Goal: Task Accomplishment & Management: Manage account settings

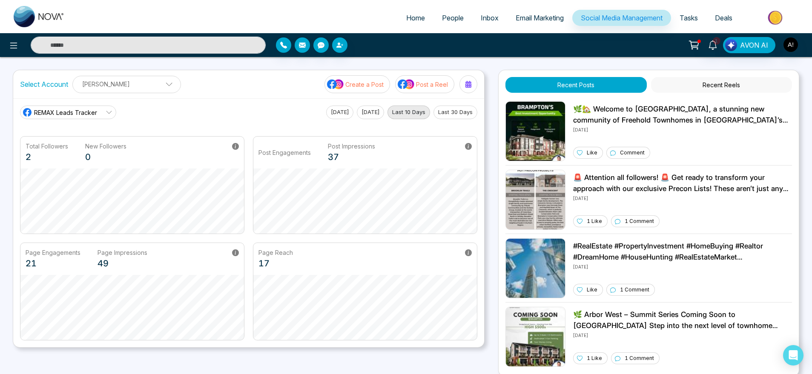
click at [355, 82] on p "Create a Post" at bounding box center [364, 84] width 38 height 9
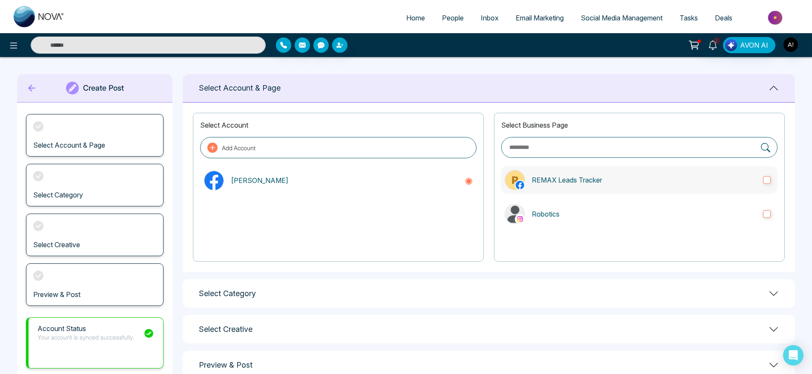
click at [615, 188] on label "REMAX Leads Tracker" at bounding box center [639, 179] width 276 height 27
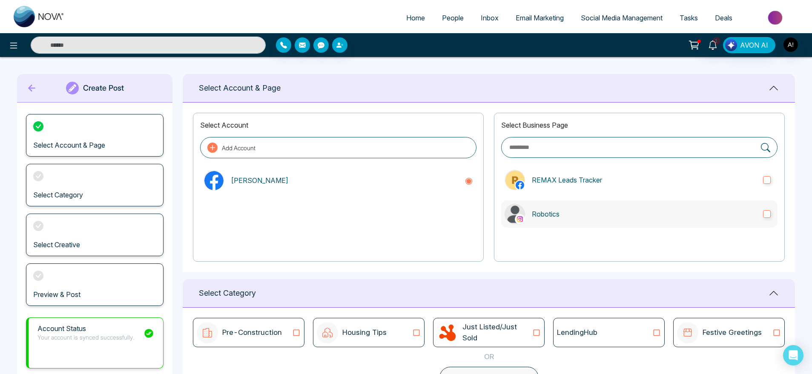
click at [619, 206] on label "Robotics" at bounding box center [639, 213] width 276 height 27
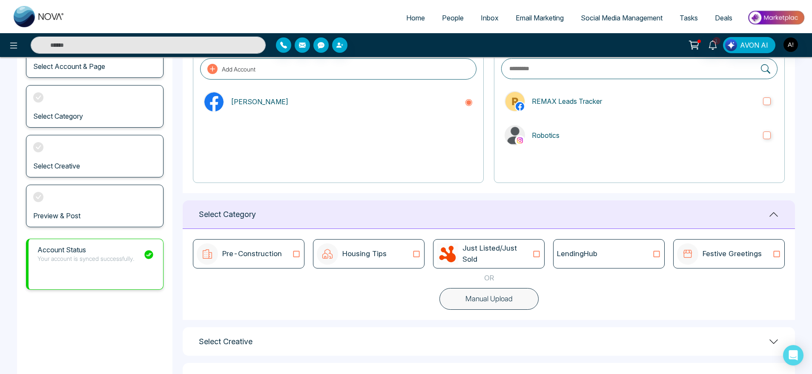
scroll to position [113, 0]
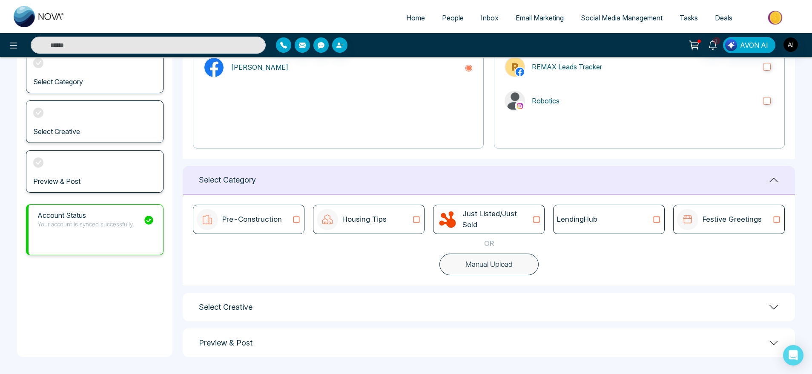
click at [601, 226] on div "LendingHub" at bounding box center [609, 219] width 112 height 29
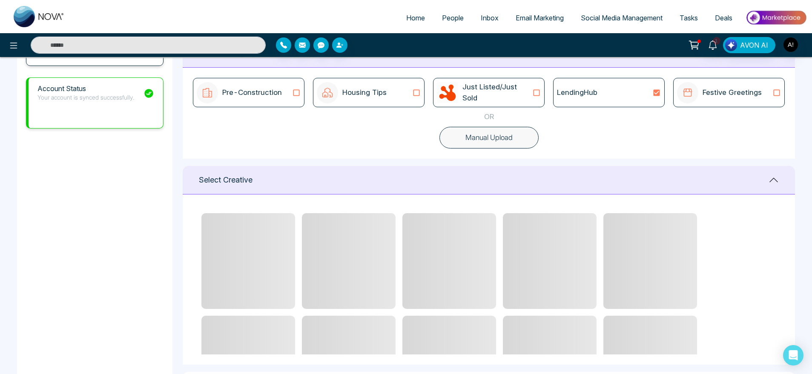
scroll to position [241, 0]
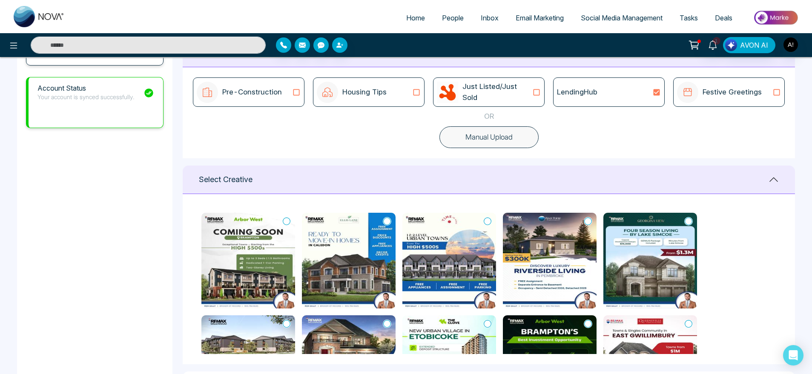
click at [586, 221] on icon at bounding box center [588, 221] width 8 height 9
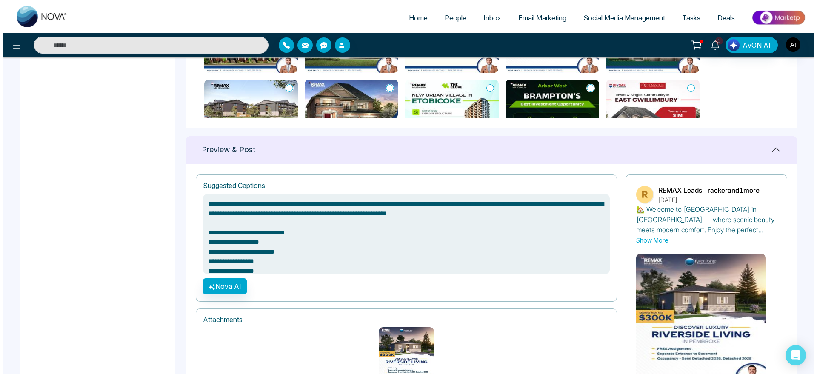
scroll to position [542, 0]
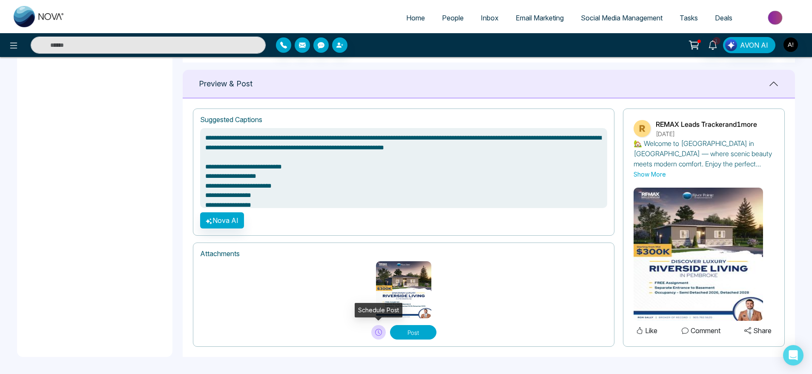
click at [379, 336] on button at bounding box center [378, 332] width 14 height 14
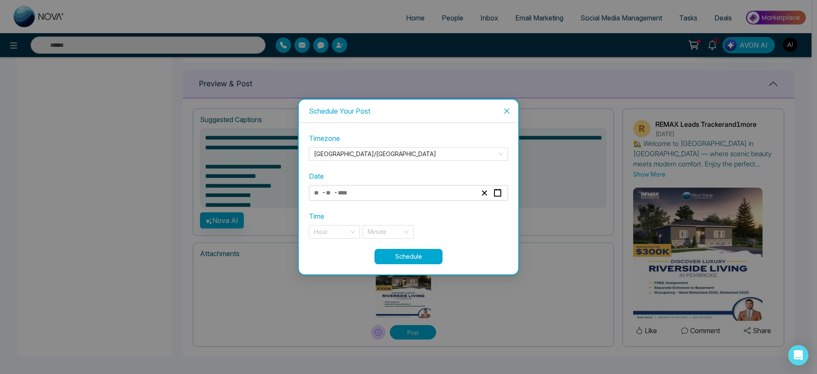
click at [362, 197] on div "- -" at bounding box center [395, 192] width 165 height 11
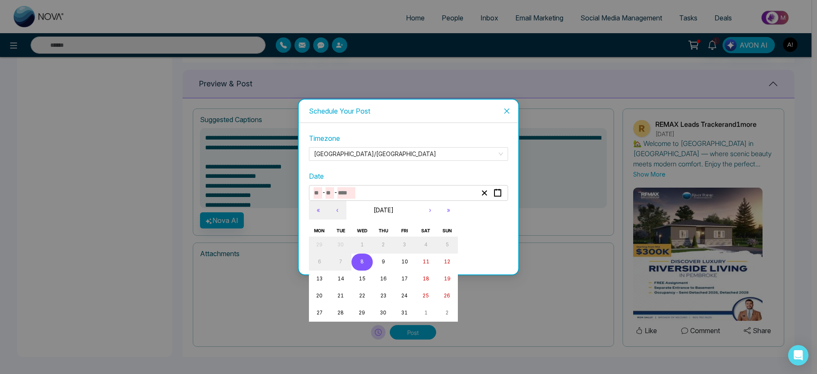
click at [364, 261] on button "8" at bounding box center [362, 262] width 21 height 17
type textarea "**********"
type input "**"
type input "*"
type input "****"
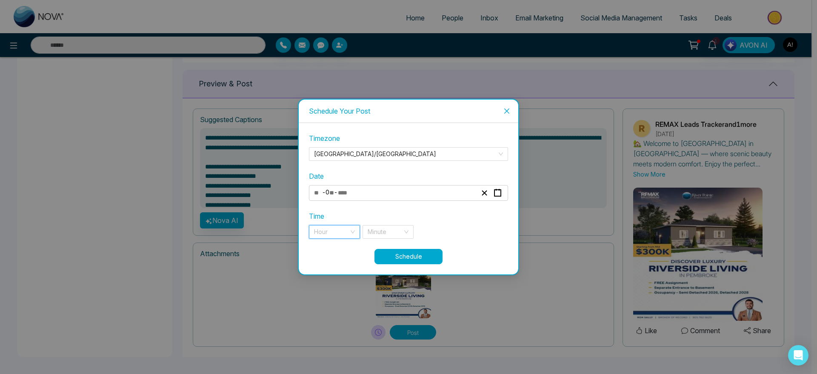
click at [328, 235] on input "search" at bounding box center [331, 232] width 35 height 13
click at [333, 256] on div "10 pm" at bounding box center [334, 263] width 51 height 14
click at [401, 237] on input "search" at bounding box center [385, 232] width 35 height 13
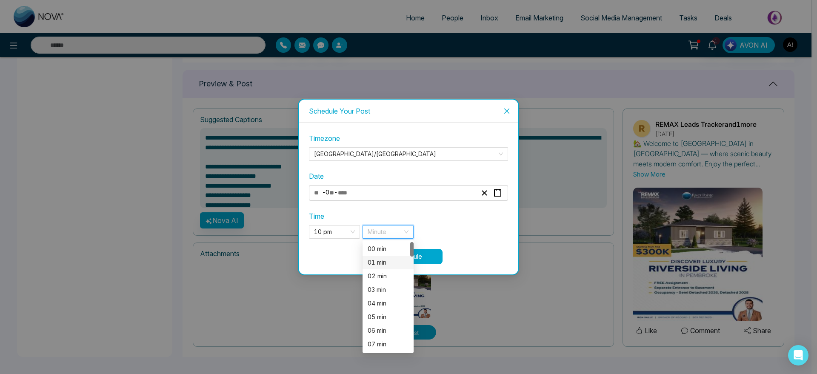
click at [394, 260] on div "01 min" at bounding box center [388, 262] width 41 height 9
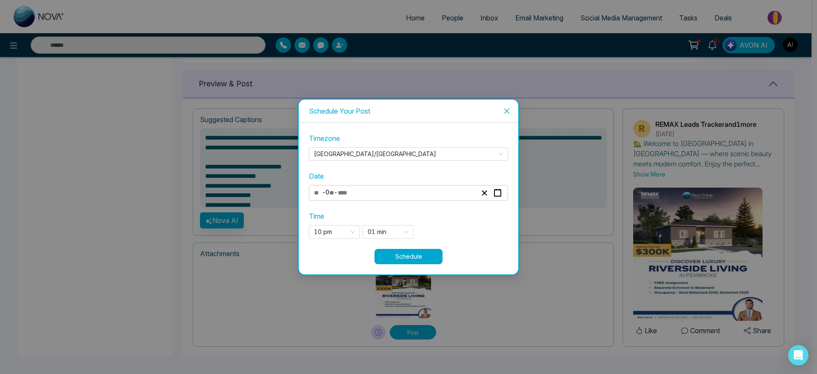
click at [434, 251] on button "Schedule" at bounding box center [409, 256] width 68 height 15
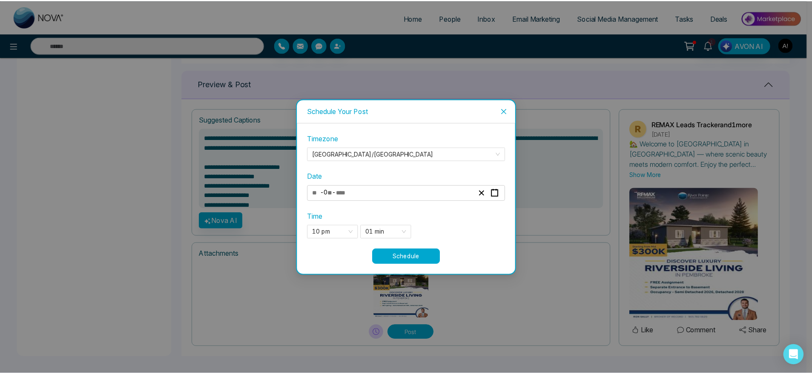
scroll to position [542, 0]
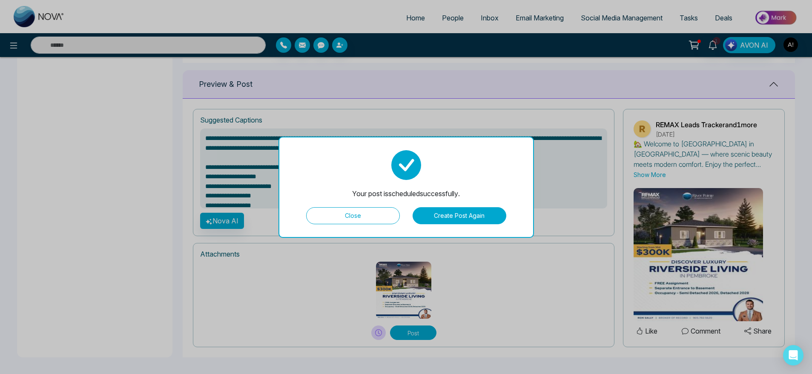
click at [349, 212] on button "Close" at bounding box center [353, 215] width 94 height 17
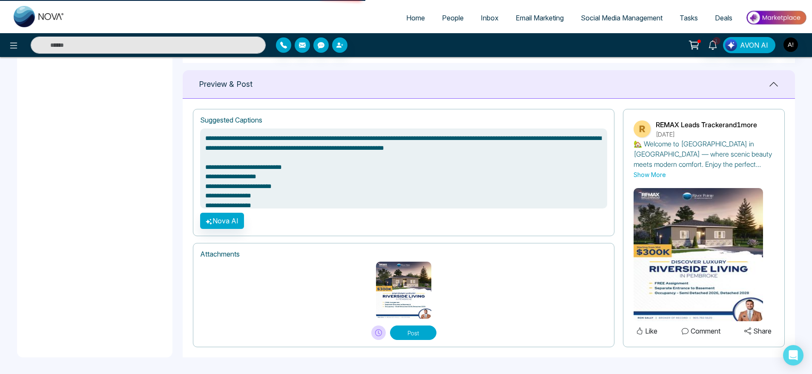
type textarea "**********"
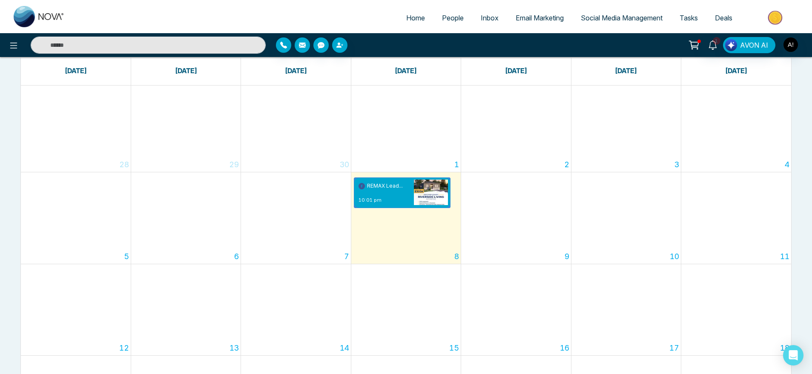
scroll to position [68, 0]
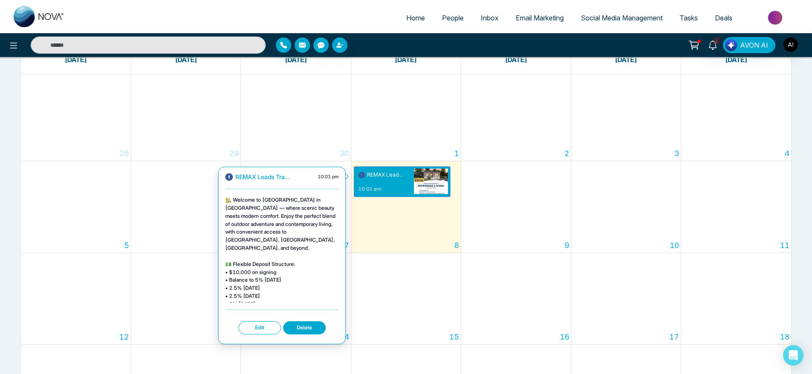
click at [262, 328] on button "Edit" at bounding box center [259, 327] width 43 height 13
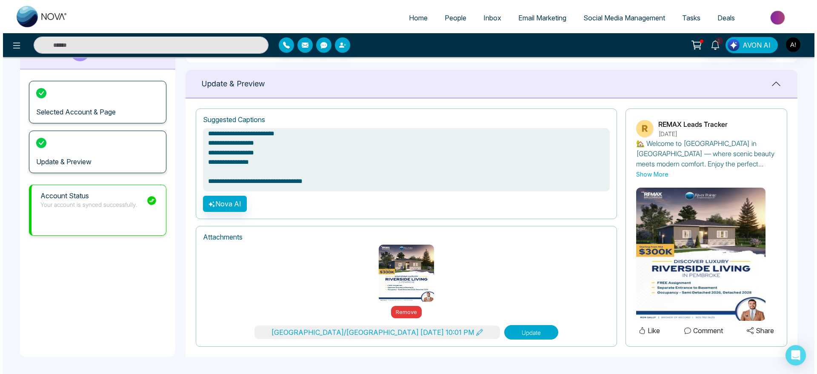
scroll to position [40, 0]
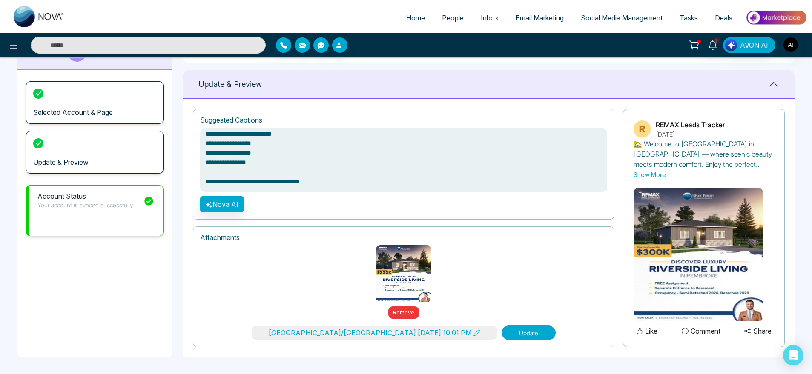
click at [501, 336] on button "Update" at bounding box center [528, 333] width 54 height 14
type textarea "**********"
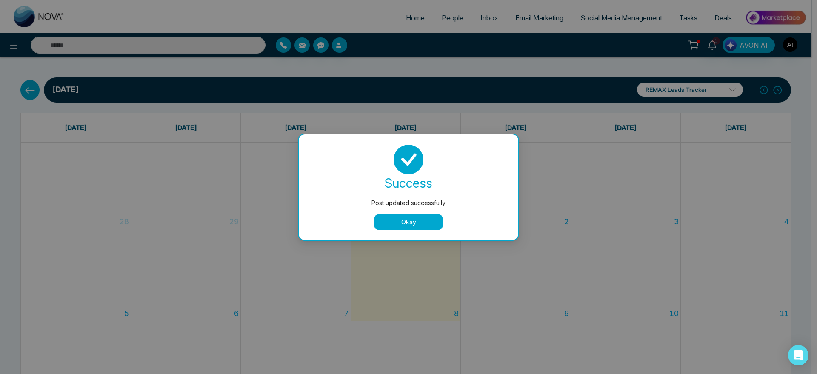
click at [400, 225] on button "Okay" at bounding box center [409, 222] width 68 height 15
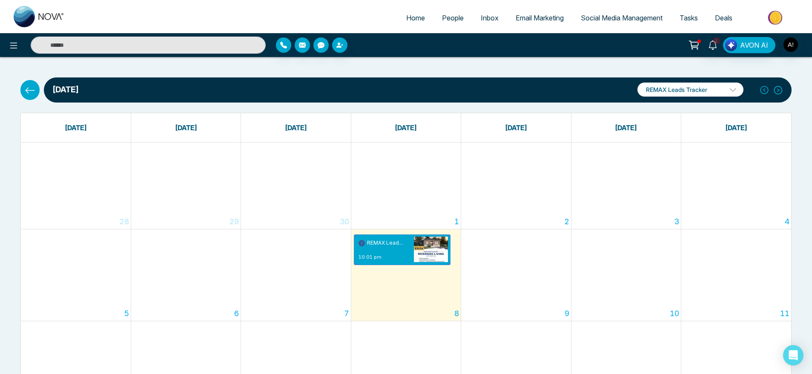
click at [34, 88] on icon at bounding box center [30, 90] width 11 height 11
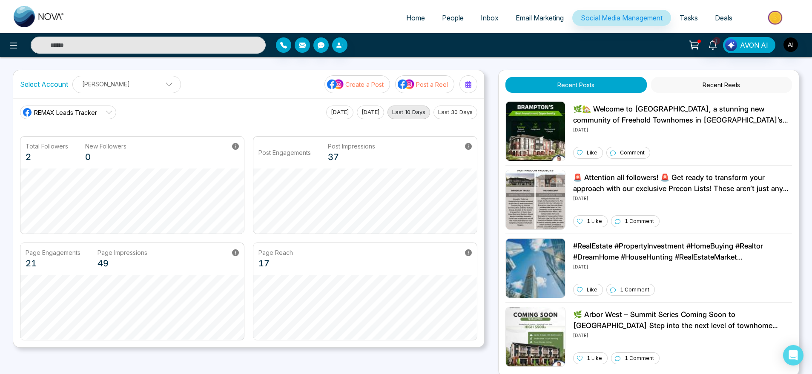
click at [361, 82] on p "Create a Post" at bounding box center [364, 84] width 38 height 9
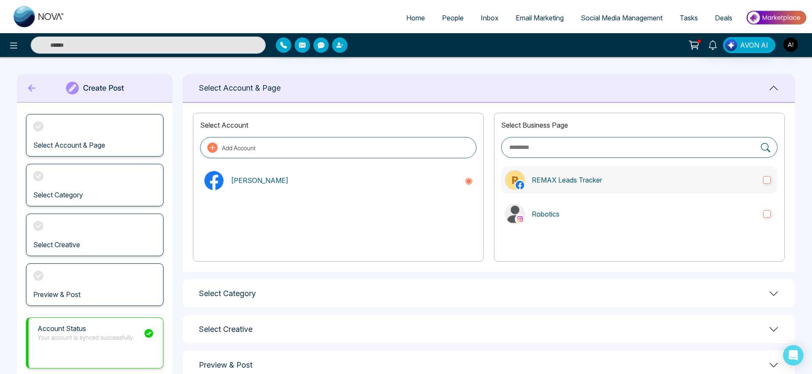
click at [651, 168] on label "REMAX Leads Tracker" at bounding box center [639, 179] width 276 height 27
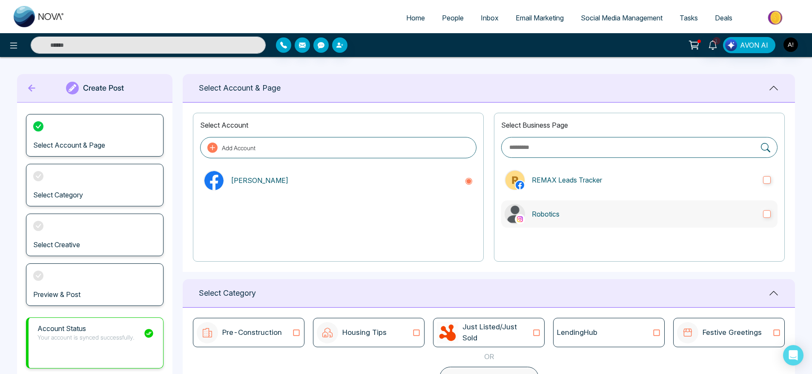
click at [666, 201] on label "Robotics" at bounding box center [639, 213] width 276 height 27
click at [646, 170] on label "REMAX Leads Tracker" at bounding box center [639, 179] width 276 height 27
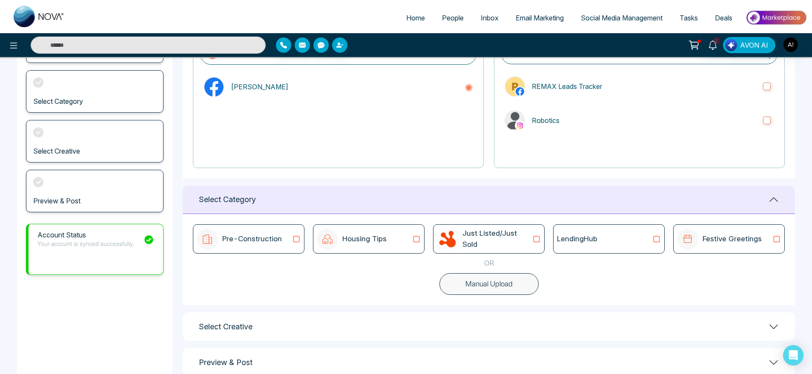
scroll to position [113, 0]
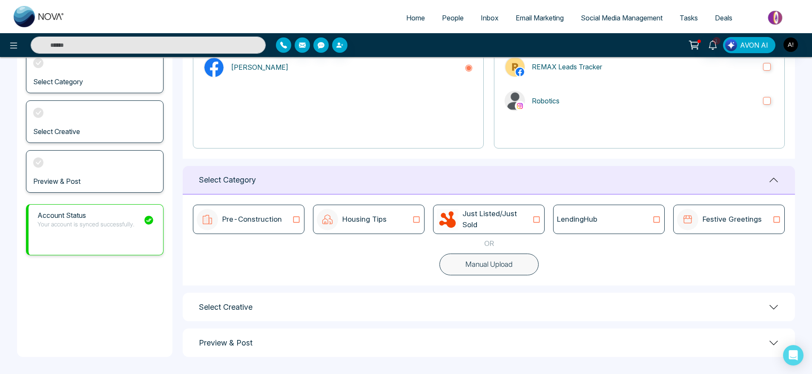
click at [590, 225] on div "LendingHub" at bounding box center [609, 219] width 112 height 29
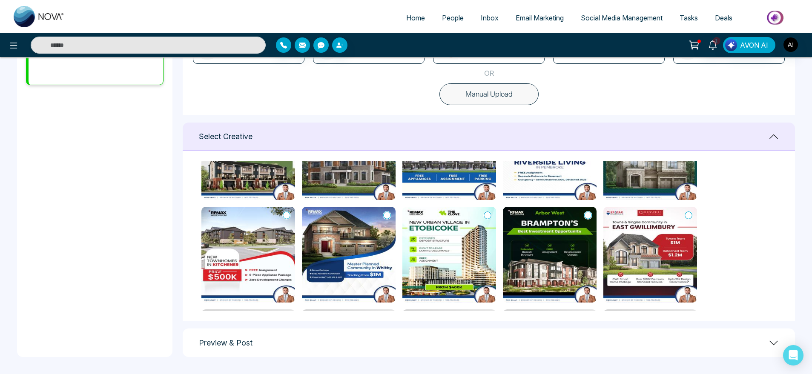
scroll to position [68, 0]
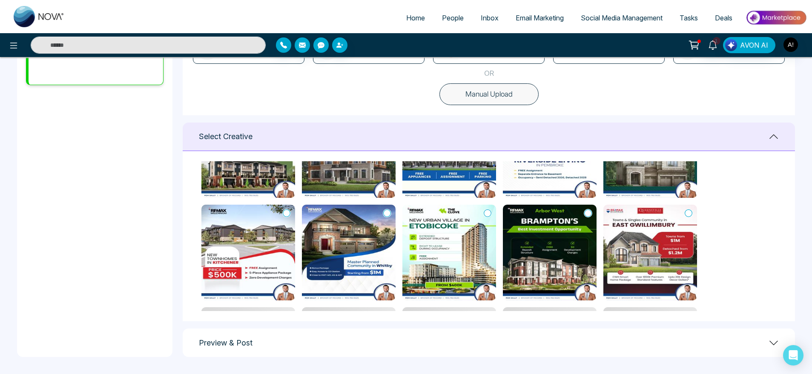
click at [688, 213] on icon at bounding box center [689, 213] width 8 height 9
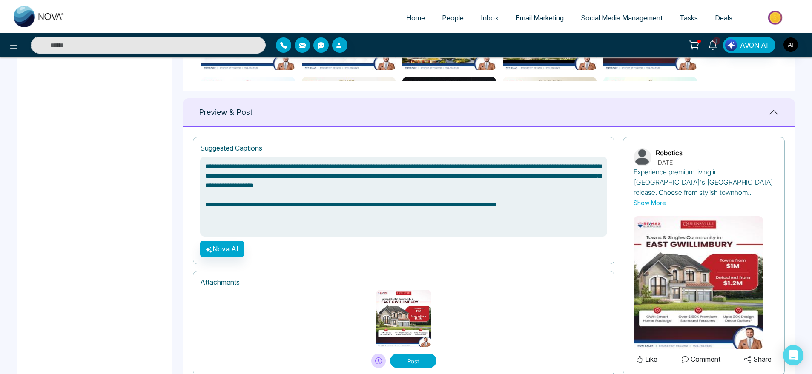
scroll to position [542, 0]
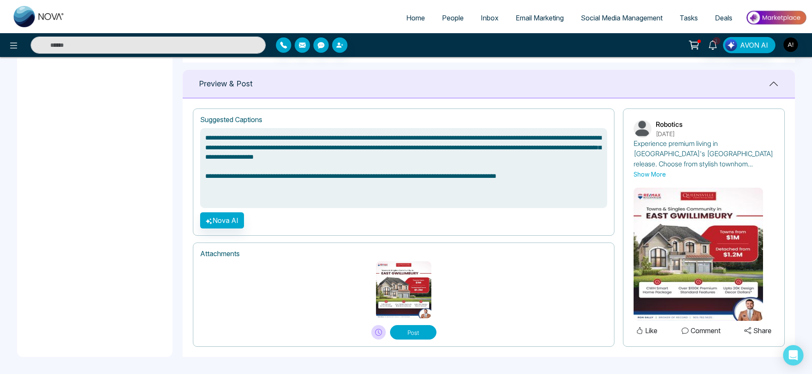
click at [404, 337] on button "Post" at bounding box center [413, 332] width 46 height 14
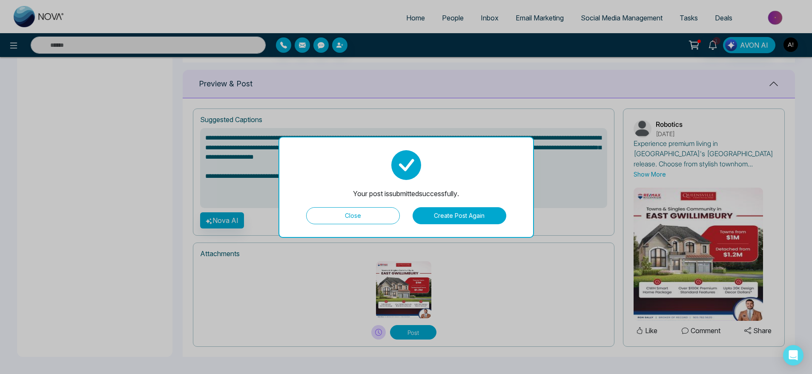
click at [344, 214] on button "Close" at bounding box center [353, 215] width 94 height 17
type textarea "**********"
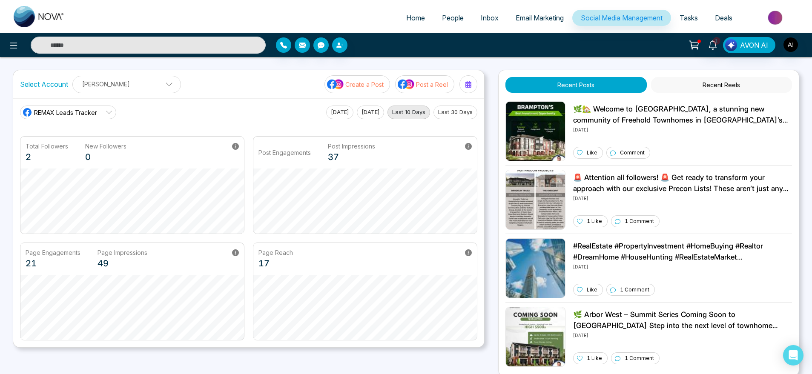
click at [372, 90] on button "Create a Post" at bounding box center [357, 84] width 66 height 18
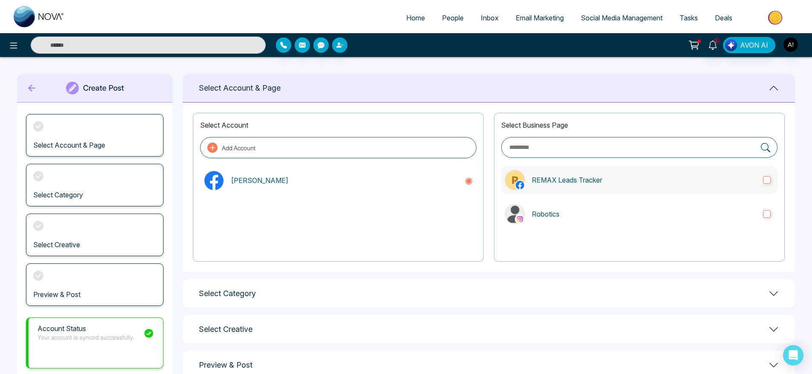
click at [539, 184] on p "REMAX Leads Tracker" at bounding box center [644, 180] width 224 height 10
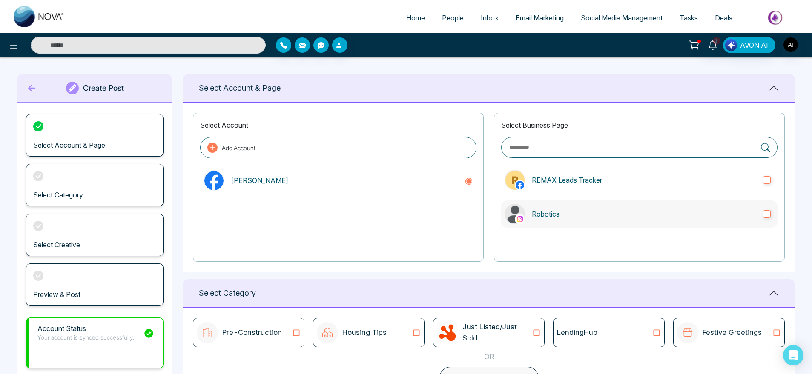
click at [554, 206] on label "Robotics" at bounding box center [639, 213] width 276 height 27
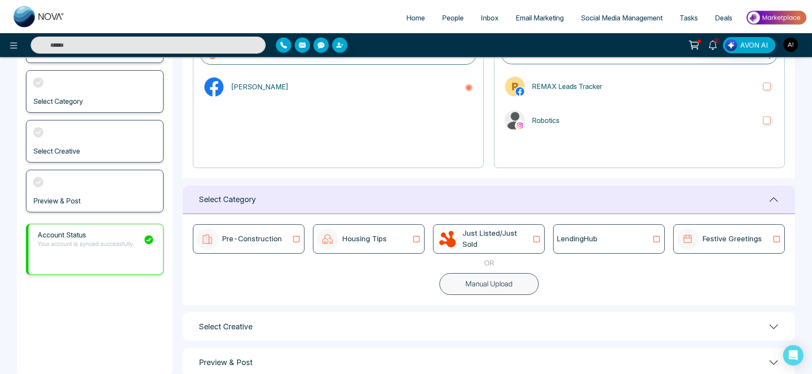
scroll to position [98, 0]
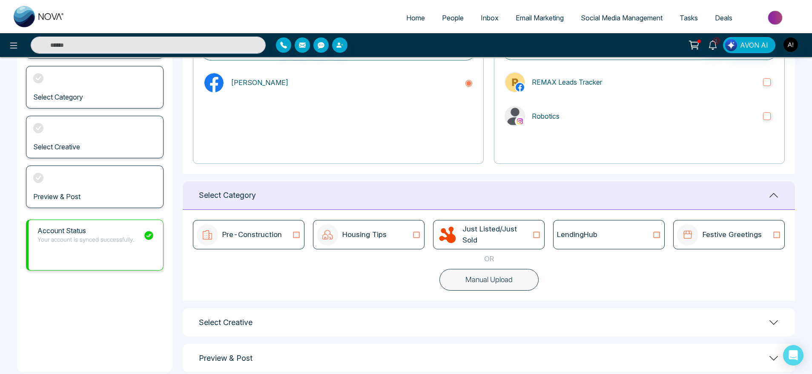
click at [605, 239] on div "LendingHub" at bounding box center [609, 234] width 104 height 11
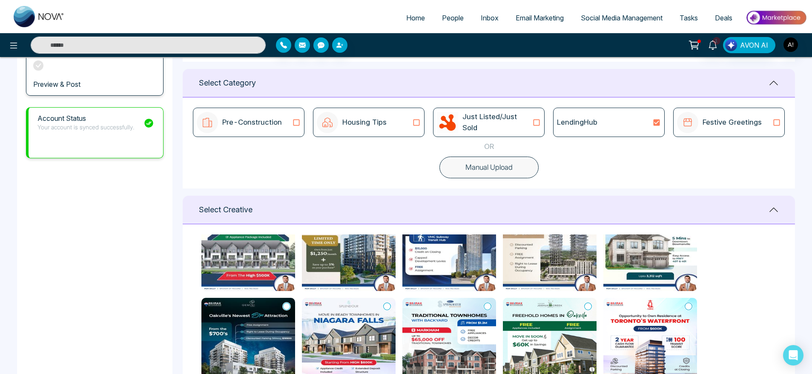
scroll to position [284, 0]
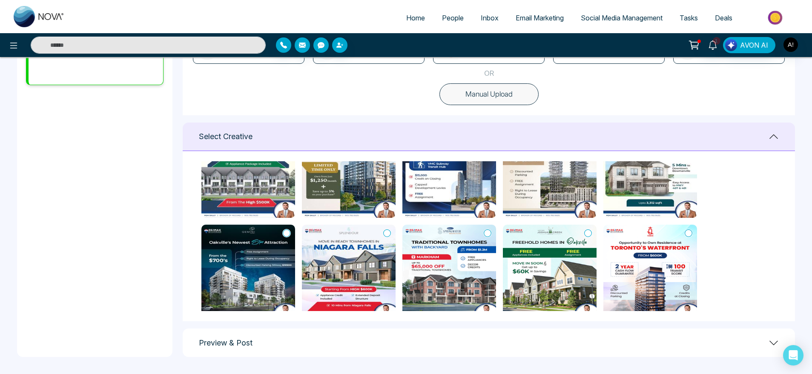
click at [773, 343] on icon at bounding box center [773, 343] width 10 height 10
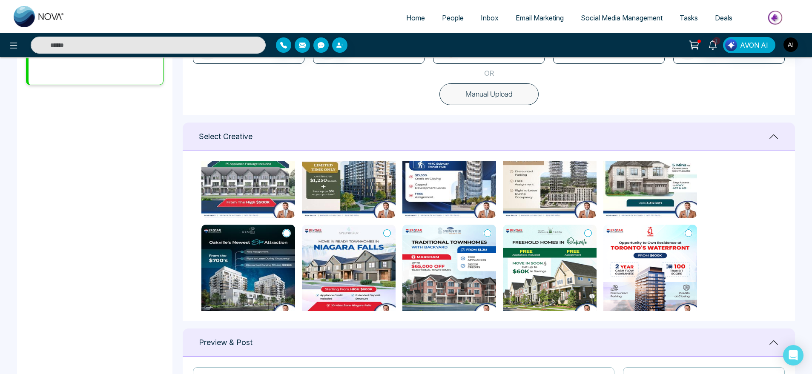
click at [773, 343] on icon at bounding box center [773, 343] width 10 height 10
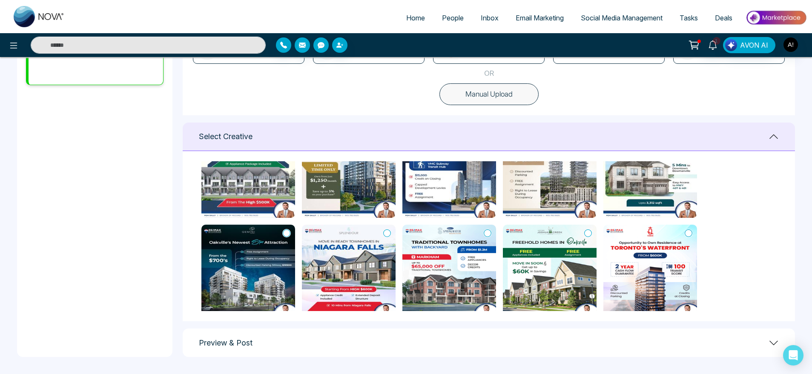
click at [773, 343] on icon at bounding box center [773, 343] width 10 height 10
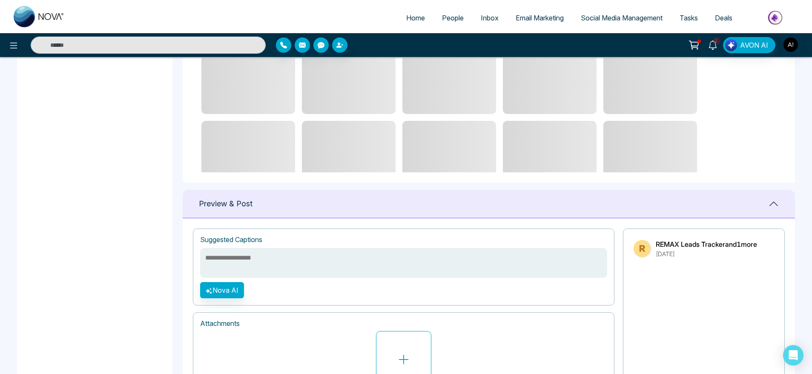
scroll to position [492, 0]
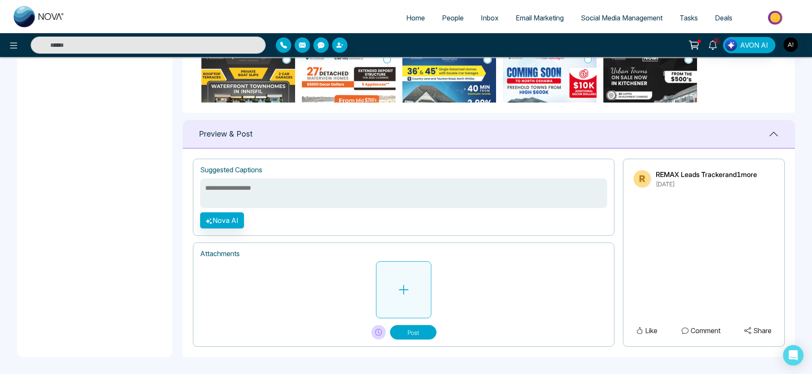
click at [418, 297] on button at bounding box center [403, 289] width 55 height 57
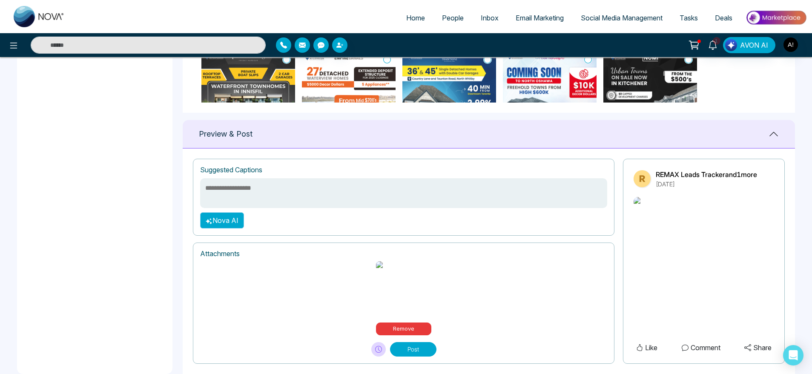
click at [218, 229] on button "Nova AI" at bounding box center [222, 220] width 44 height 16
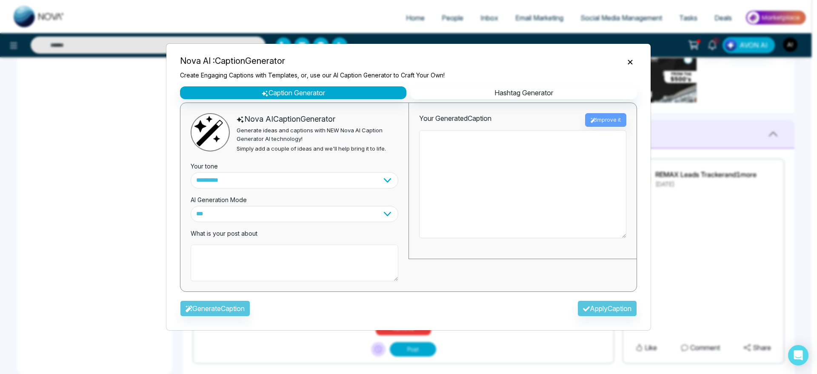
click at [231, 257] on textarea at bounding box center [295, 263] width 208 height 37
click at [511, 92] on button "Hashtag Generator" at bounding box center [524, 92] width 226 height 13
select select "********"
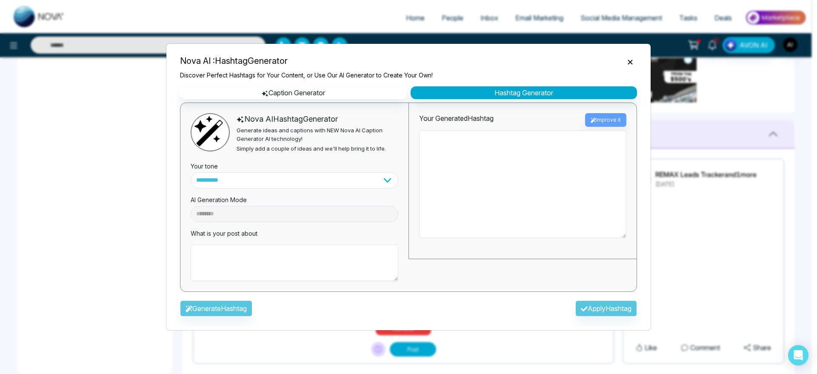
click at [347, 196] on div "AI Generation Mode" at bounding box center [295, 197] width 208 height 17
click at [292, 251] on textarea at bounding box center [295, 263] width 208 height 37
type textarea "*"
type textarea "**********"
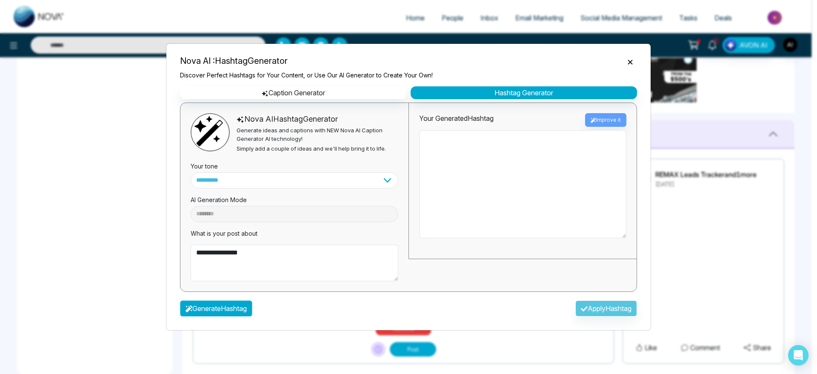
click at [214, 311] on button "Generate Hashtag" at bounding box center [216, 309] width 72 height 16
type textarea "**********"
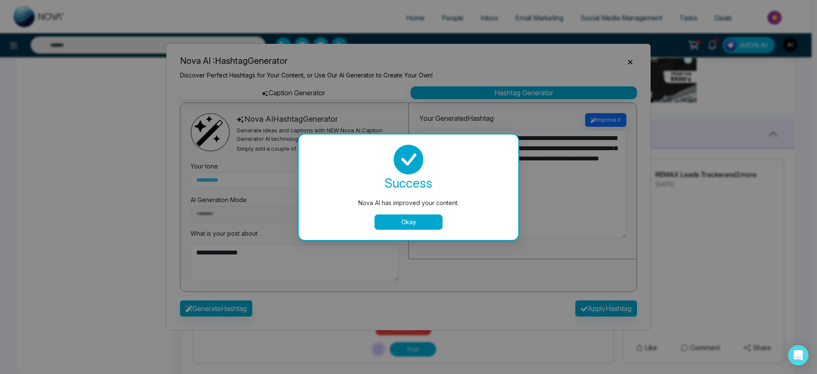
click at [424, 219] on button "Okay" at bounding box center [409, 222] width 68 height 15
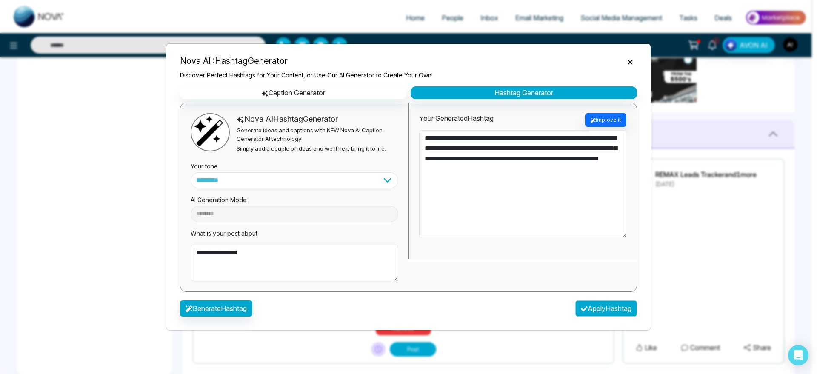
click at [596, 307] on button "Apply Hashtag" at bounding box center [607, 309] width 62 height 16
type textarea "**********"
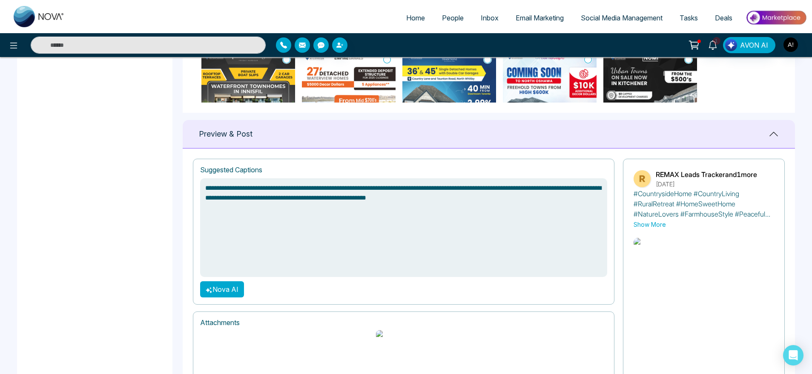
scroll to position [542, 0]
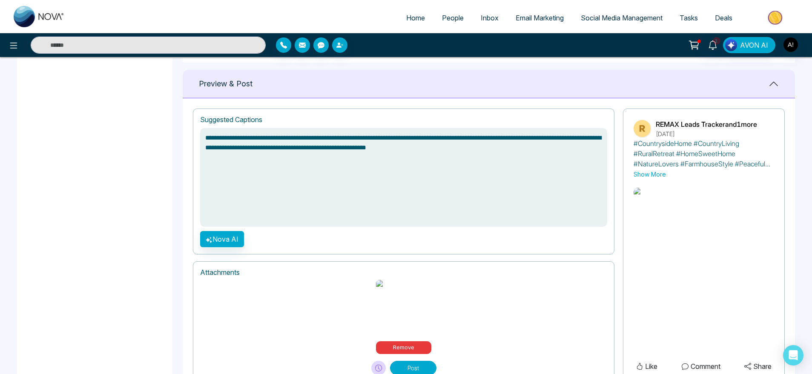
click at [409, 361] on button "Post" at bounding box center [413, 368] width 46 height 14
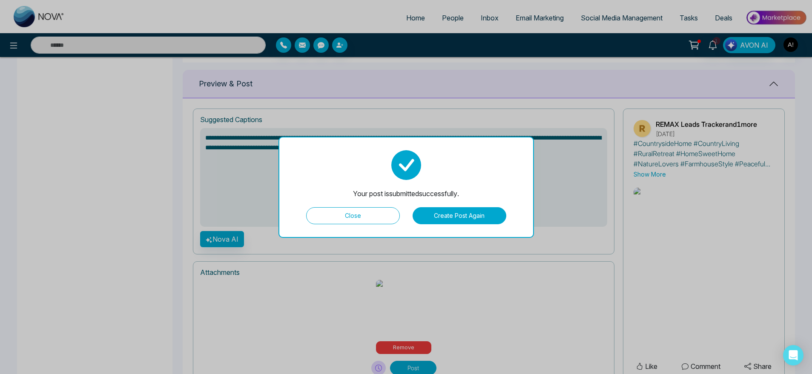
click at [448, 221] on button "Create Post Again" at bounding box center [459, 215] width 94 height 17
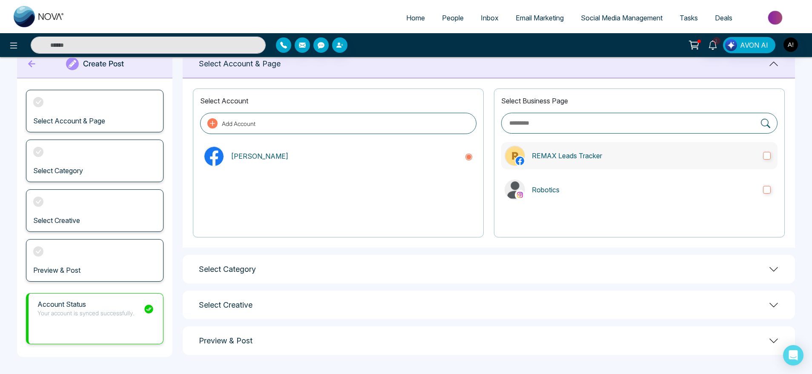
click at [566, 151] on p "REMAX Leads Tracker" at bounding box center [644, 156] width 224 height 10
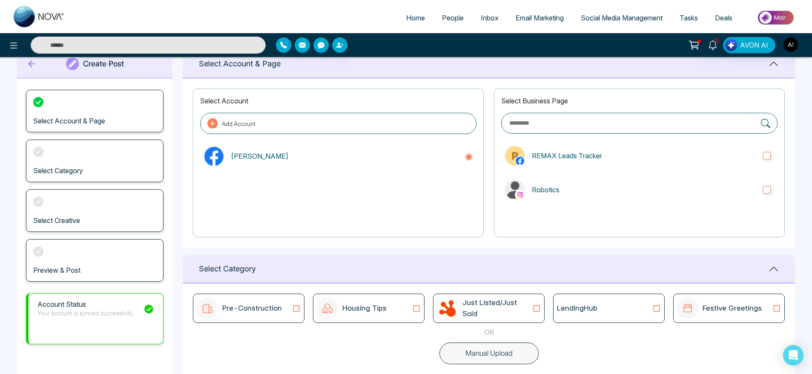
scroll to position [113, 0]
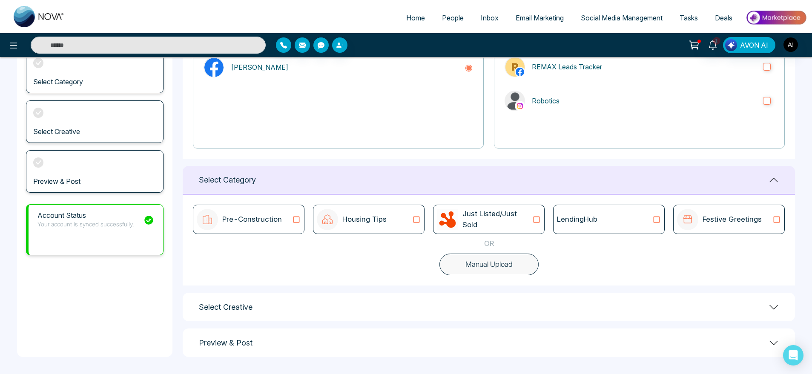
click at [533, 216] on icon at bounding box center [536, 219] width 11 height 9
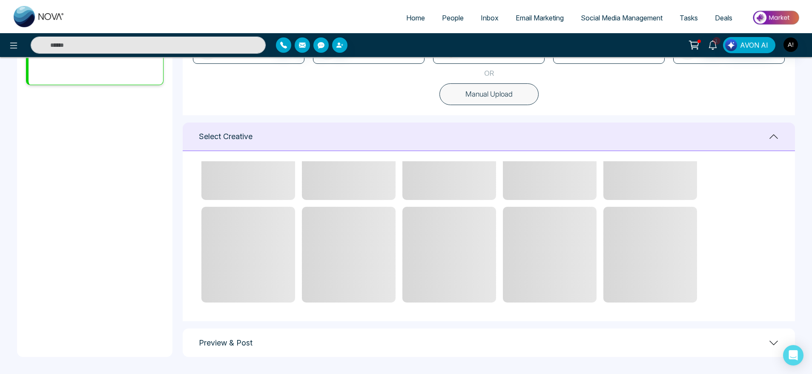
scroll to position [0, 0]
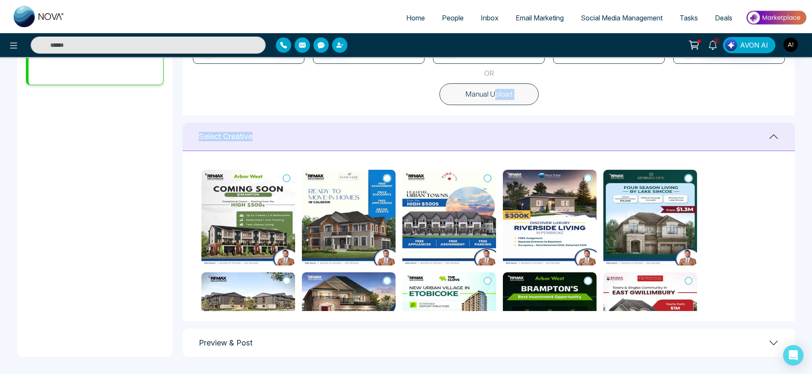
drag, startPoint x: 474, startPoint y: 285, endPoint x: 495, endPoint y: 97, distance: 189.3
click at [495, 97] on button "Manual Upload" at bounding box center [488, 94] width 99 height 22
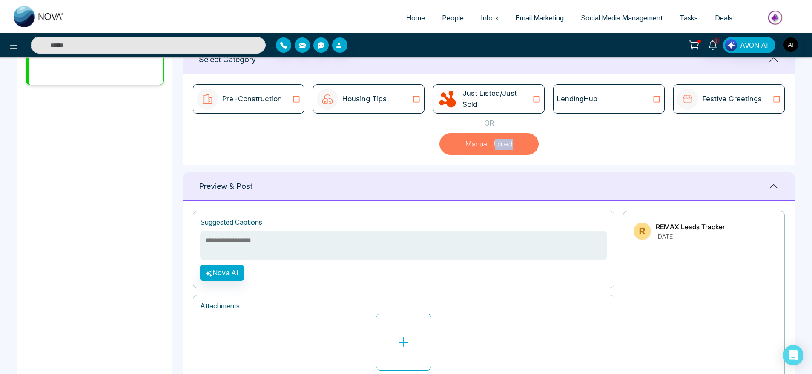
scroll to position [286, 0]
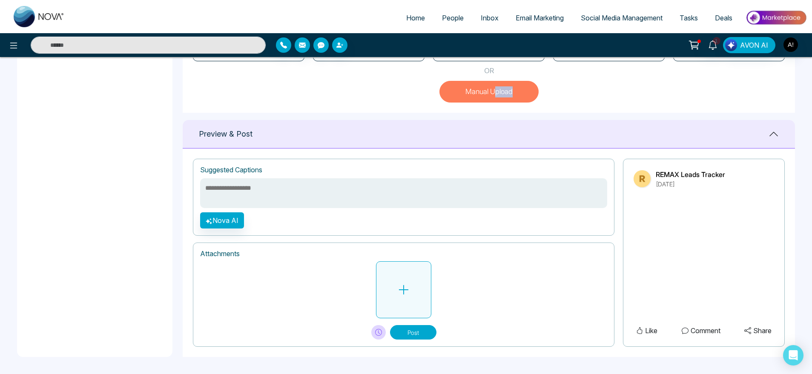
click at [401, 300] on button at bounding box center [403, 289] width 55 height 57
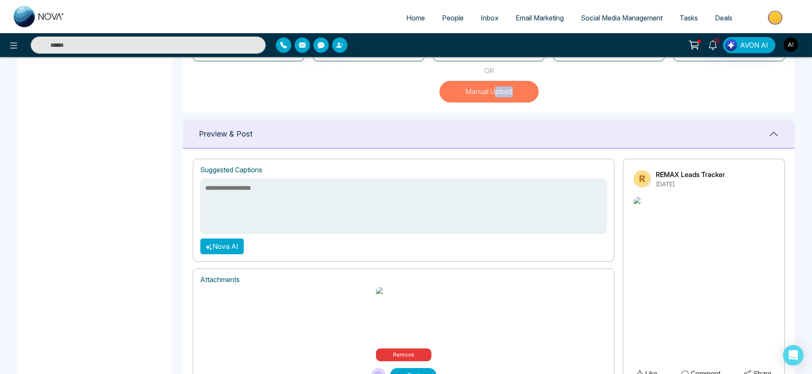
click at [231, 252] on button "Nova AI" at bounding box center [222, 246] width 44 height 16
select select "***"
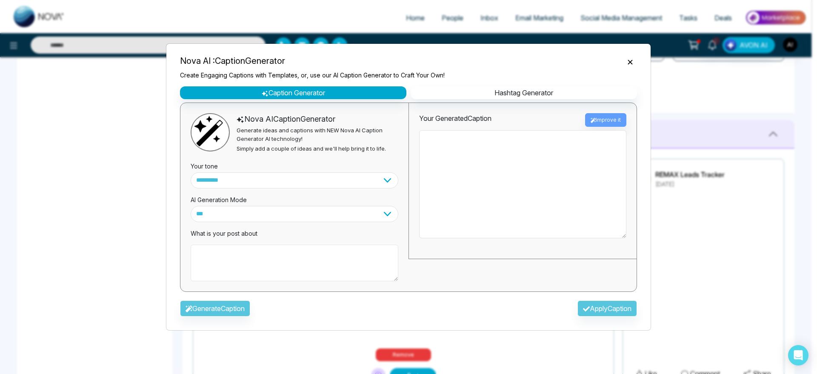
click at [266, 245] on textarea at bounding box center [295, 263] width 208 height 37
click at [241, 250] on textarea at bounding box center [295, 263] width 208 height 37
type textarea "**********"
click at [223, 306] on button "Generate Caption" at bounding box center [215, 309] width 70 height 16
click at [223, 306] on div "Generate Caption Apply Caption" at bounding box center [408, 311] width 471 height 25
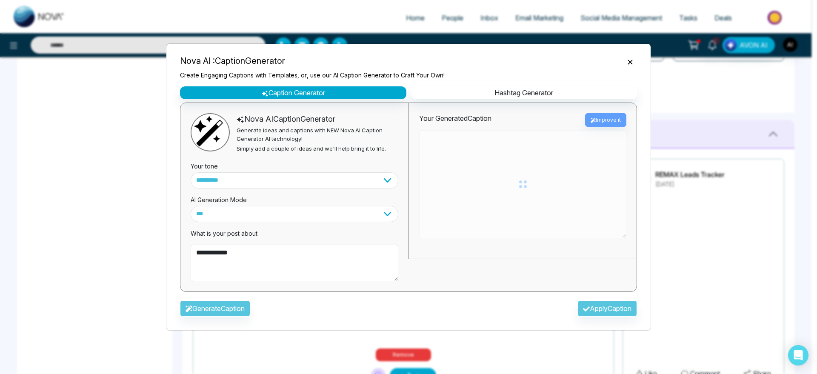
click at [223, 306] on div "Generate Caption Apply Caption" at bounding box center [408, 311] width 471 height 25
type textarea "**********"
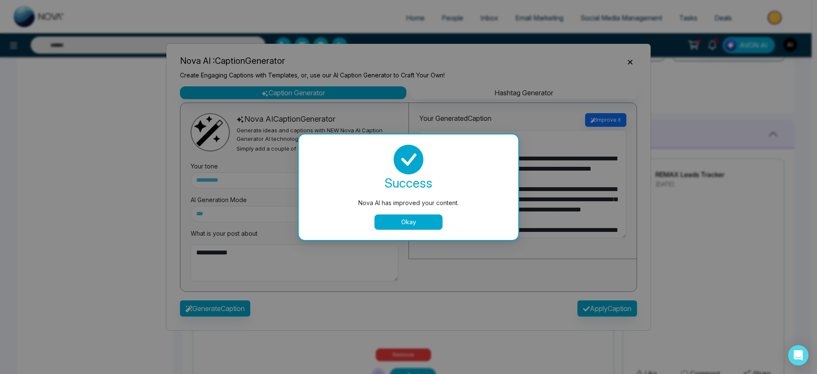
click at [420, 220] on button "Okay" at bounding box center [409, 222] width 68 height 15
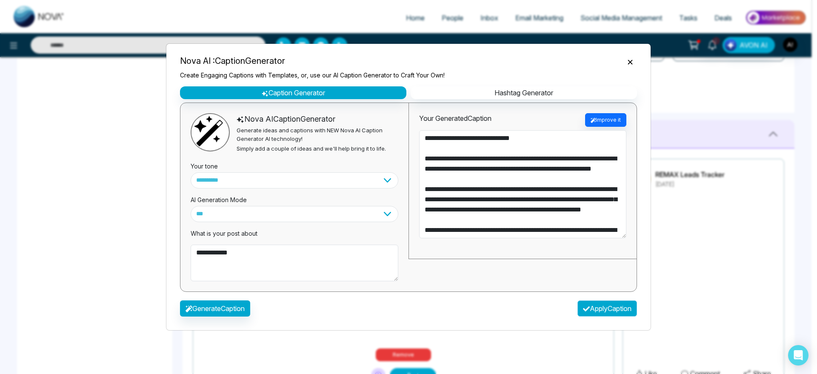
click at [606, 309] on button "Apply Caption" at bounding box center [608, 309] width 60 height 16
type textarea "**********"
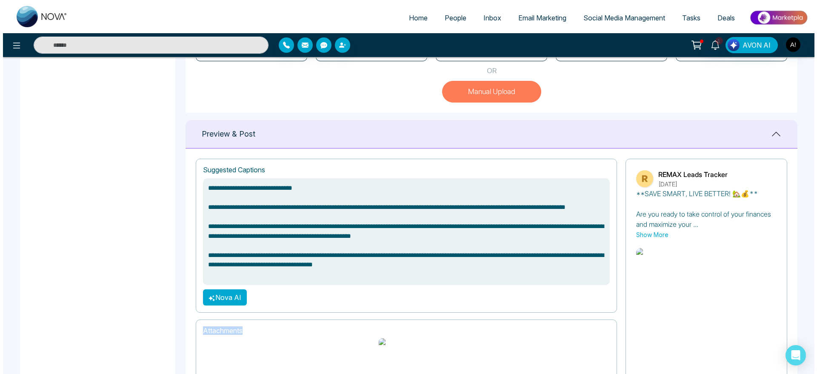
scroll to position [347, 0]
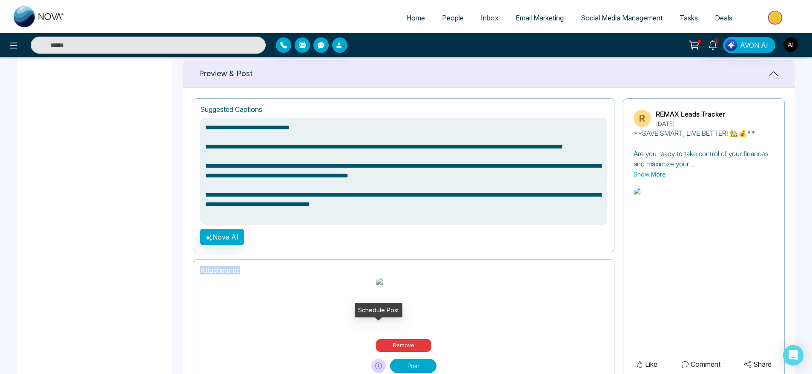
click at [381, 363] on icon at bounding box center [378, 366] width 7 height 7
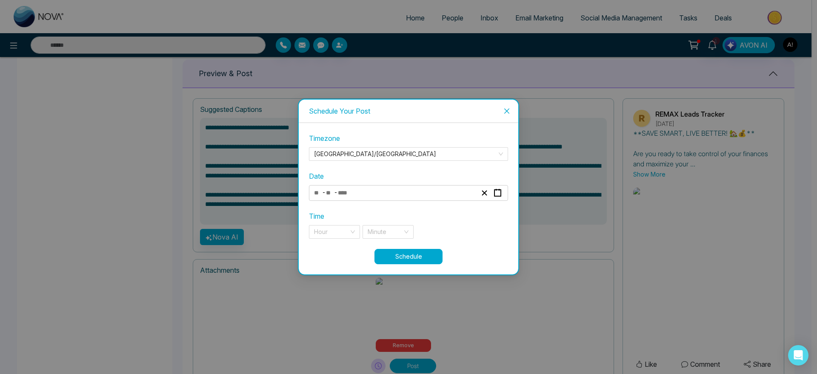
click at [378, 189] on div "- -" at bounding box center [395, 192] width 165 height 11
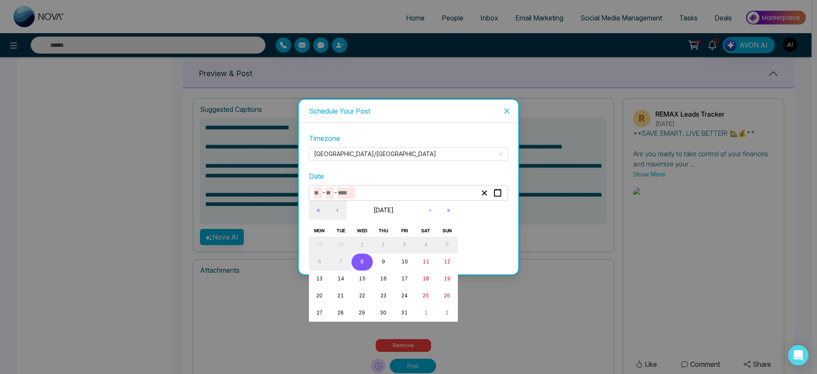
click at [364, 260] on button "8" at bounding box center [362, 262] width 21 height 17
type input "**"
type input "*"
type input "****"
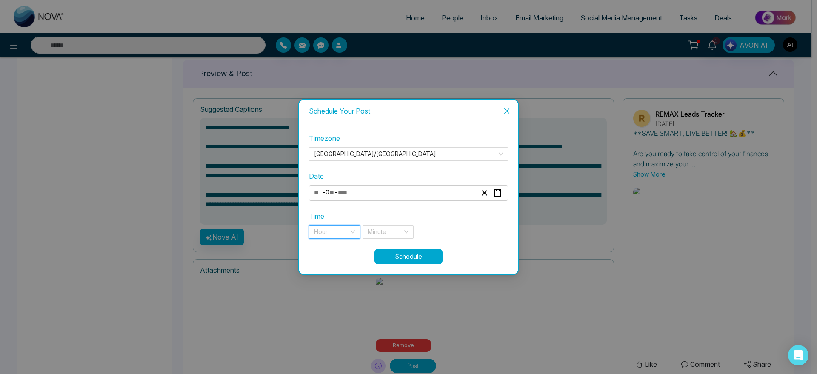
click at [323, 226] on input "search" at bounding box center [331, 232] width 35 height 13
click at [330, 249] on div "9 pm" at bounding box center [334, 248] width 41 height 9
click at [383, 233] on input "search" at bounding box center [385, 232] width 35 height 13
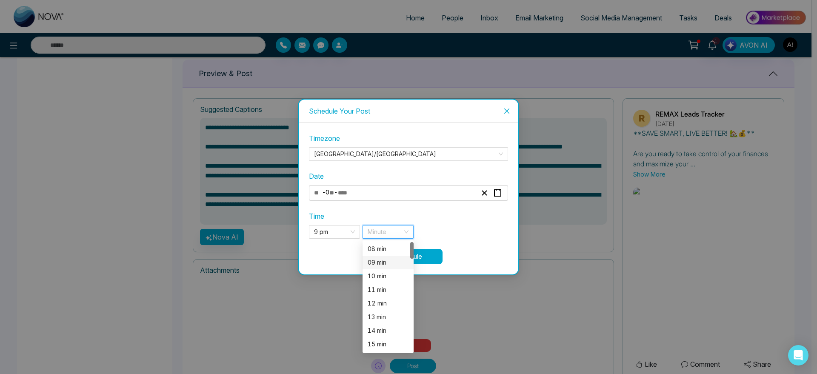
click at [381, 258] on div "09 min" at bounding box center [388, 262] width 41 height 9
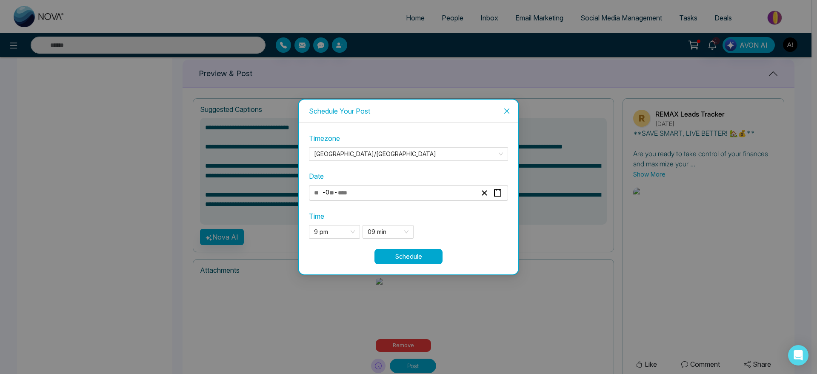
click at [422, 255] on button "Schedule" at bounding box center [409, 256] width 68 height 15
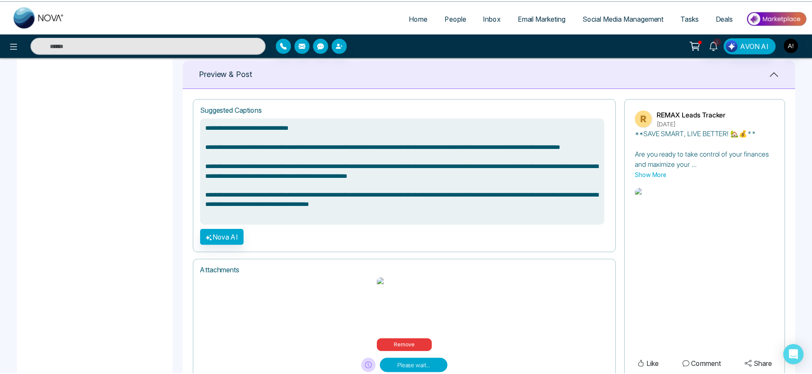
scroll to position [346, 0]
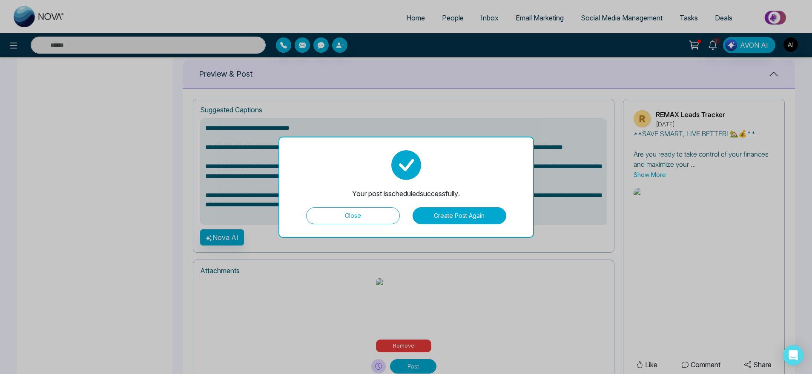
click at [386, 215] on button "Close" at bounding box center [353, 215] width 94 height 17
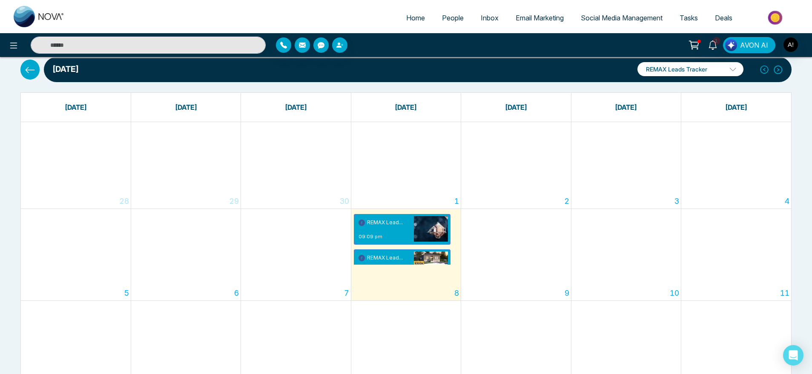
click at [29, 78] on button at bounding box center [29, 70] width 19 height 20
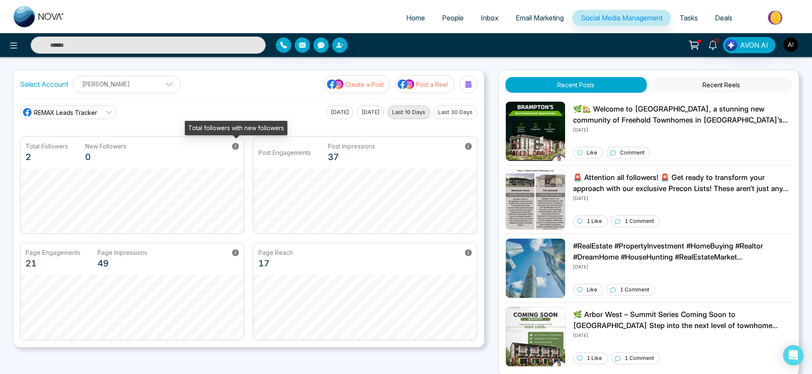
click at [236, 143] on icon at bounding box center [235, 146] width 7 height 7
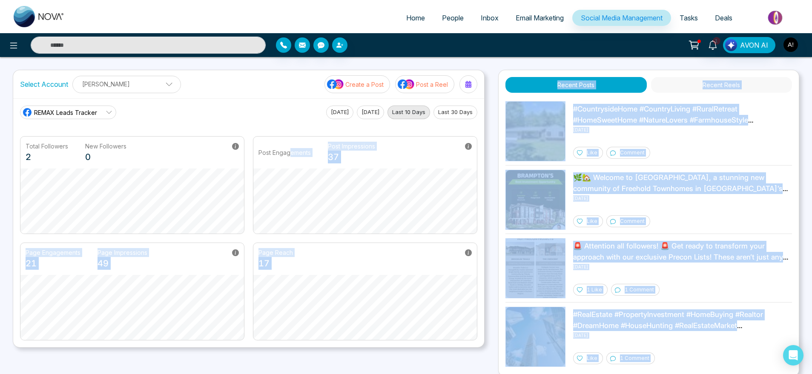
drag, startPoint x: 186, startPoint y: 129, endPoint x: 291, endPoint y: 128, distance: 105.2
click at [291, 128] on body "Home People Inbox Email Marketing Social Media Management Tasks Deals 1 AVON AI…" at bounding box center [406, 187] width 812 height 374
click at [291, 128] on main "REMAX Leads Tracker Today Yesterday Last 10 Days Last 30 Days Total Followers 2…" at bounding box center [248, 223] width 457 height 235
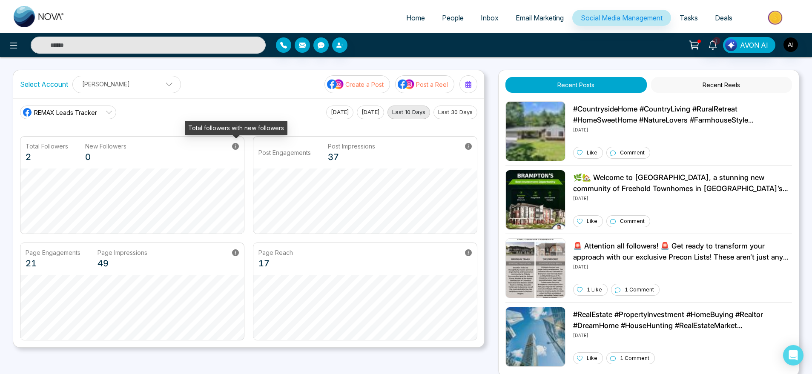
click at [233, 147] on icon at bounding box center [235, 146] width 7 height 7
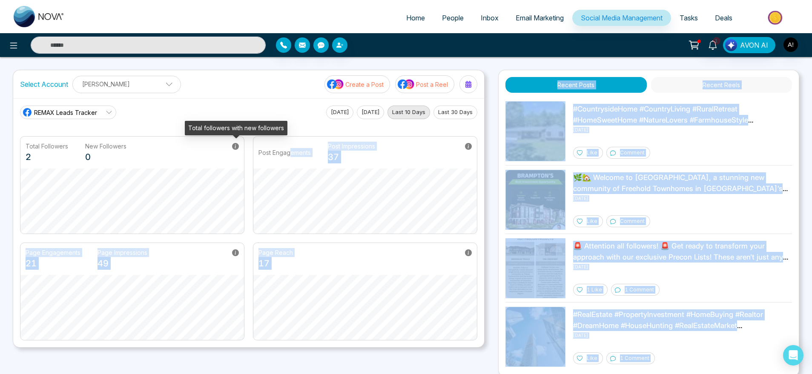
drag, startPoint x: 189, startPoint y: 125, endPoint x: 291, endPoint y: 125, distance: 102.2
click at [291, 125] on body "Home People Inbox Email Marketing Social Media Management Tasks Deals 1 AVON AI…" at bounding box center [406, 187] width 812 height 374
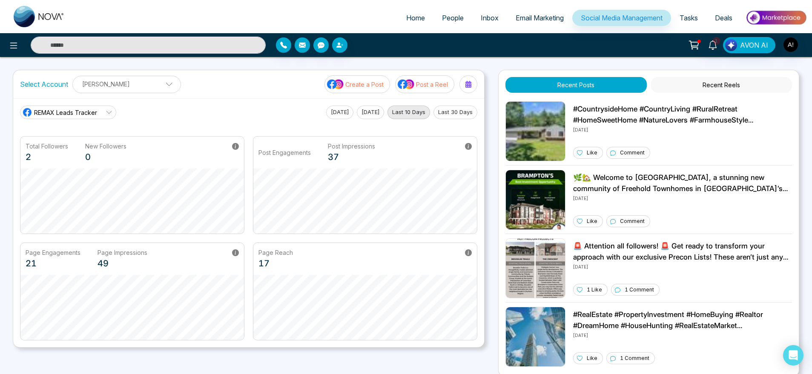
click at [238, 120] on main "REMAX Leads Tracker Today Yesterday Last 10 Days Last 30 Days Total Followers 2…" at bounding box center [248, 223] width 457 height 235
click at [81, 110] on span "REMAX Leads Tracker" at bounding box center [65, 112] width 63 height 9
click at [73, 149] on span "Robotics" at bounding box center [75, 150] width 72 height 9
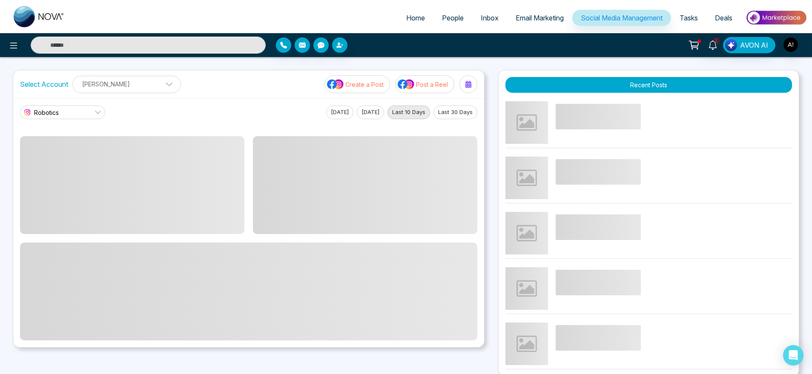
click at [76, 111] on link "Robotics" at bounding box center [62, 113] width 85 height 14
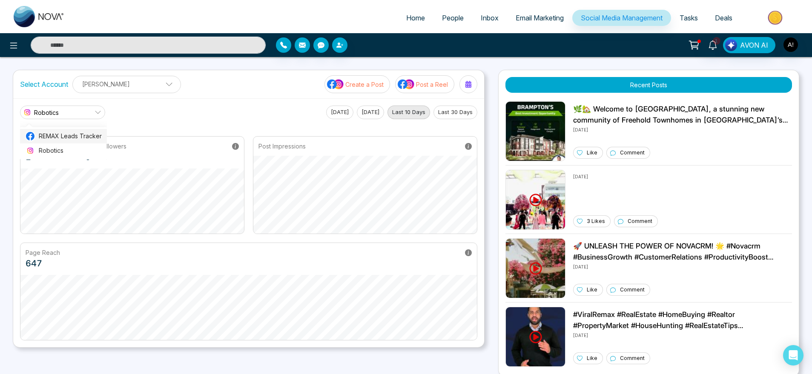
click at [78, 137] on span "REMAX Leads Tracker" at bounding box center [70, 136] width 63 height 9
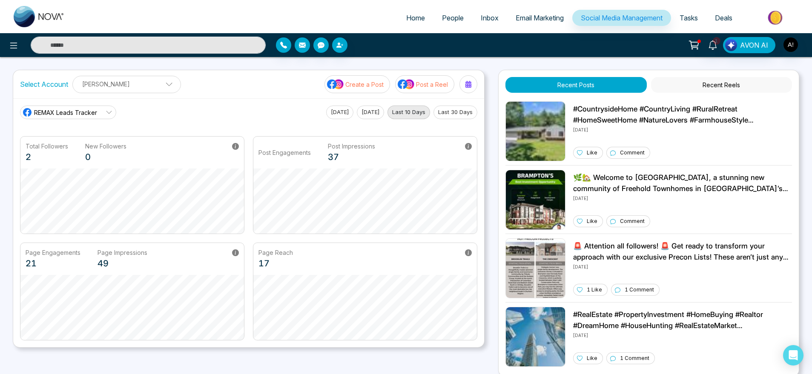
click at [97, 107] on link "REMAX Leads Tracker" at bounding box center [68, 113] width 96 height 14
click at [259, 103] on div "REMAX Leads Tracker REMAX Leads Tracker Robotics Today Yesterday Last 10 Days L…" at bounding box center [248, 222] width 471 height 249
click at [346, 83] on button "Create a Post" at bounding box center [357, 84] width 66 height 18
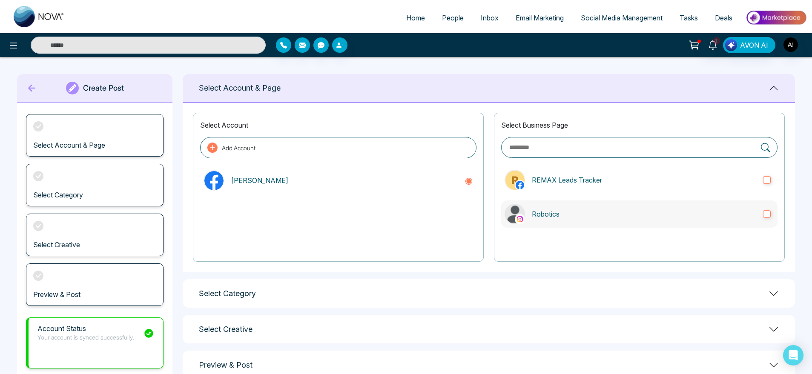
click at [623, 211] on p "Robotics" at bounding box center [644, 214] width 224 height 10
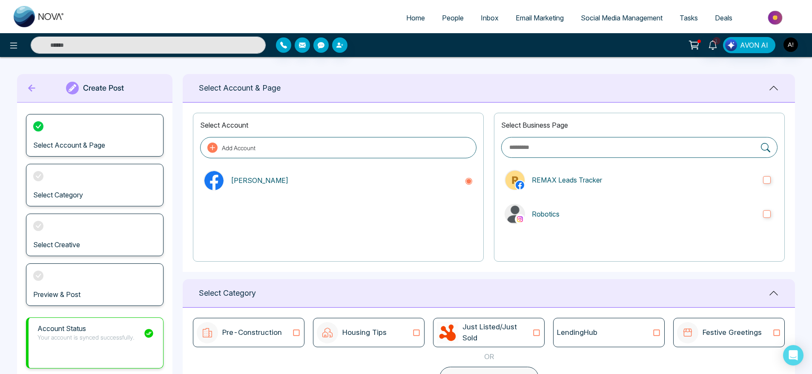
scroll to position [0, 0]
click at [28, 82] on icon at bounding box center [32, 87] width 13 height 17
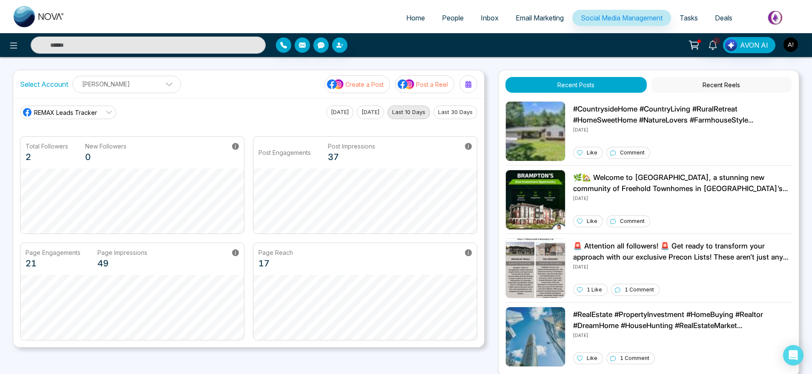
click at [420, 75] on button "Post a Reel" at bounding box center [424, 84] width 59 height 18
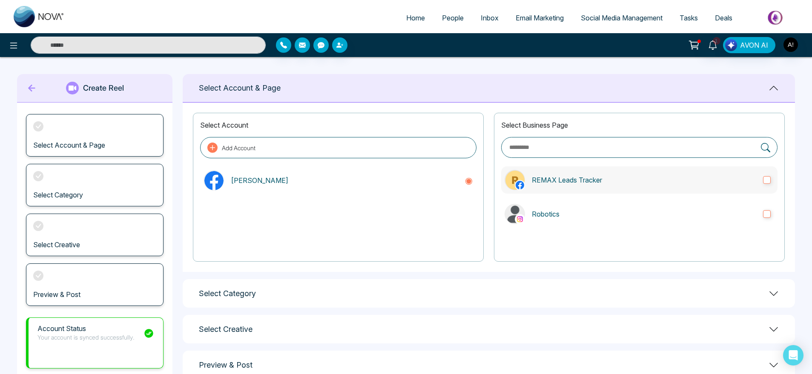
click at [625, 183] on p "REMAX Leads Tracker" at bounding box center [644, 180] width 224 height 10
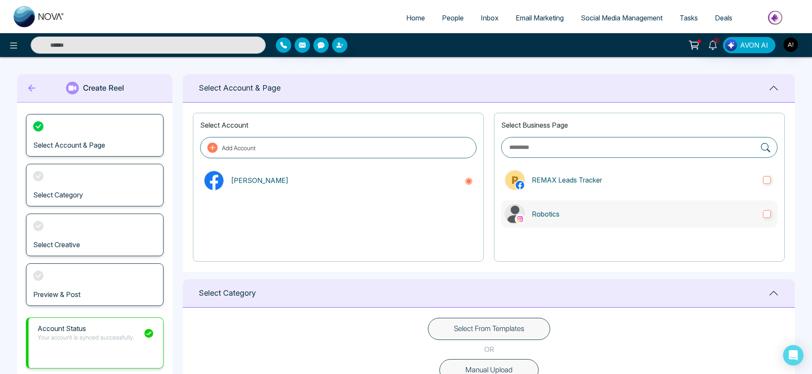
click at [630, 205] on label "Robotics" at bounding box center [639, 213] width 276 height 27
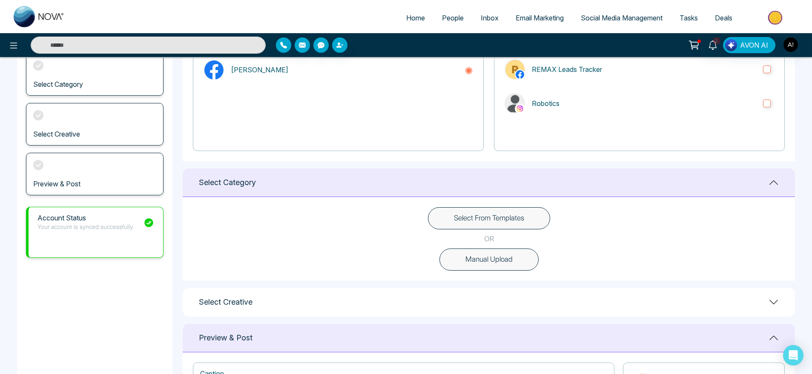
scroll to position [117, 0]
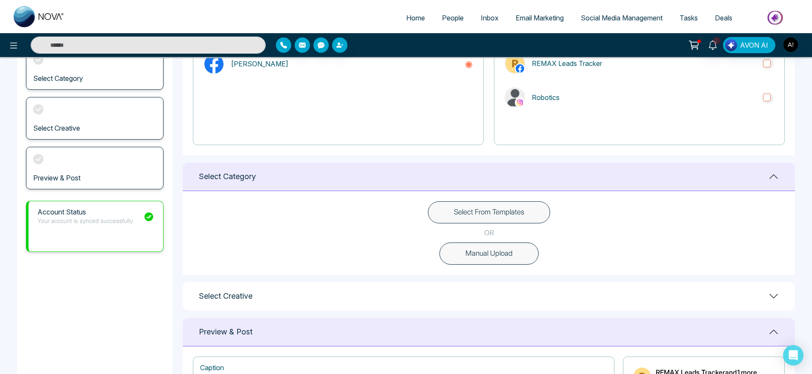
click at [495, 217] on button "Select From Templates" at bounding box center [489, 212] width 122 height 22
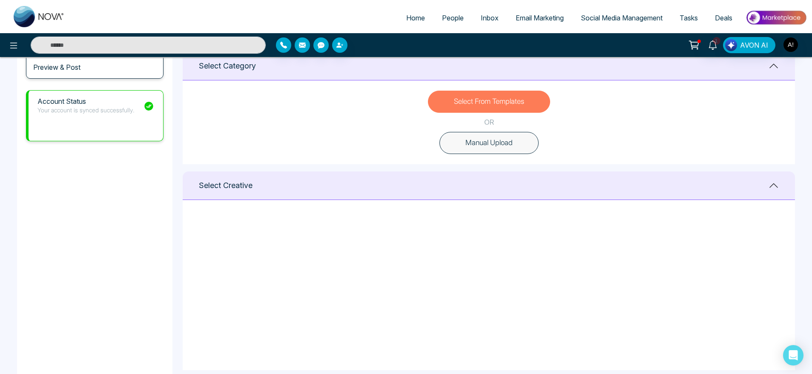
scroll to position [178, 0]
click at [287, 221] on icon at bounding box center [287, 222] width 8 height 9
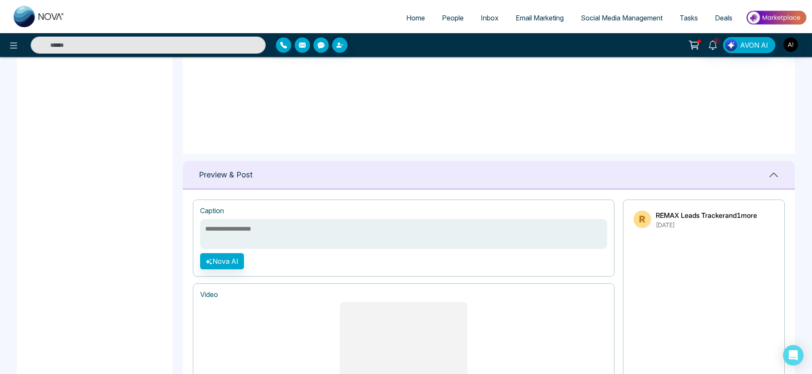
scroll to position [655, 0]
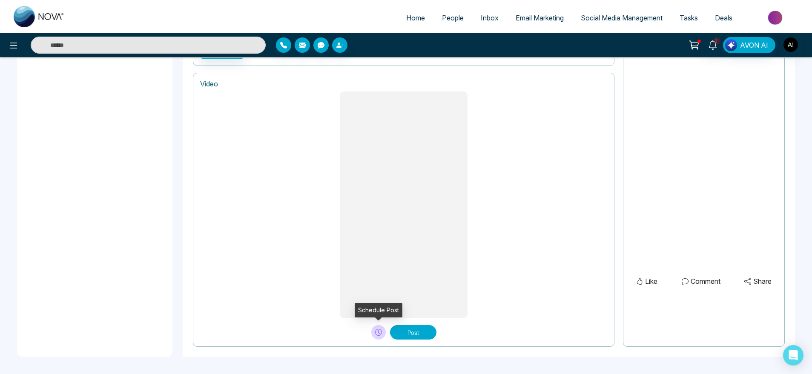
click at [382, 332] on button at bounding box center [378, 332] width 14 height 14
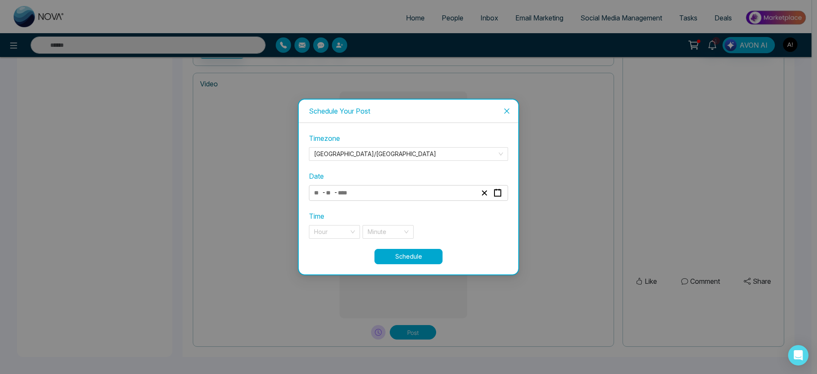
click at [390, 186] on div "- -" at bounding box center [408, 193] width 199 height 16
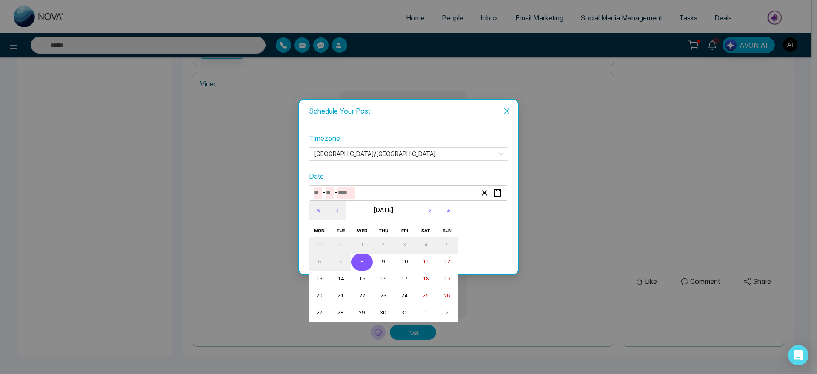
click at [343, 195] on input "number" at bounding box center [347, 192] width 18 height 11
click at [365, 266] on button "8" at bounding box center [362, 262] width 21 height 17
type input "**"
type input "*"
type input "****"
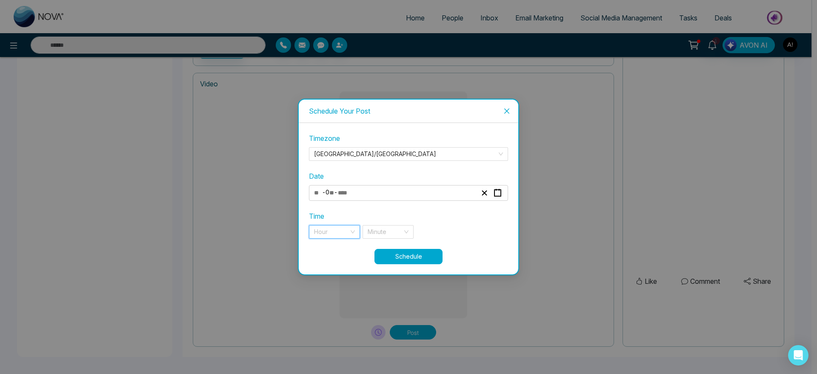
click at [331, 229] on input "search" at bounding box center [331, 232] width 35 height 13
click at [333, 249] on div "9 pm" at bounding box center [334, 248] width 41 height 9
click at [388, 228] on input "search" at bounding box center [385, 232] width 35 height 13
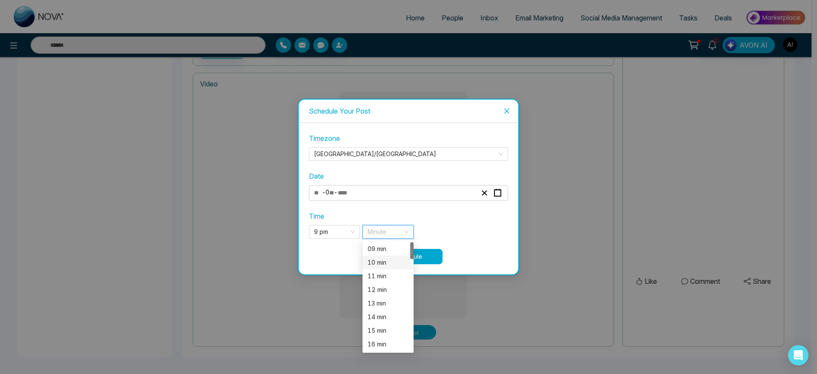
click at [390, 261] on div "10 min" at bounding box center [388, 262] width 41 height 9
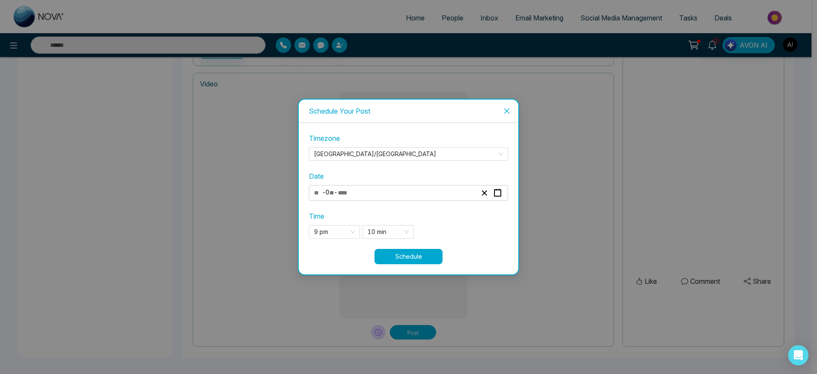
click at [413, 253] on button "Schedule" at bounding box center [409, 256] width 68 height 15
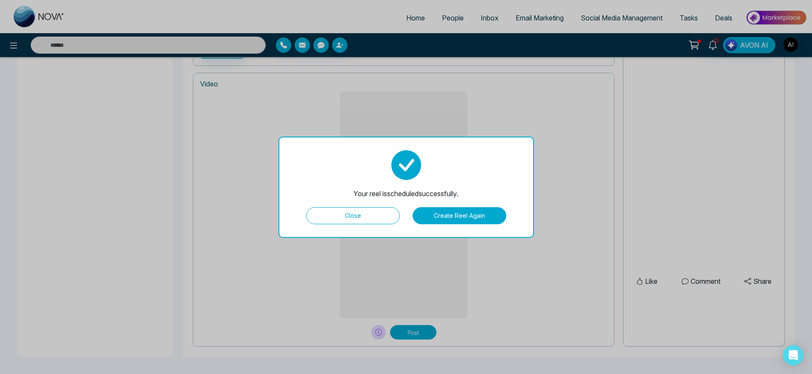
click at [371, 215] on button "Close" at bounding box center [353, 215] width 94 height 17
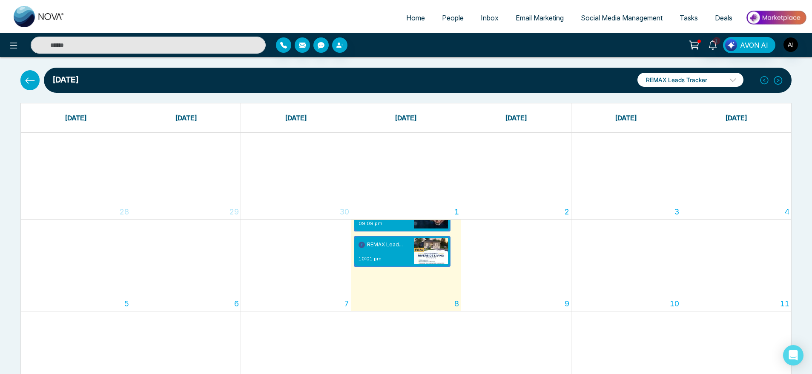
scroll to position [5, 0]
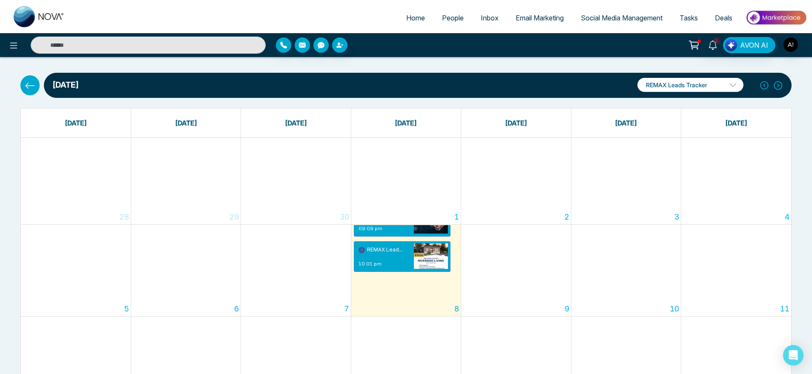
click at [26, 89] on icon at bounding box center [30, 85] width 11 height 11
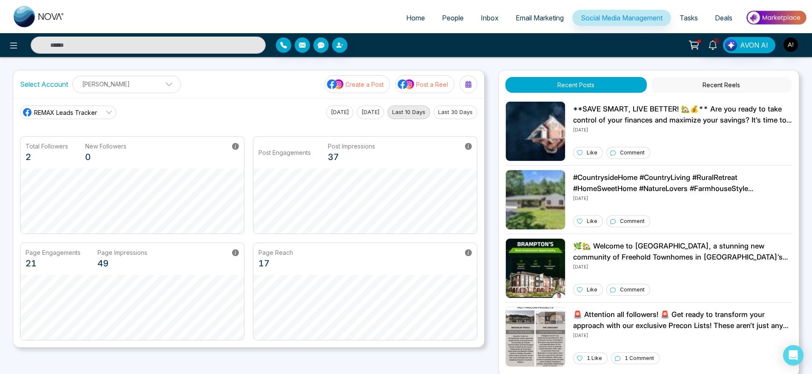
click at [405, 79] on img at bounding box center [406, 84] width 17 height 11
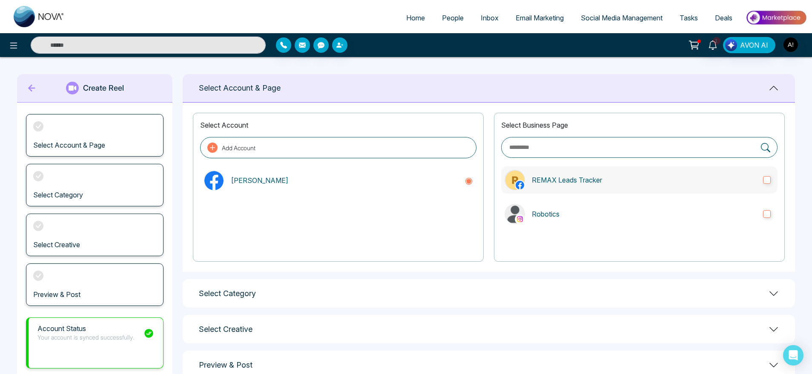
click at [518, 180] on div at bounding box center [520, 185] width 10 height 10
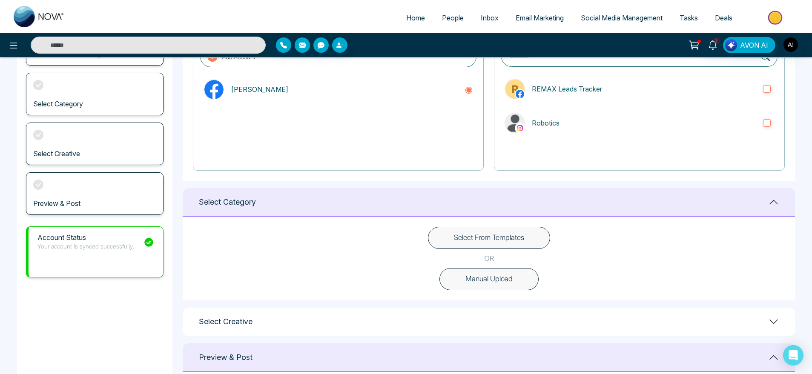
scroll to position [106, 0]
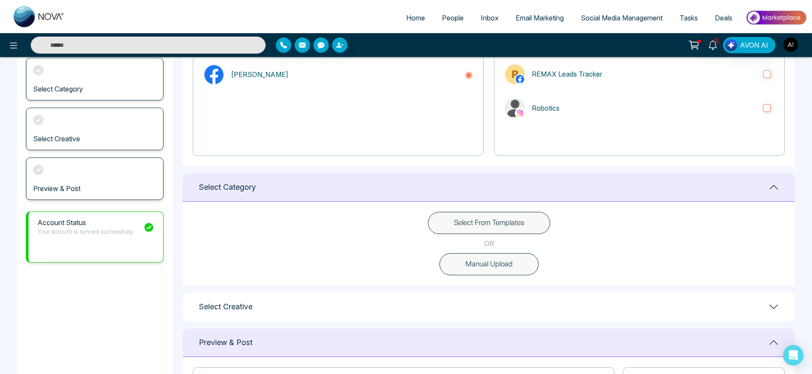
click at [489, 224] on button "Select From Templates" at bounding box center [489, 223] width 122 height 22
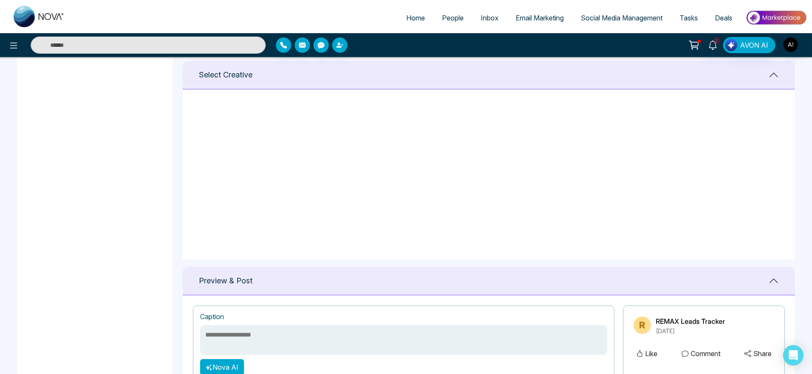
scroll to position [0, 0]
click at [485, 117] on icon at bounding box center [488, 116] width 8 height 9
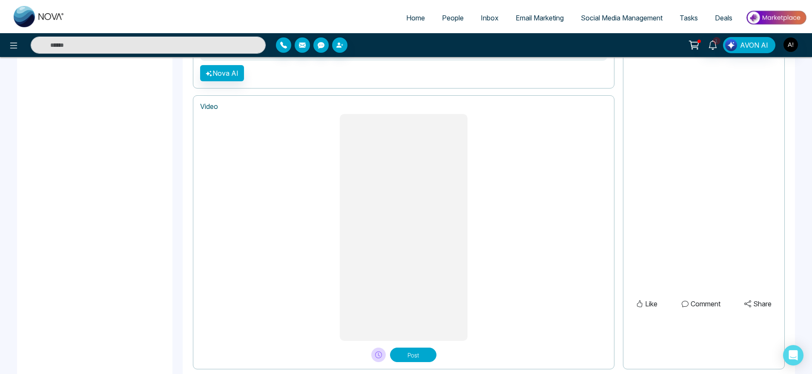
scroll to position [655, 0]
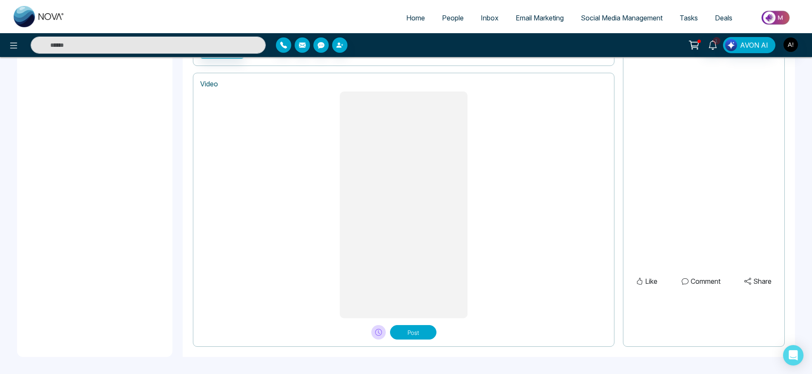
click at [410, 335] on button "Post" at bounding box center [413, 332] width 46 height 14
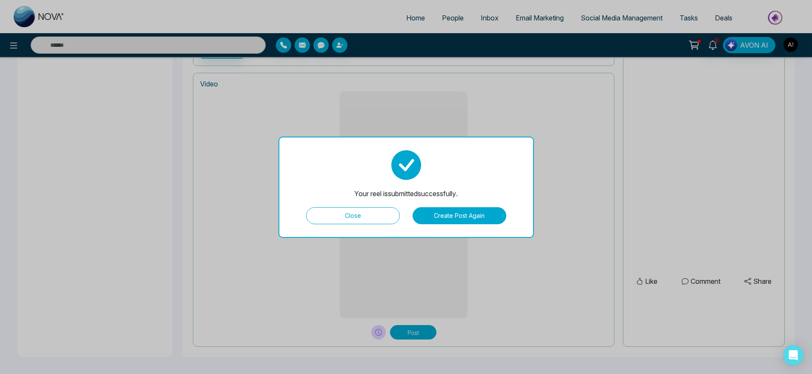
click at [366, 219] on button "Close" at bounding box center [353, 215] width 94 height 17
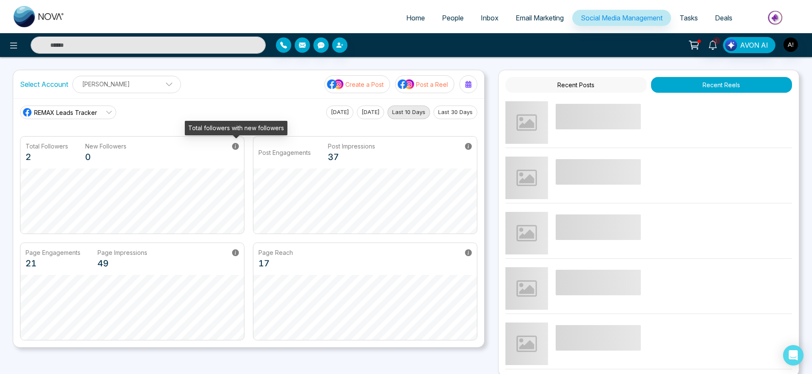
click at [235, 145] on icon at bounding box center [235, 146] width 7 height 7
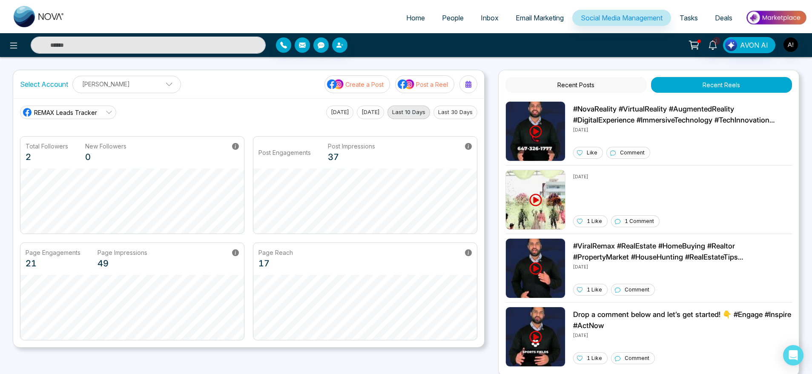
click at [427, 80] on p "Post a Reel" at bounding box center [432, 84] width 32 height 9
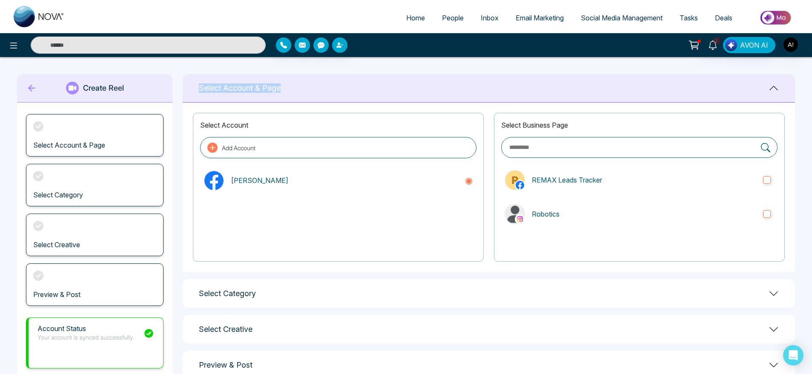
drag, startPoint x: 192, startPoint y: 88, endPoint x: 318, endPoint y: 86, distance: 126.0
click at [318, 86] on div "Select Account & Page" at bounding box center [489, 88] width 612 height 29
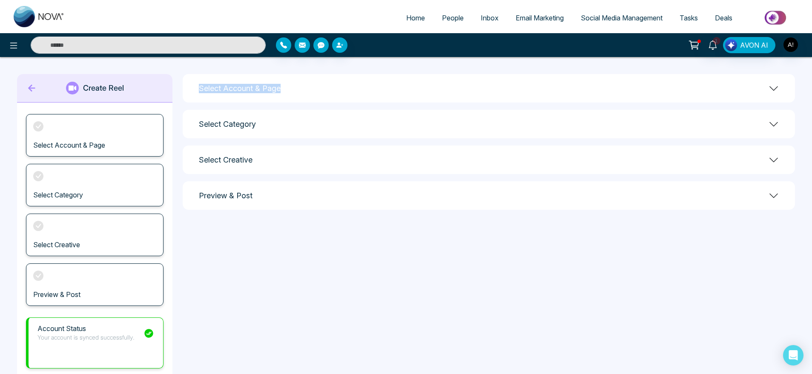
click at [318, 86] on div "Select Account & Page" at bounding box center [489, 88] width 612 height 29
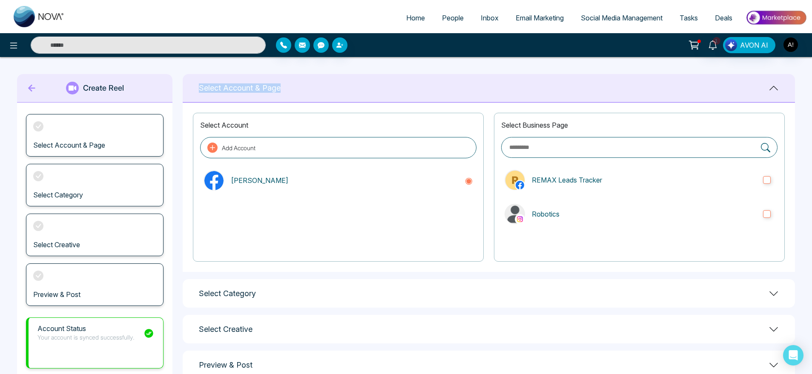
drag, startPoint x: 190, startPoint y: 92, endPoint x: 281, endPoint y: 97, distance: 91.2
click at [281, 97] on div "Select Account & Page" at bounding box center [489, 88] width 612 height 29
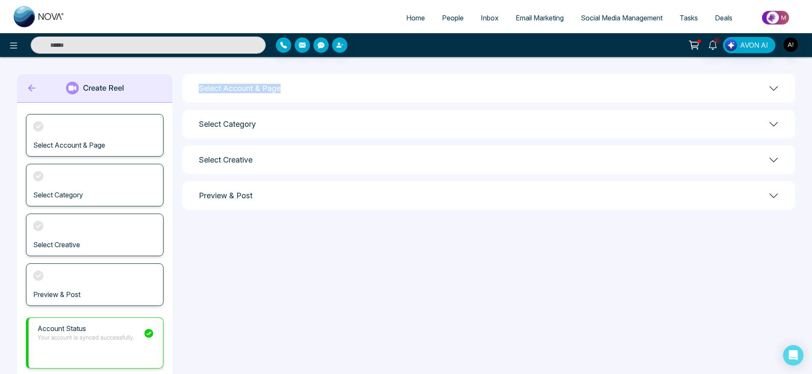
click at [281, 97] on div "Select Account & Page" at bounding box center [489, 88] width 612 height 29
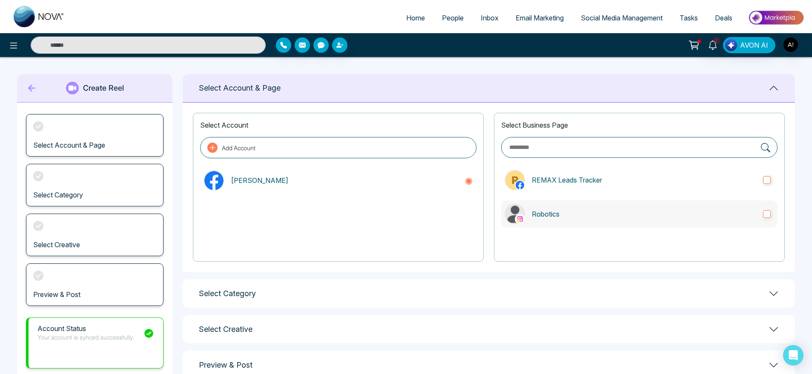
drag, startPoint x: 547, startPoint y: 234, endPoint x: 602, endPoint y: 216, distance: 58.6
click at [602, 216] on div "Select Business Page REMAX Leads Tracker Robotics" at bounding box center [639, 187] width 291 height 149
click at [602, 216] on p "Robotics" at bounding box center [644, 214] width 224 height 10
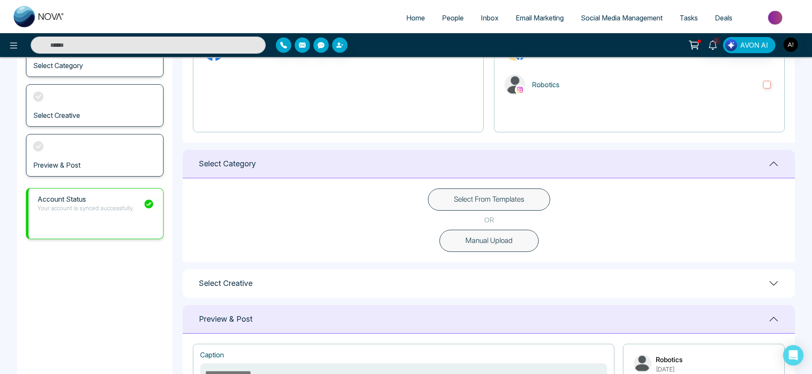
scroll to position [130, 0]
drag, startPoint x: 195, startPoint y: 165, endPoint x: 259, endPoint y: 168, distance: 63.9
click at [259, 168] on div "Select Category" at bounding box center [489, 163] width 612 height 29
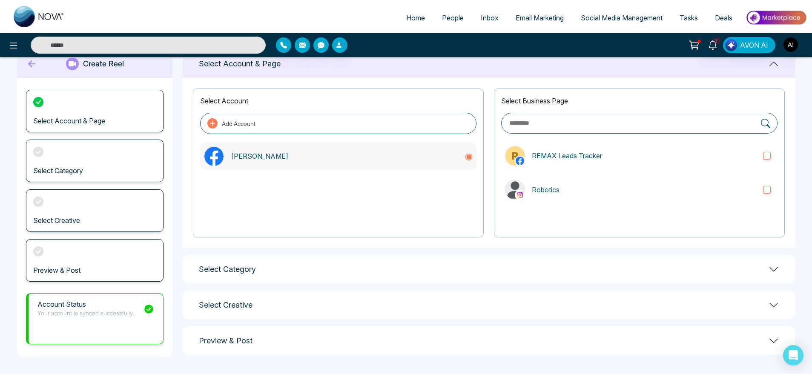
click at [259, 168] on div "[PERSON_NAME]" at bounding box center [338, 156] width 276 height 27
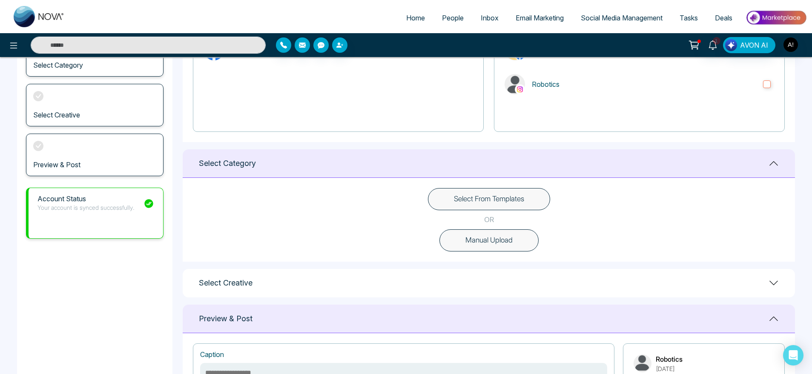
click at [292, 161] on div "Select Category" at bounding box center [489, 163] width 612 height 29
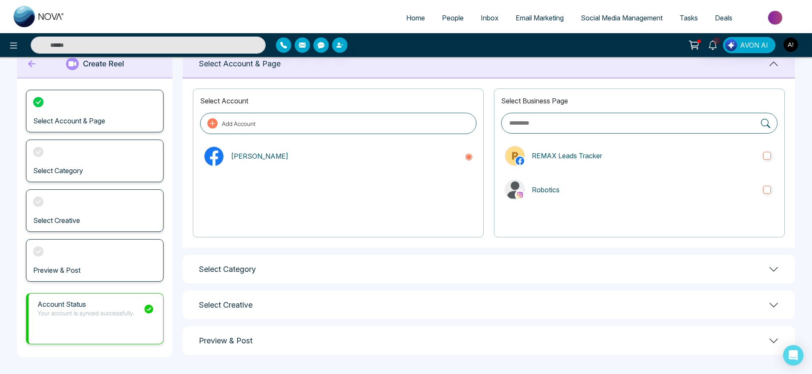
scroll to position [24, 0]
click at [620, 191] on p "Robotics" at bounding box center [644, 190] width 224 height 10
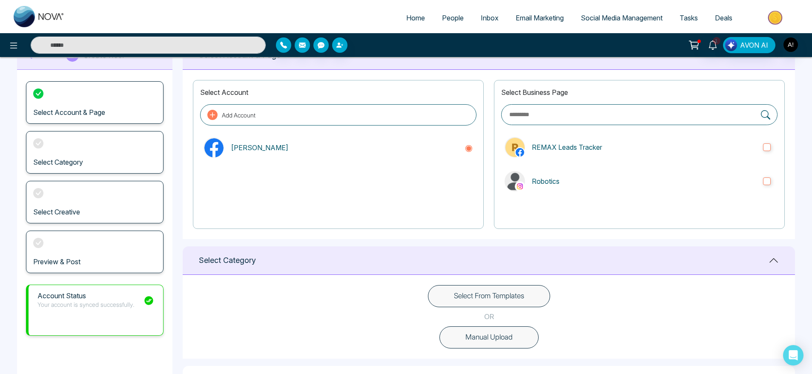
scroll to position [14, 0]
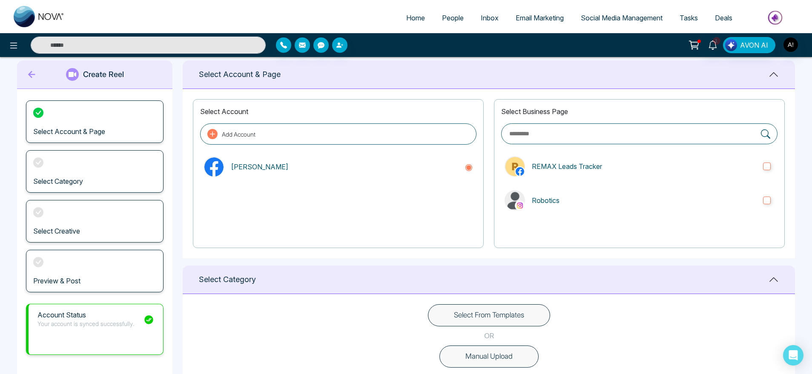
click at [502, 314] on button "Select From Templates" at bounding box center [489, 315] width 122 height 22
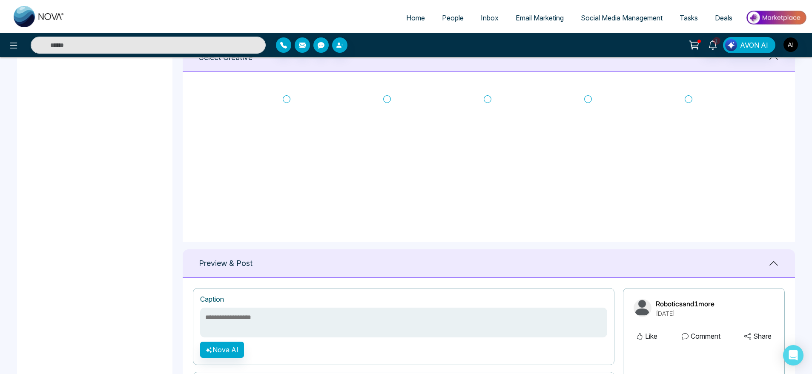
scroll to position [378, 0]
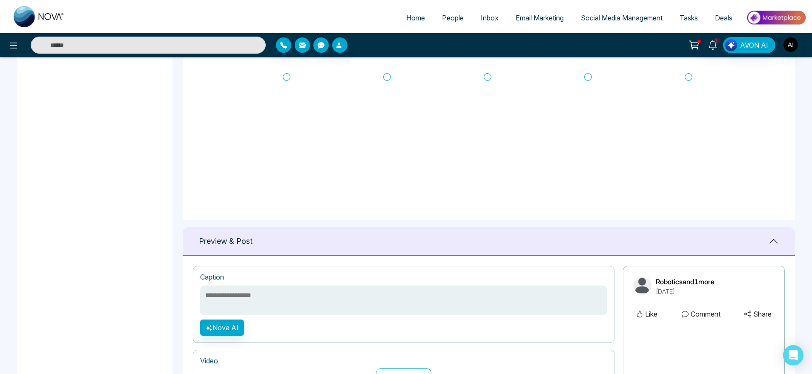
click at [587, 74] on icon at bounding box center [588, 77] width 8 height 9
click at [385, 109] on icon at bounding box center [387, 108] width 8 height 9
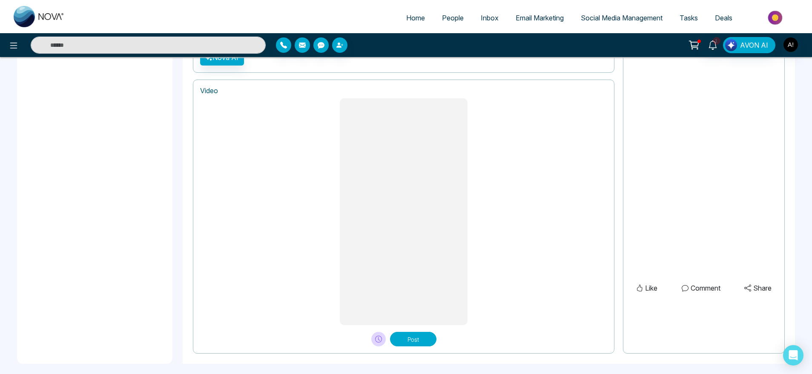
scroll to position [655, 0]
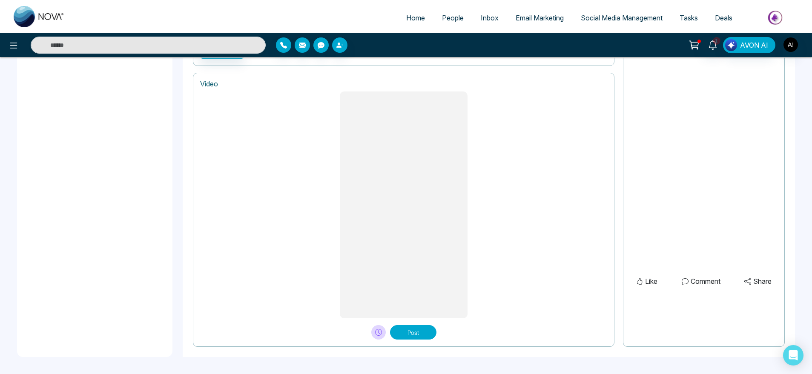
click at [415, 329] on button "Post" at bounding box center [413, 332] width 46 height 14
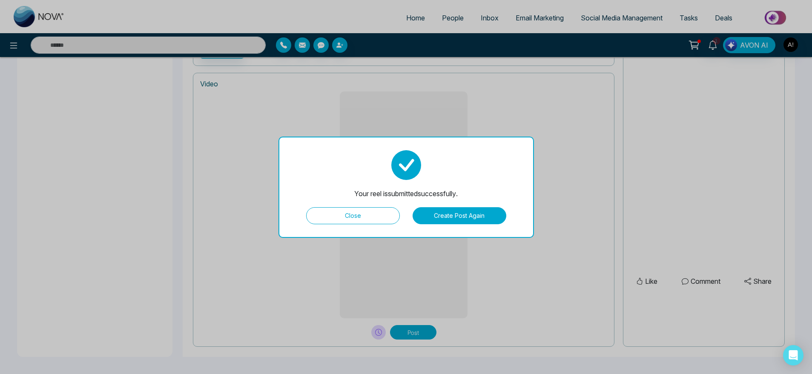
click at [355, 212] on button "Close" at bounding box center [353, 215] width 94 height 17
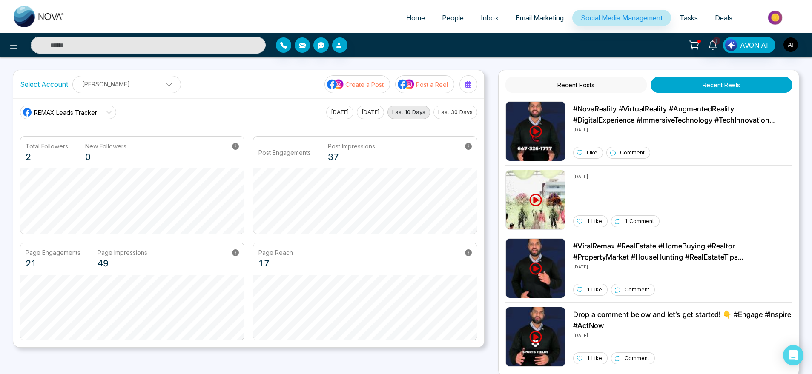
click at [435, 86] on p "Post a Reel" at bounding box center [432, 84] width 32 height 9
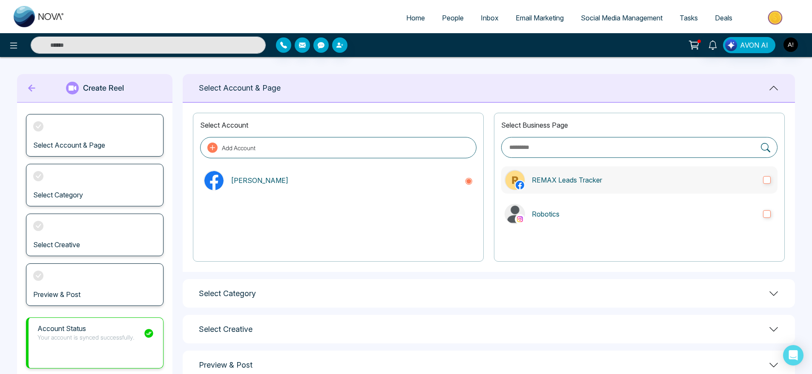
click at [590, 169] on label "REMAX Leads Tracker" at bounding box center [639, 179] width 276 height 27
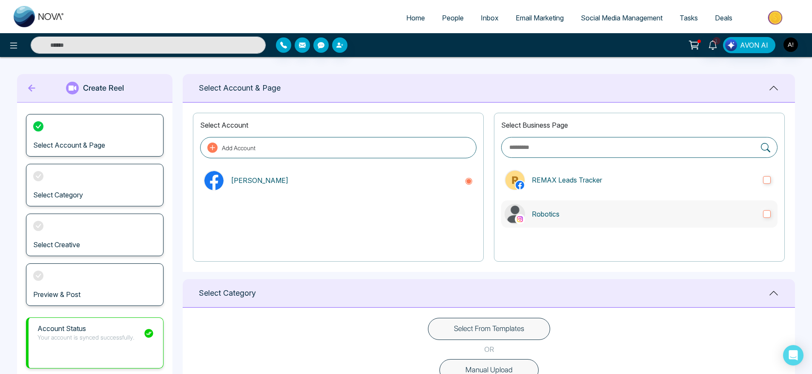
click at [596, 211] on p "Robotics" at bounding box center [644, 214] width 224 height 10
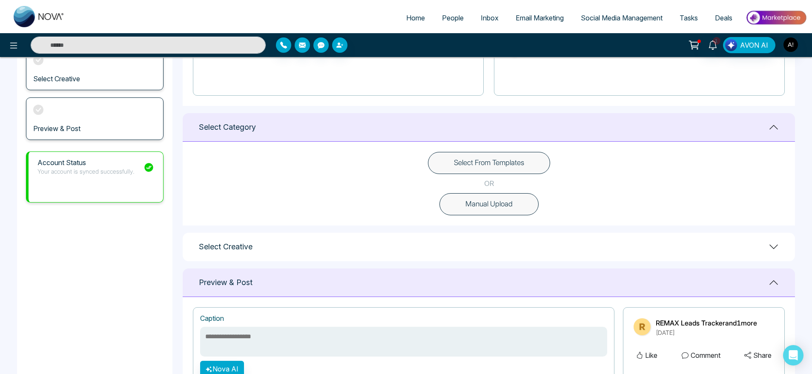
scroll to position [176, 0]
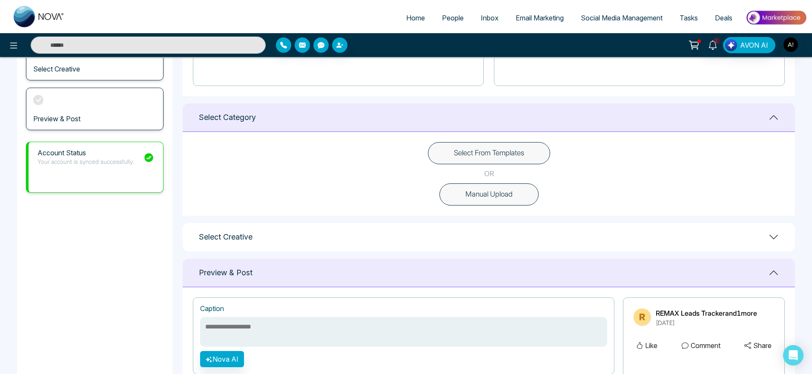
click at [492, 203] on button "Manual Upload" at bounding box center [488, 194] width 99 height 22
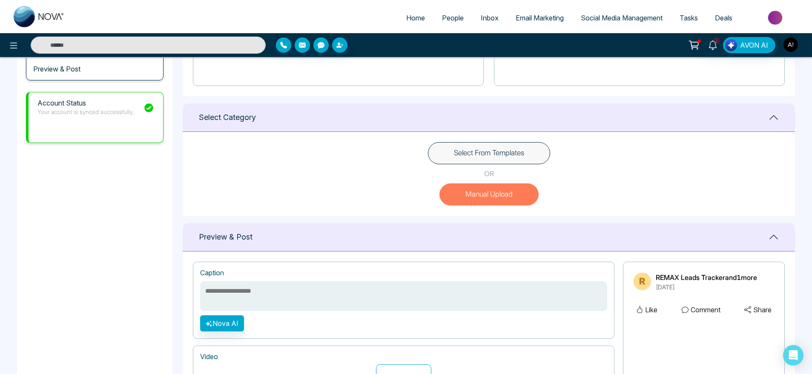
scroll to position [279, 0]
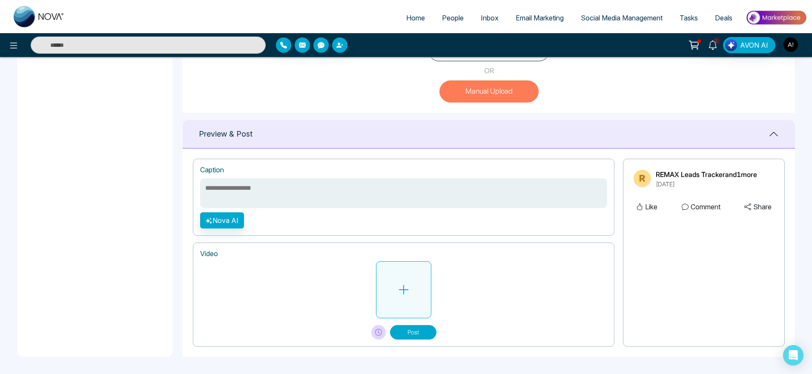
click at [405, 289] on icon at bounding box center [403, 290] width 13 height 13
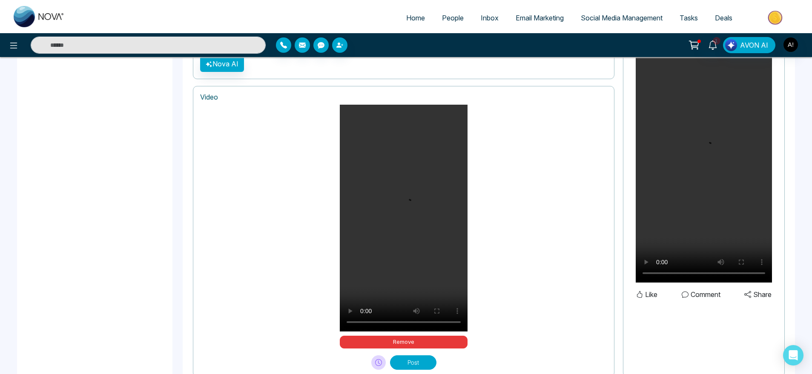
scroll to position [436, 0]
click at [410, 344] on button "Remove" at bounding box center [404, 341] width 128 height 13
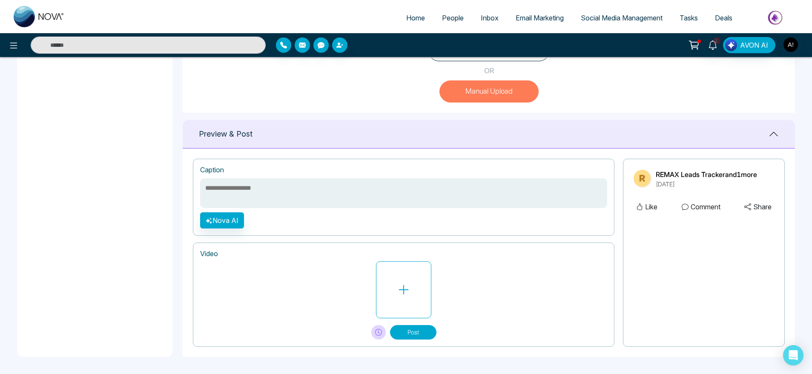
scroll to position [279, 0]
click at [411, 302] on button at bounding box center [403, 289] width 55 height 57
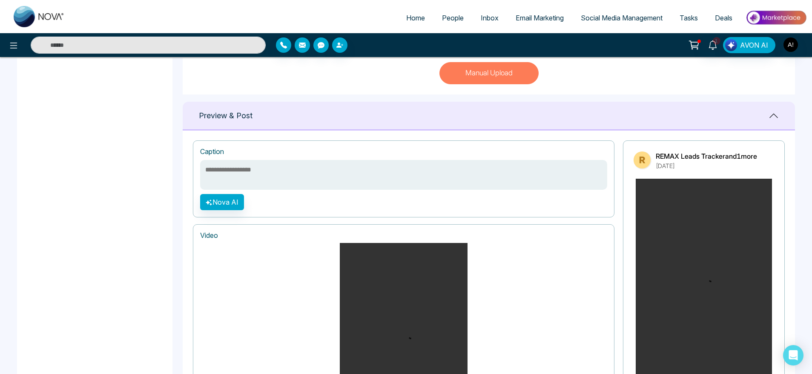
scroll to position [466, 0]
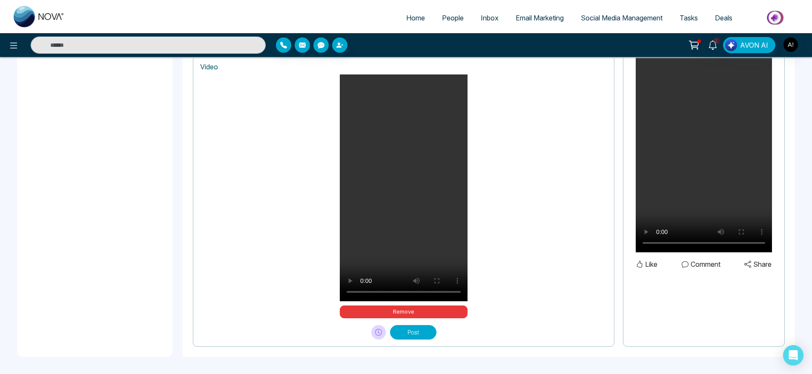
click at [414, 330] on button "Post" at bounding box center [413, 332] width 46 height 14
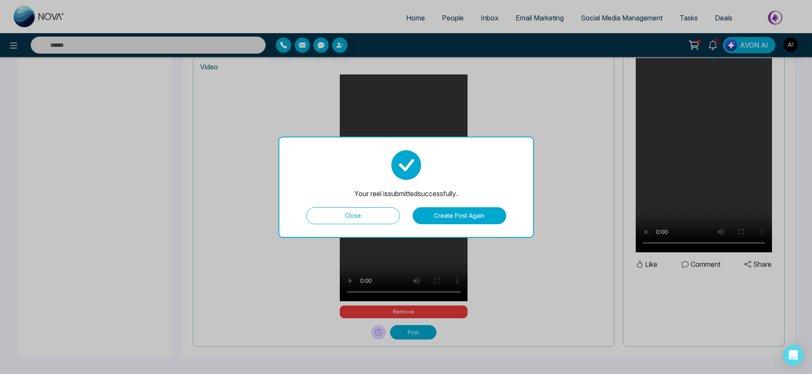
click at [374, 212] on button "Close" at bounding box center [353, 215] width 94 height 17
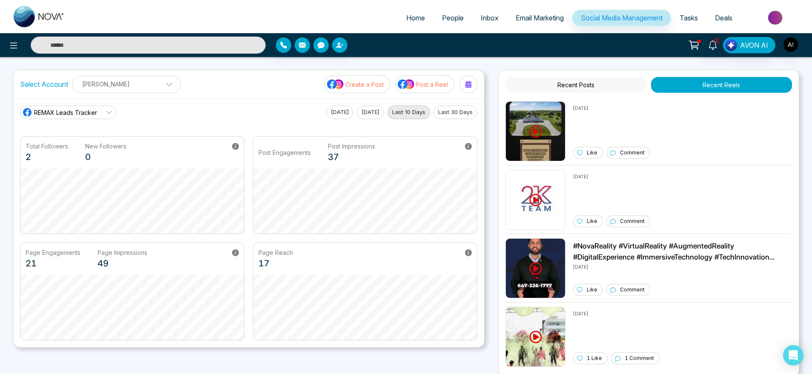
click at [435, 81] on p "Post a Reel" at bounding box center [432, 84] width 32 height 9
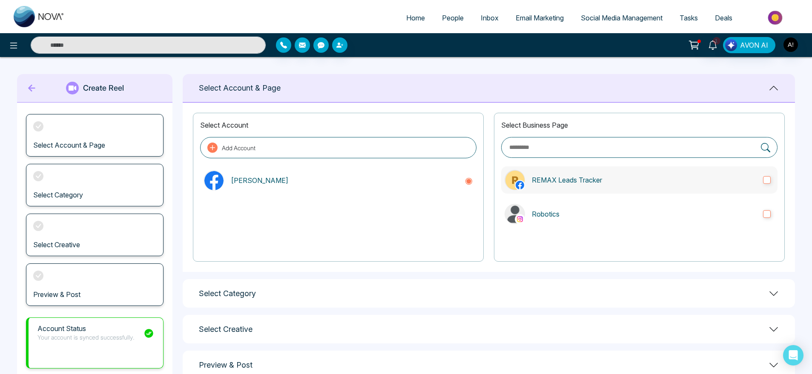
click at [584, 179] on p "REMAX Leads Tracker" at bounding box center [644, 180] width 224 height 10
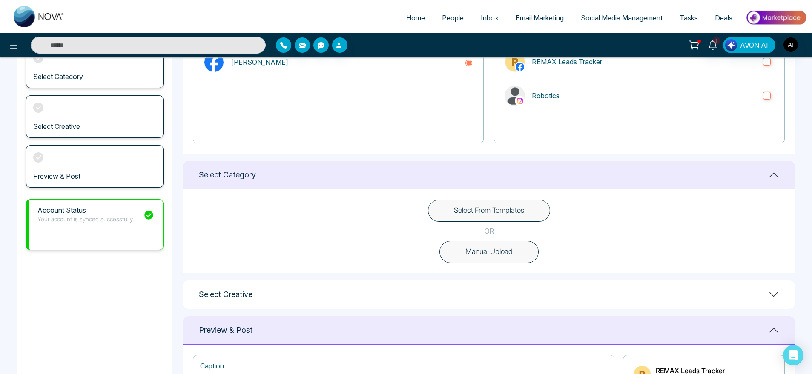
scroll to position [123, 0]
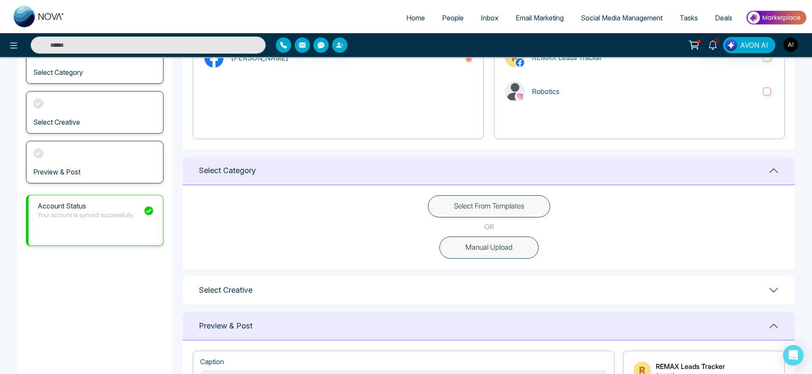
click at [504, 244] on button "Manual Upload" at bounding box center [488, 248] width 99 height 22
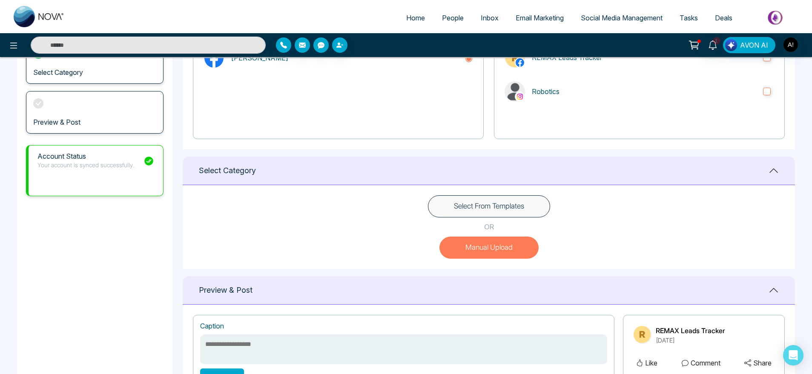
scroll to position [279, 0]
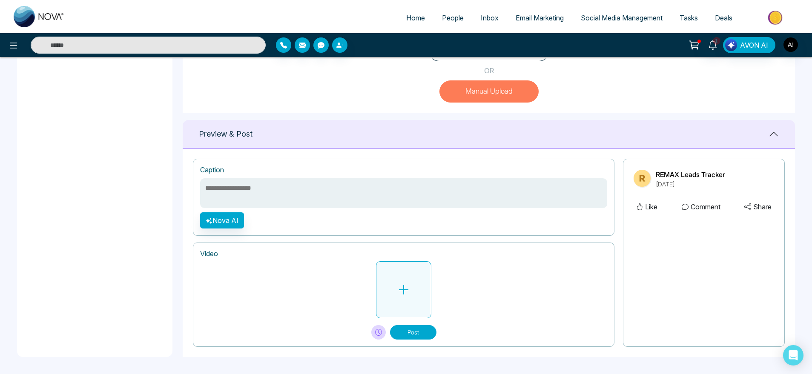
click at [412, 283] on button at bounding box center [403, 289] width 55 height 57
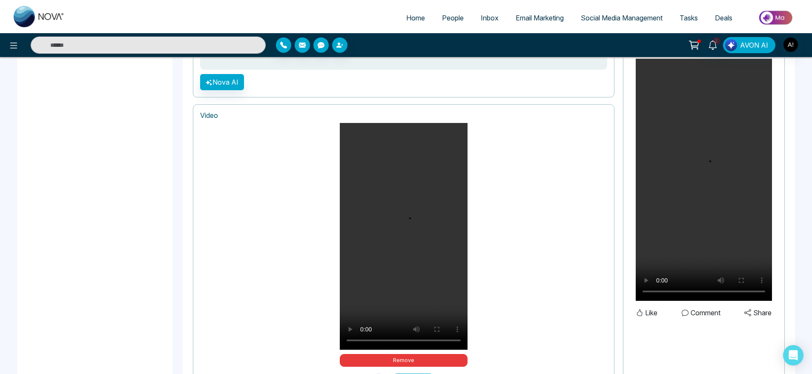
scroll to position [466, 0]
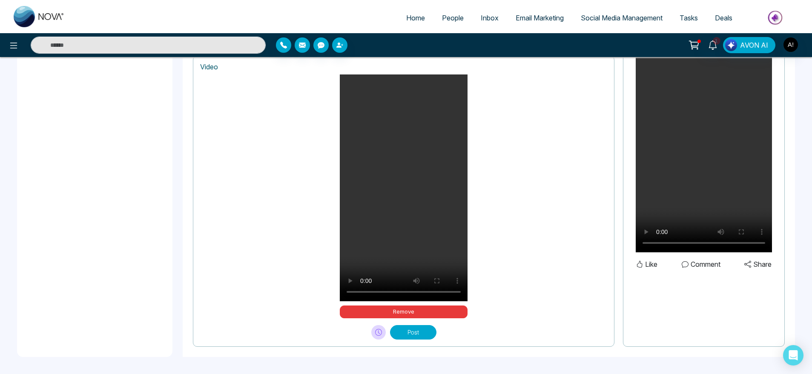
click at [407, 335] on button "Post" at bounding box center [413, 332] width 46 height 14
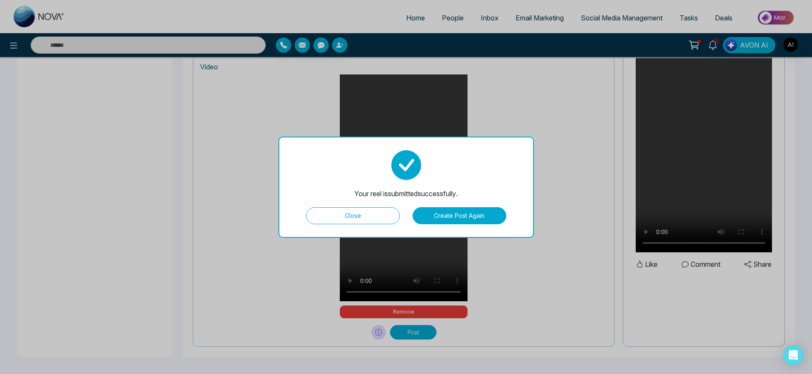
click at [447, 218] on button "Create Post Again" at bounding box center [459, 215] width 94 height 17
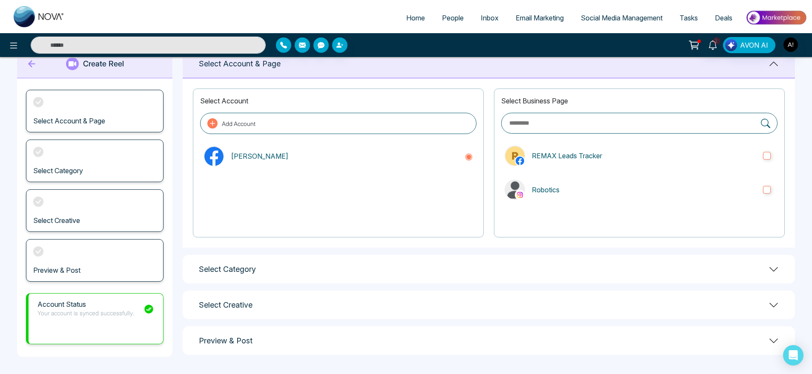
scroll to position [24, 0]
click at [526, 189] on label "Robotics" at bounding box center [639, 189] width 276 height 27
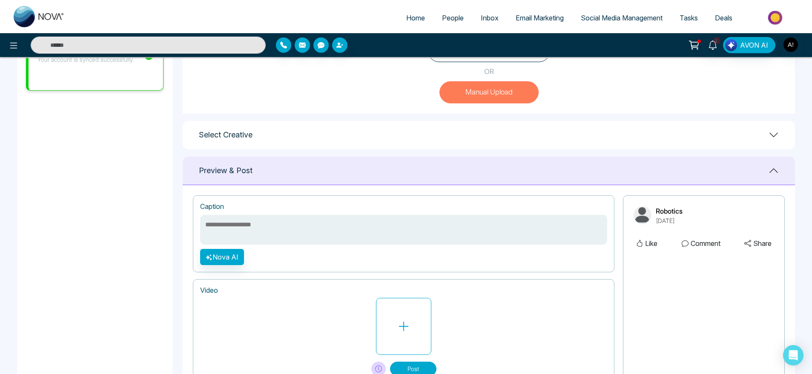
scroll to position [315, 0]
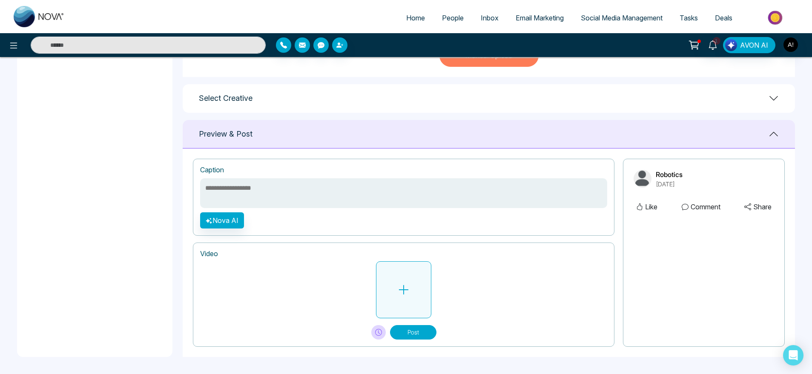
click at [418, 283] on button at bounding box center [403, 289] width 55 height 57
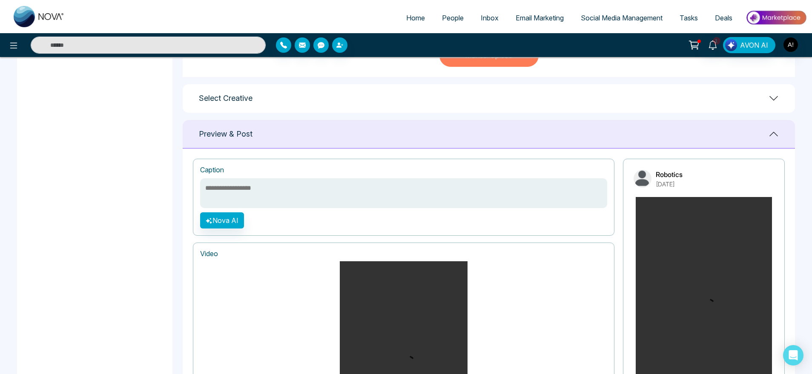
scroll to position [501, 0]
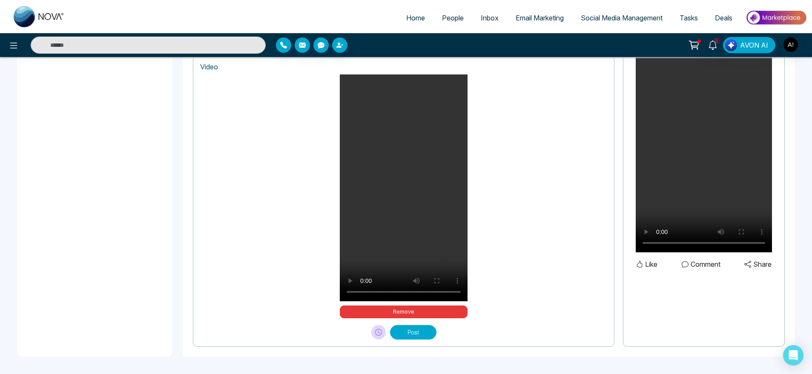
click at [422, 331] on button "Post" at bounding box center [413, 332] width 46 height 14
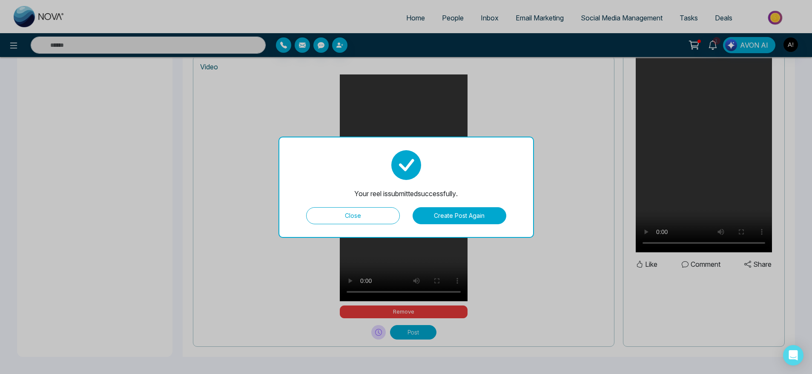
click at [376, 214] on button "Close" at bounding box center [353, 215] width 94 height 17
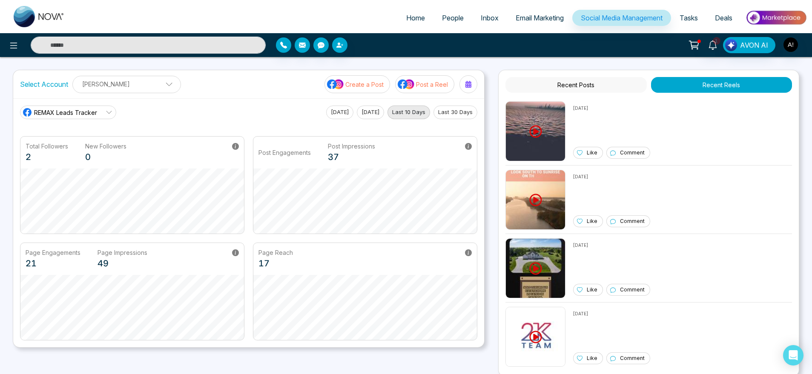
click at [140, 90] on p "[PERSON_NAME]" at bounding box center [126, 84] width 97 height 14
drag, startPoint x: 21, startPoint y: 83, endPoint x: 74, endPoint y: 89, distance: 53.9
click at [74, 89] on div "Select Account Anit Gupta Anit Gupta Add Social Accounts" at bounding box center [100, 84] width 161 height 17
click at [74, 89] on div "Anit Gupta Anit Gupta Add Social Accounts" at bounding box center [126, 84] width 109 height 17
click at [239, 87] on div "Select Account Anit Gupta Anit Gupta Add Social Accounts Create a Post Post a R…" at bounding box center [248, 84] width 471 height 28
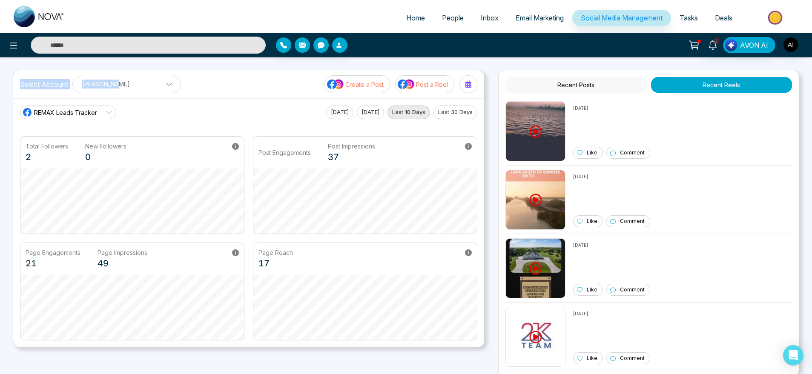
drag, startPoint x: 17, startPoint y: 82, endPoint x: 218, endPoint y: 83, distance: 200.9
click at [218, 83] on div "Select Account Anit Gupta Anit Gupta Add Social Accounts Create a Post Post a R…" at bounding box center [248, 84] width 471 height 28
click at [463, 83] on div at bounding box center [468, 84] width 14 height 14
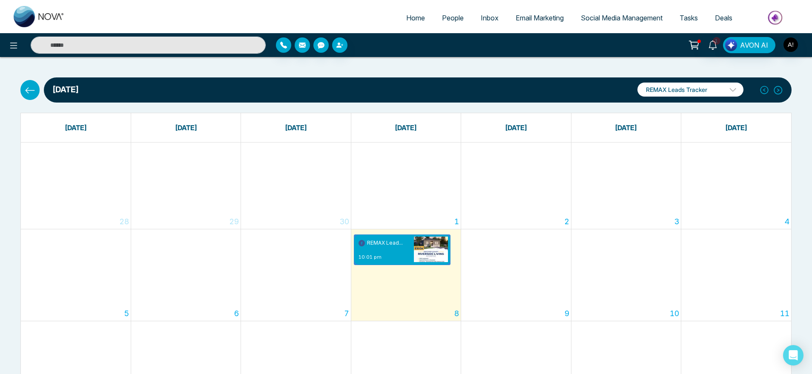
click at [31, 94] on icon at bounding box center [30, 90] width 11 height 11
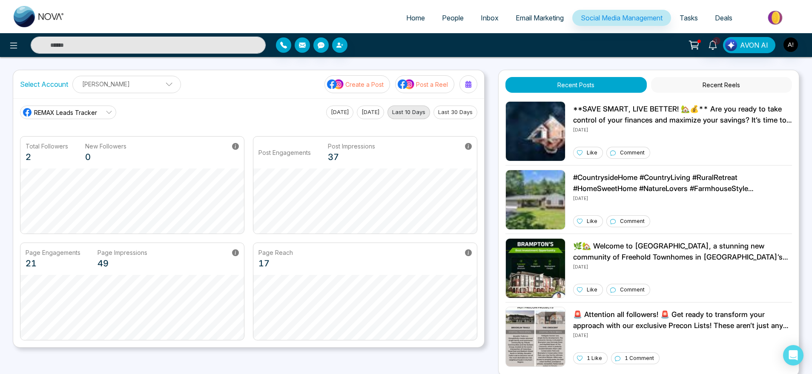
click at [130, 82] on p "[PERSON_NAME]" at bounding box center [126, 84] width 97 height 14
click at [227, 95] on div "Select Account Anit Gupta Anit Gupta Add Social Accounts Create a Post Post a R…" at bounding box center [248, 84] width 471 height 28
click at [145, 86] on p "[PERSON_NAME]" at bounding box center [126, 84] width 97 height 14
click at [232, 91] on div "Select Account Anit Gupta Anit Gupta Add Social Accounts Create a Post Post a R…" at bounding box center [248, 84] width 471 height 28
click at [711, 44] on icon at bounding box center [712, 44] width 9 height 9
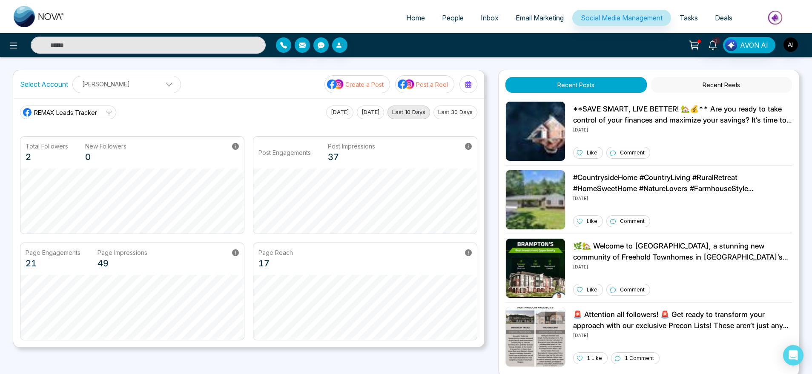
click at [634, 43] on div "1 Notifications (1) Mark all as Read An Task Reminder Task Name: susi Type: Ema…" at bounding box center [642, 45] width 328 height 16
click at [600, 112] on p "**SAVE SMART, LIVE BETTER! 🏡💰** Are you ready to take control of your finances …" at bounding box center [682, 115] width 219 height 22
click at [111, 113] on icon at bounding box center [109, 112] width 7 height 7
click at [96, 149] on span "Robotics" at bounding box center [75, 150] width 72 height 9
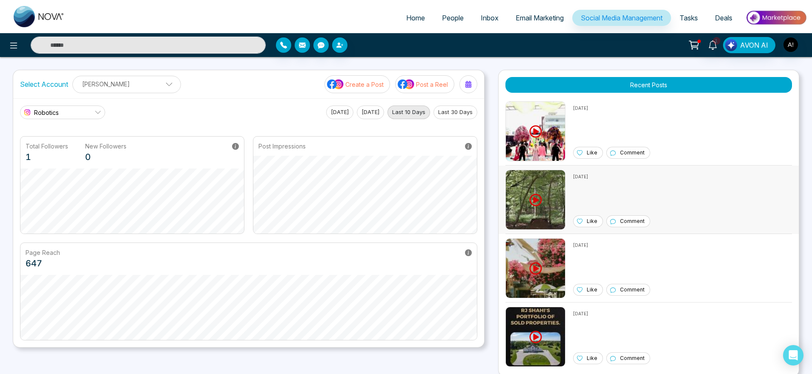
click at [576, 180] on div "10/8/2025 Like Comment" at bounding box center [611, 200] width 77 height 60
click at [531, 17] on span "Email Marketing" at bounding box center [540, 18] width 48 height 9
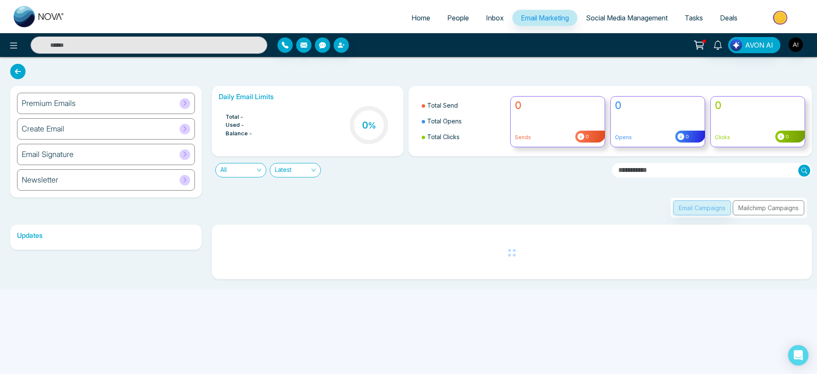
click at [623, 14] on span "Social Media Management" at bounding box center [627, 18] width 82 height 9
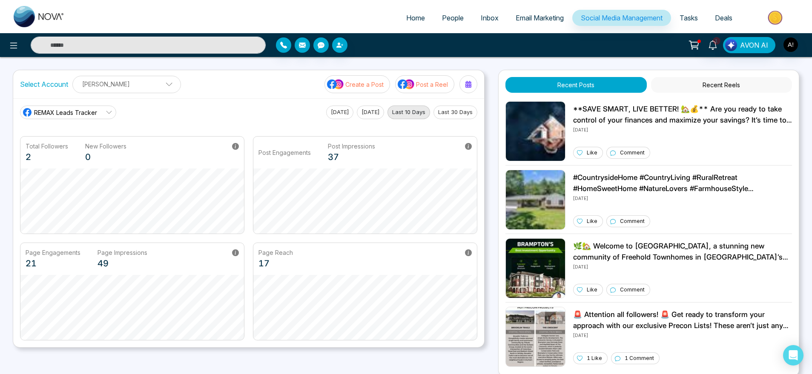
click at [126, 82] on p "[PERSON_NAME]" at bounding box center [126, 84] width 97 height 14
click at [265, 75] on div "Select Account Anit Gupta Anit Gupta Add Social Accounts Create a Post Post a R…" at bounding box center [248, 84] width 471 height 28
click at [583, 54] on div "1 AVON AI" at bounding box center [406, 45] width 812 height 24
click at [102, 108] on link "REMAX Leads Tracker" at bounding box center [68, 113] width 96 height 14
click at [83, 149] on span "Robotics" at bounding box center [75, 150] width 72 height 9
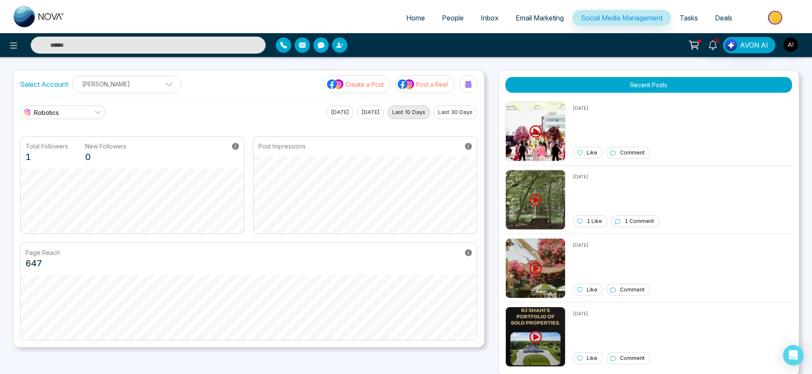
click at [381, 82] on p "Create a Post" at bounding box center [364, 84] width 38 height 9
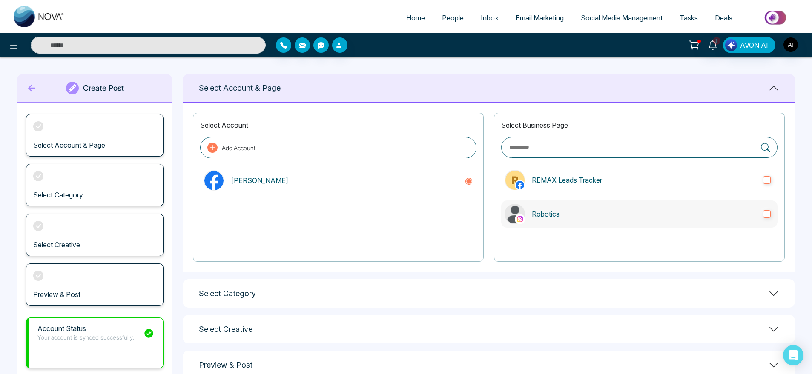
click at [579, 212] on p "Robotics" at bounding box center [644, 214] width 224 height 10
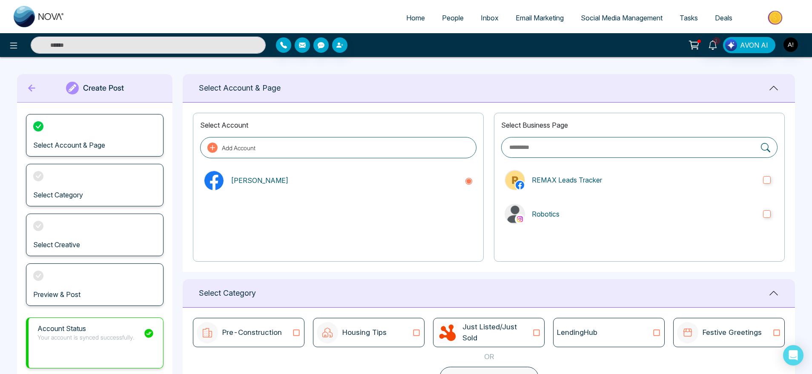
scroll to position [113, 0]
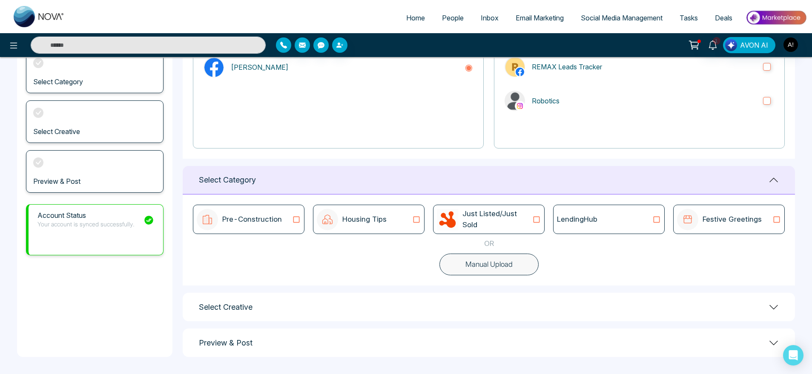
click at [588, 226] on div "LendingHub" at bounding box center [609, 219] width 112 height 29
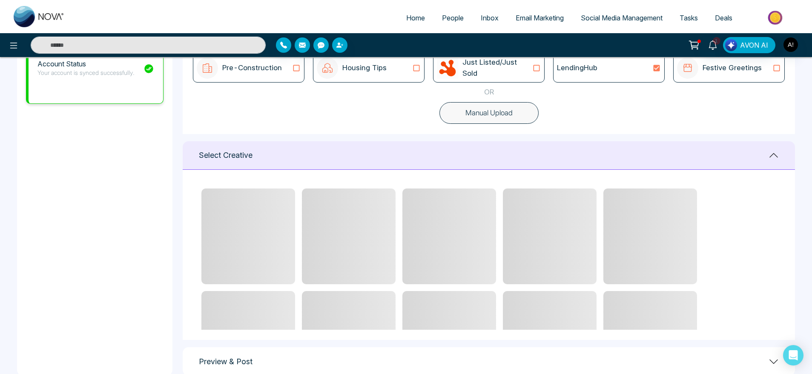
scroll to position [284, 0]
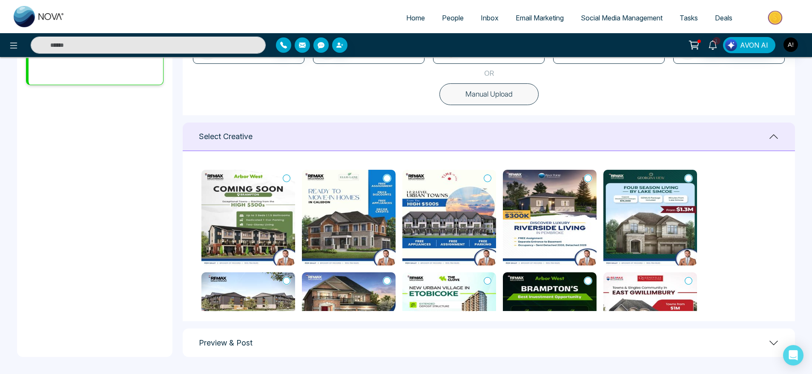
click at [483, 281] on div at bounding box center [487, 281] width 9 height 9
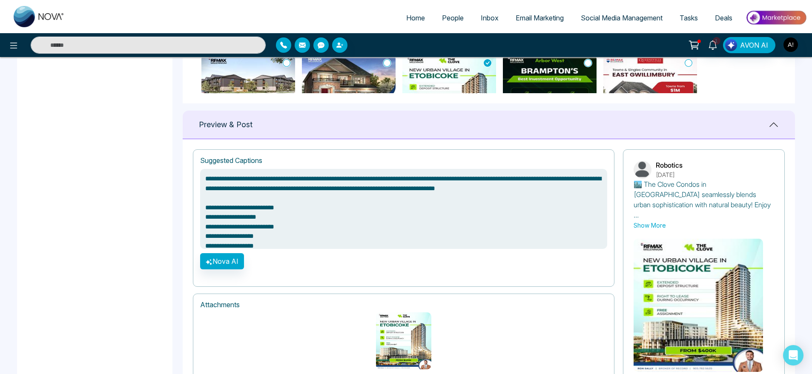
scroll to position [542, 0]
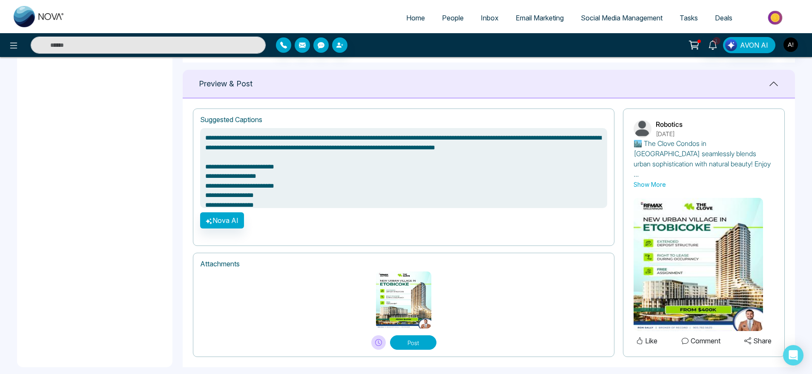
drag, startPoint x: 407, startPoint y: 321, endPoint x: 411, endPoint y: 338, distance: 17.2
click at [411, 338] on div "Post" at bounding box center [403, 339] width 407 height 21
click at [411, 338] on button "Post" at bounding box center [413, 342] width 46 height 14
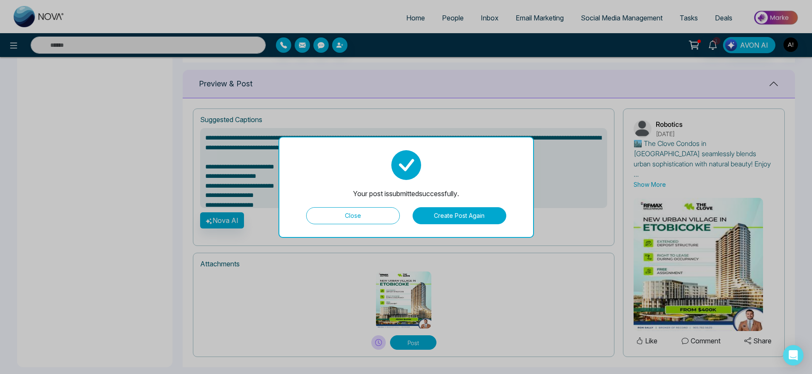
click at [362, 217] on button "Close" at bounding box center [353, 215] width 94 height 17
type textarea "**********"
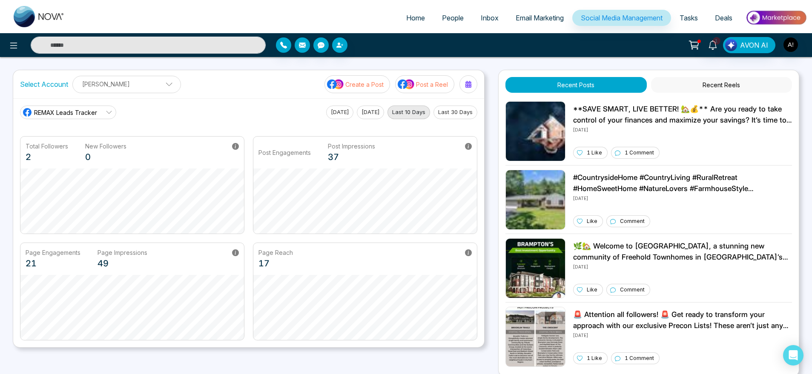
click at [375, 81] on p "Create a Post" at bounding box center [364, 84] width 38 height 9
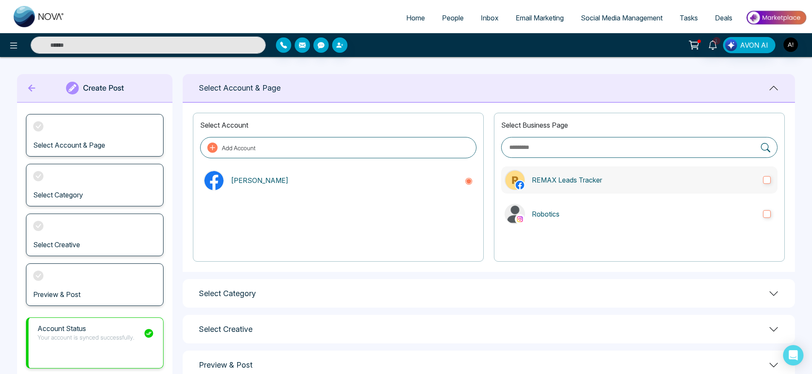
click at [590, 184] on p "REMAX Leads Tracker" at bounding box center [644, 180] width 224 height 10
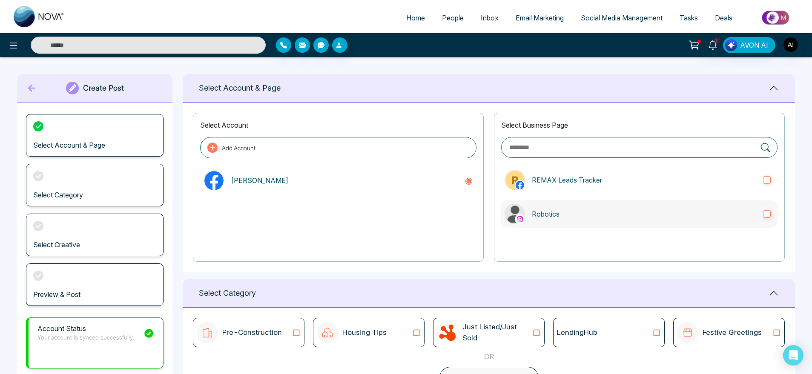
click at [599, 212] on p "Robotics" at bounding box center [644, 214] width 224 height 10
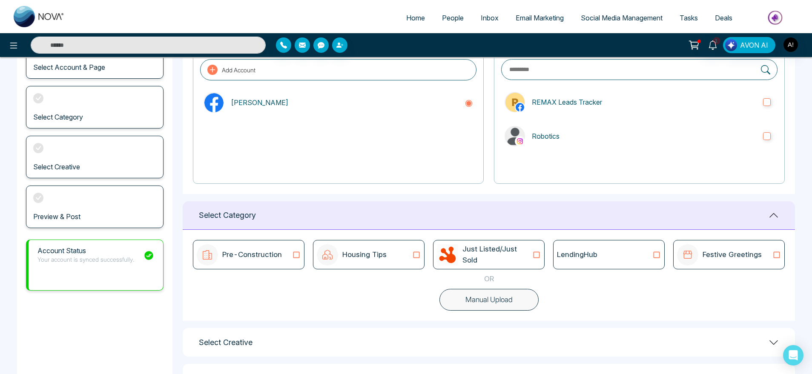
scroll to position [79, 0]
click at [608, 245] on div "LendingHub" at bounding box center [609, 253] width 112 height 29
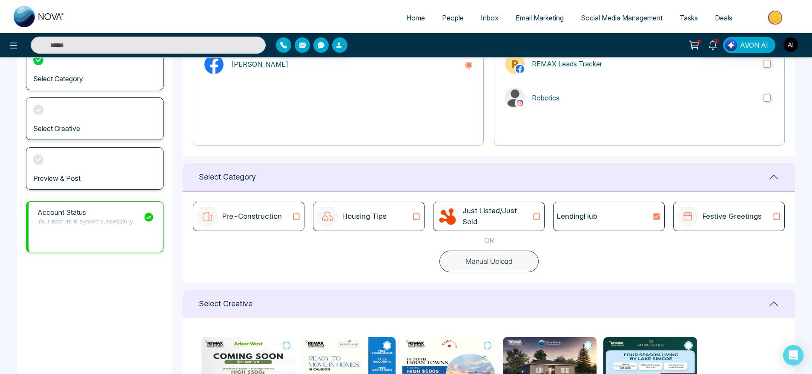
scroll to position [119, 0]
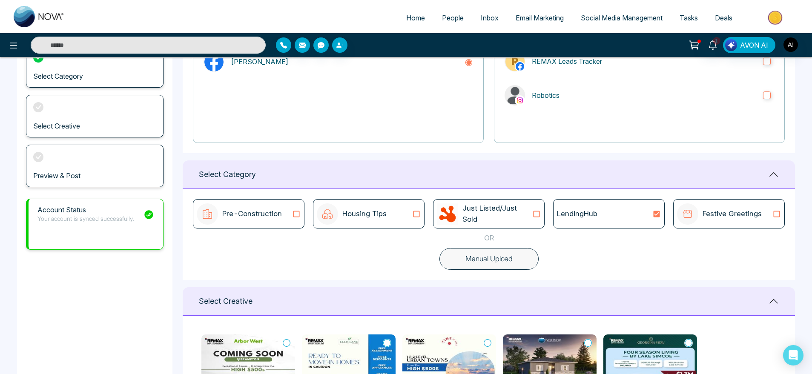
click at [432, 263] on div "Pre-Construction Housing Tips Just Listed/Just Sold LendingHub Festive Greeting…" at bounding box center [489, 234] width 612 height 91
click at [497, 267] on button "Manual Upload" at bounding box center [488, 259] width 99 height 22
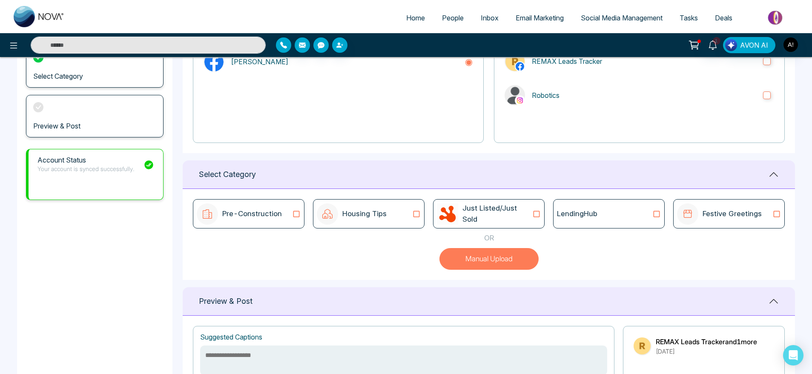
scroll to position [286, 0]
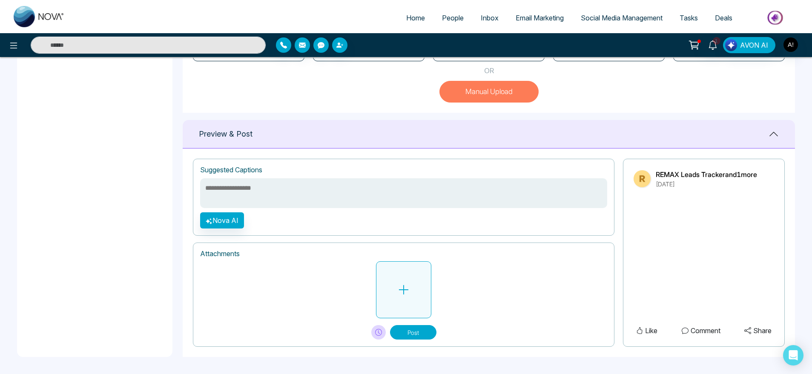
click at [386, 278] on button at bounding box center [403, 289] width 55 height 57
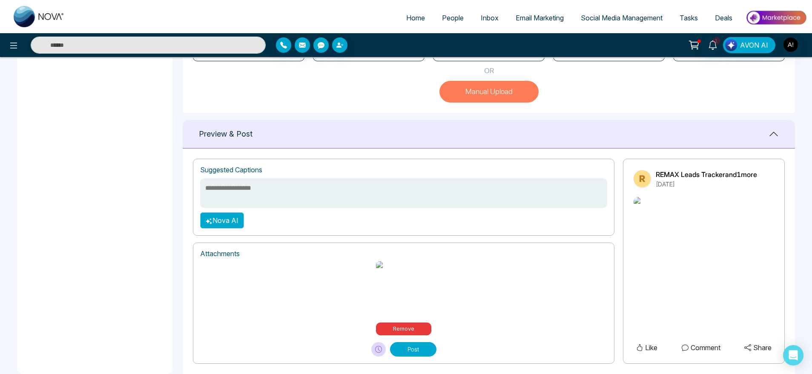
click at [225, 229] on button "Nova AI" at bounding box center [222, 220] width 44 height 16
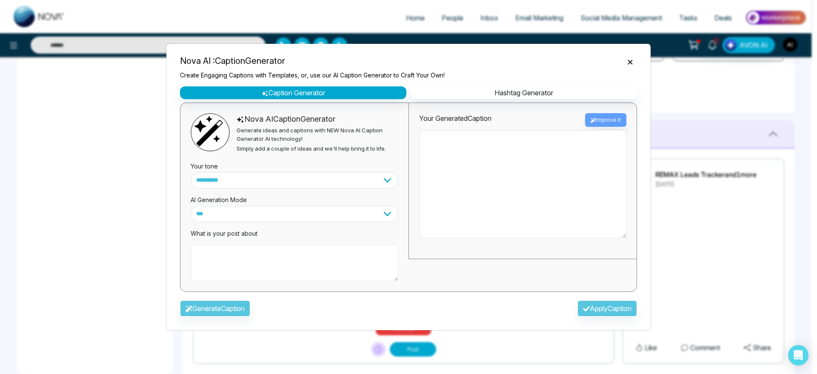
click at [251, 270] on textarea at bounding box center [295, 263] width 208 height 37
type textarea "**********"
click at [220, 306] on button "Generate Caption" at bounding box center [215, 309] width 70 height 16
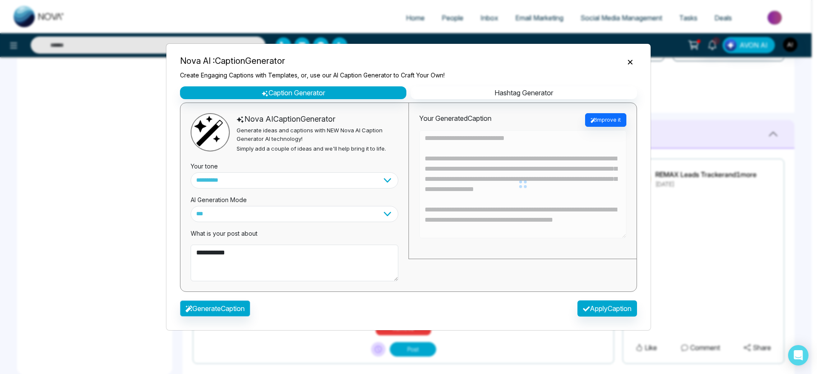
type textarea "**********"
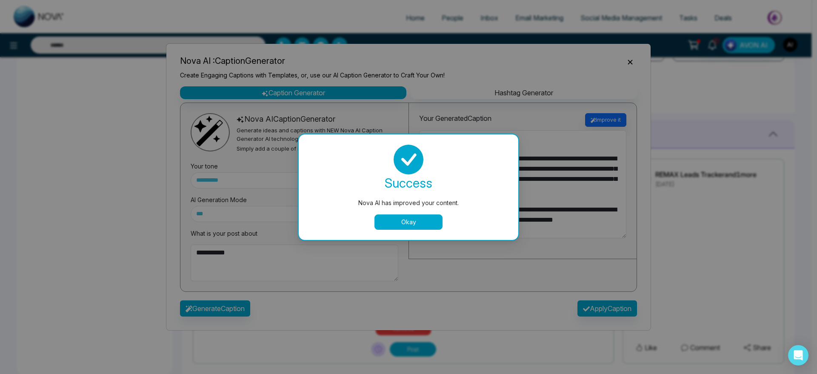
click at [422, 226] on button "Okay" at bounding box center [409, 222] width 68 height 15
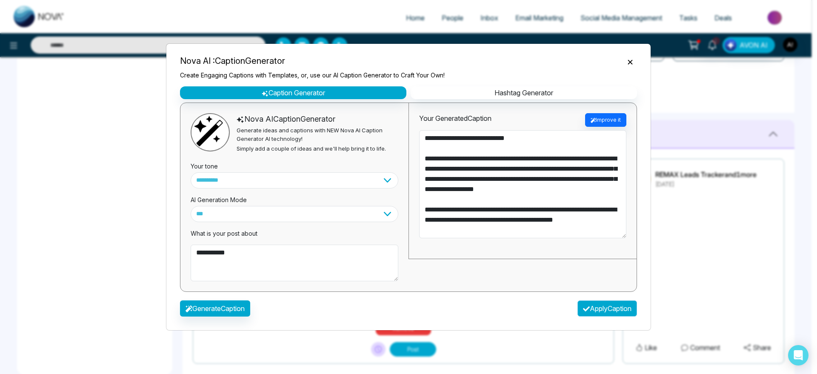
click at [607, 308] on button "Apply Caption" at bounding box center [608, 309] width 60 height 16
type textarea "**********"
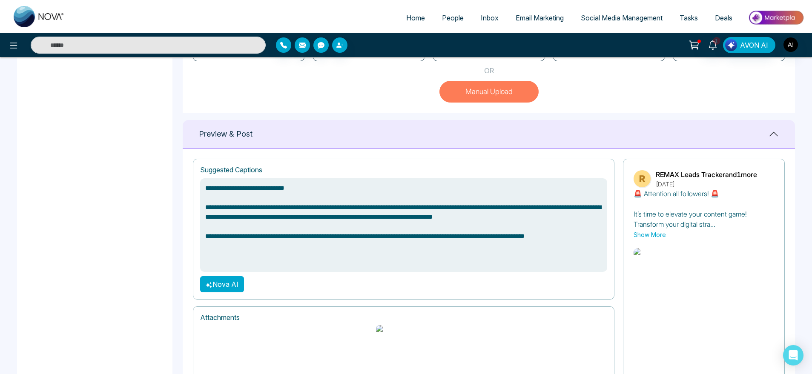
scroll to position [347, 0]
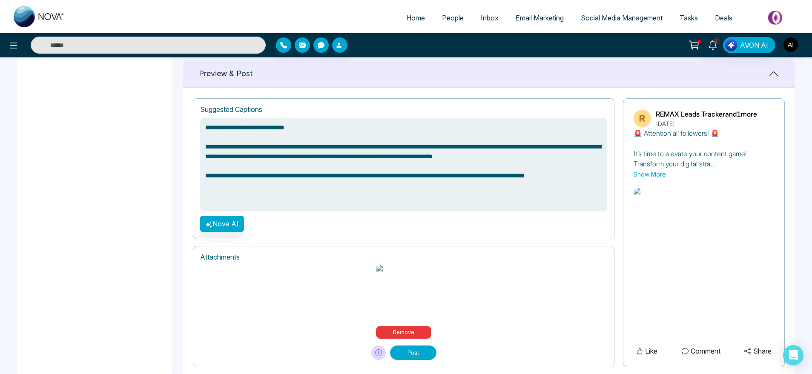
click at [411, 346] on button "Post" at bounding box center [413, 353] width 46 height 14
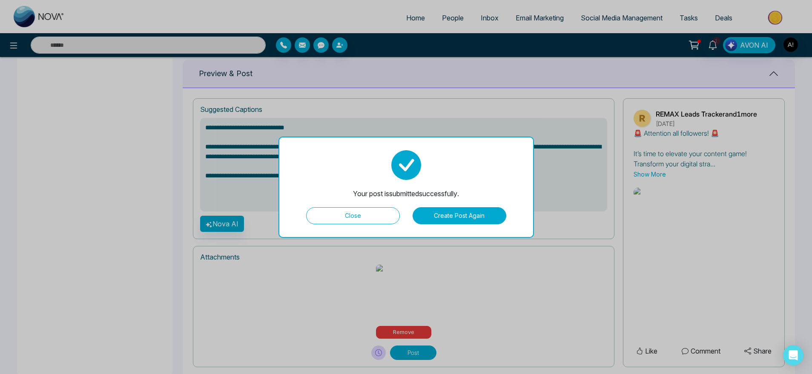
click at [378, 222] on button "Close" at bounding box center [353, 215] width 94 height 17
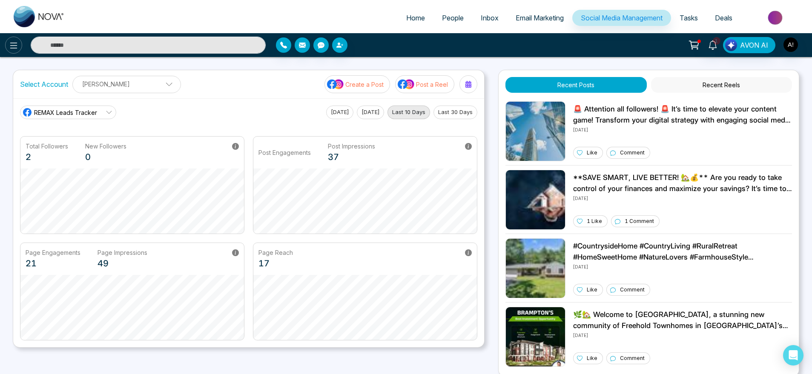
click at [9, 50] on icon at bounding box center [14, 45] width 10 height 10
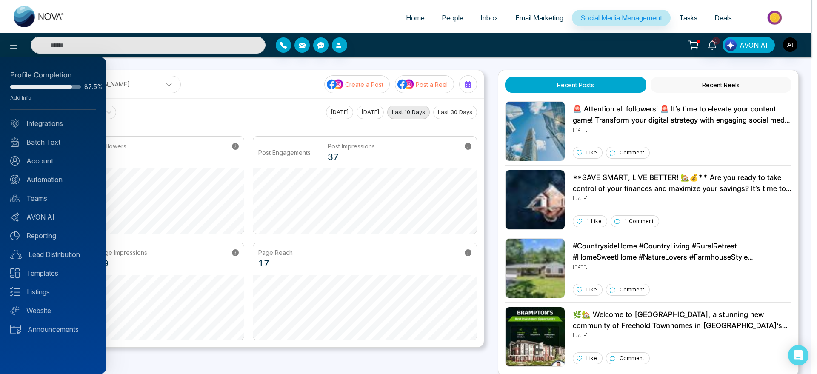
click at [281, 86] on div at bounding box center [408, 187] width 817 height 374
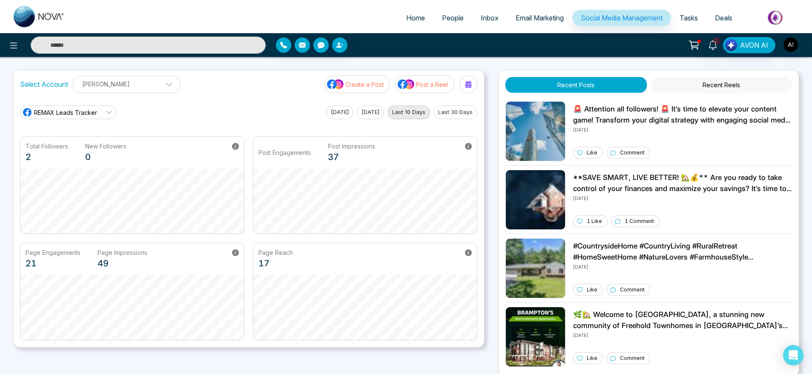
click at [687, 8] on ul "Home People Inbox Email Marketing Social Media Management Tasks Deals" at bounding box center [439, 18] width 733 height 23
click at [692, 26] on li "Tasks" at bounding box center [688, 18] width 35 height 17
click at [691, 18] on span "Tasks" at bounding box center [688, 18] width 18 height 9
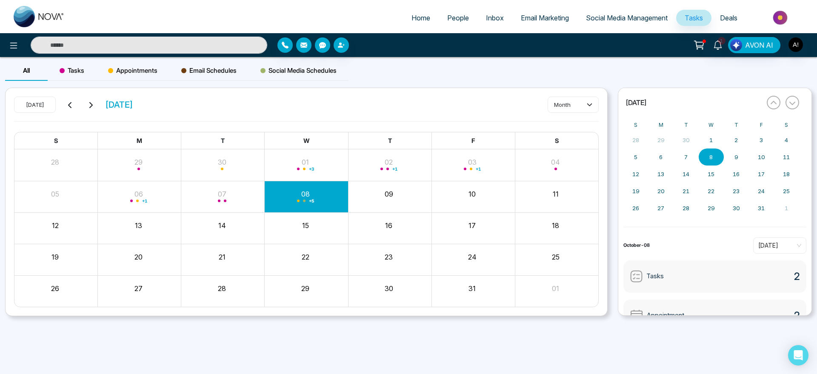
click at [89, 80] on div "Tasks" at bounding box center [72, 70] width 49 height 20
click at [158, 70] on div "Appointments" at bounding box center [132, 70] width 73 height 20
click at [31, 69] on div "All" at bounding box center [26, 70] width 43 height 20
click at [124, 78] on div "Appointments" at bounding box center [132, 70] width 73 height 20
click at [89, 74] on div "Tasks" at bounding box center [72, 70] width 49 height 20
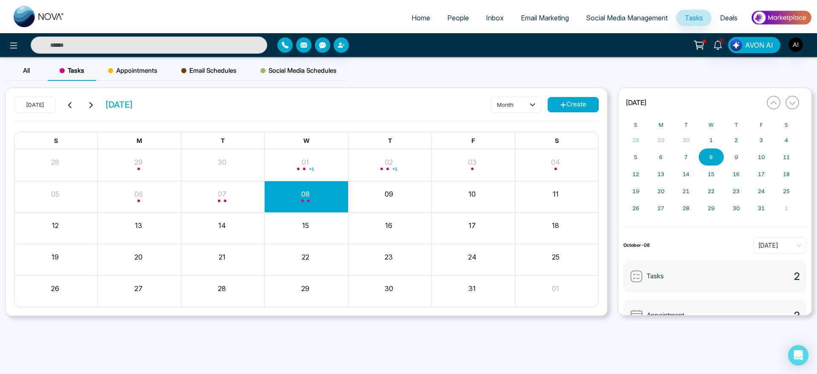
click at [89, 74] on div "Tasks" at bounding box center [72, 70] width 49 height 20
click at [575, 100] on button "Create" at bounding box center [573, 104] width 51 height 15
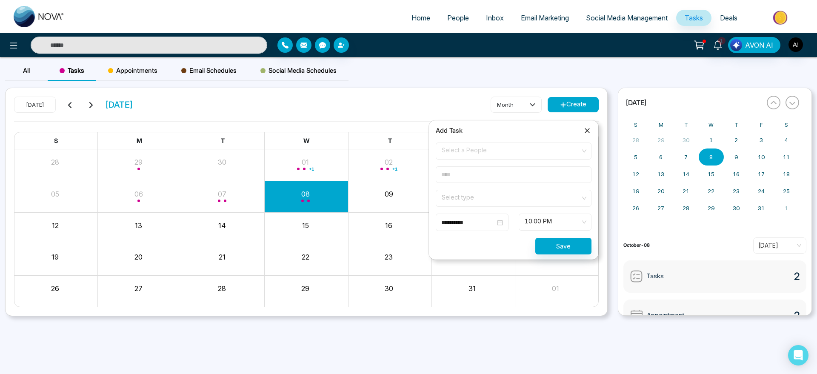
click at [541, 146] on span "Select a People" at bounding box center [514, 151] width 144 height 14
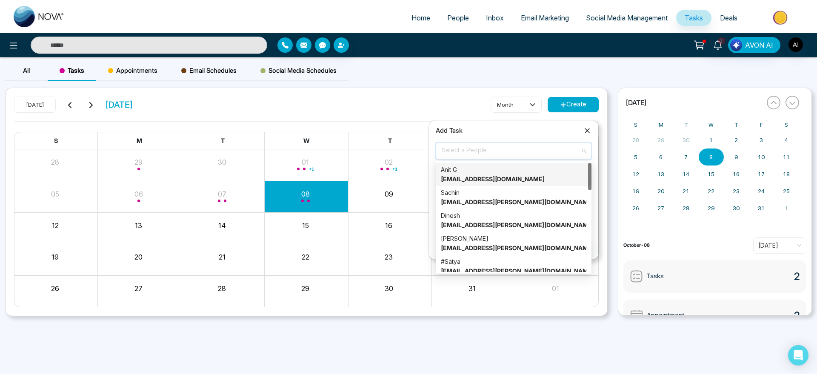
click at [473, 175] on strong "anit@mmnovatech.com" at bounding box center [493, 178] width 104 height 7
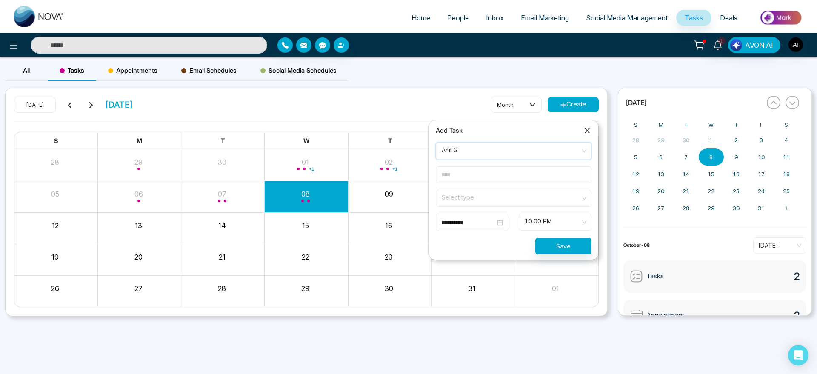
click at [459, 178] on input "text" at bounding box center [514, 174] width 156 height 17
click at [473, 179] on input "text" at bounding box center [514, 174] width 156 height 17
click at [454, 173] on input "text" at bounding box center [514, 174] width 156 height 17
type input "****"
click at [468, 202] on input "search" at bounding box center [511, 196] width 140 height 13
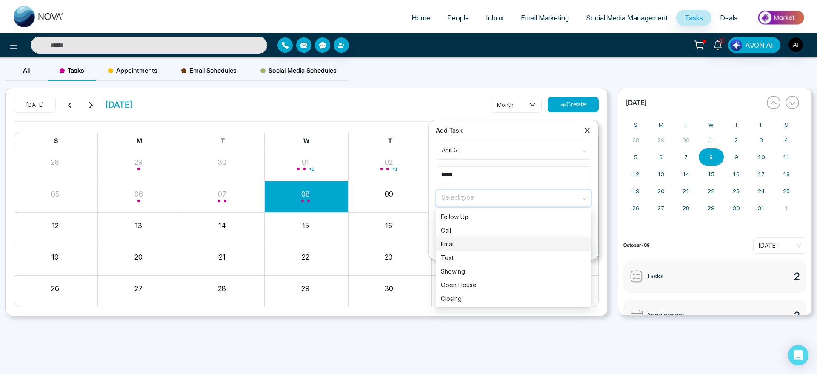
click at [463, 249] on div "Email" at bounding box center [514, 245] width 156 height 14
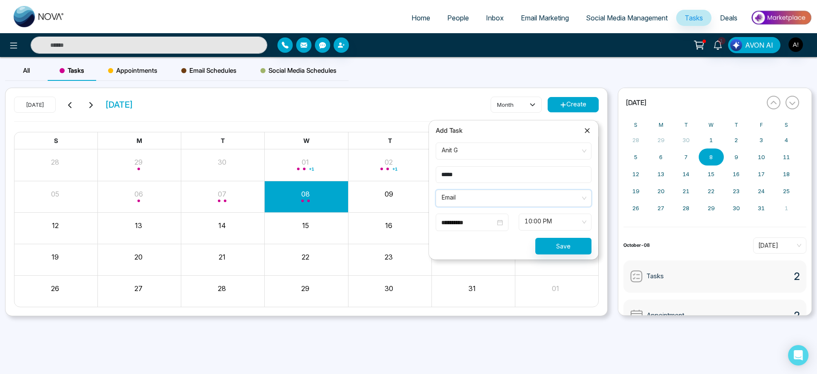
click at [542, 221] on span "10:00 PM" at bounding box center [555, 222] width 61 height 14
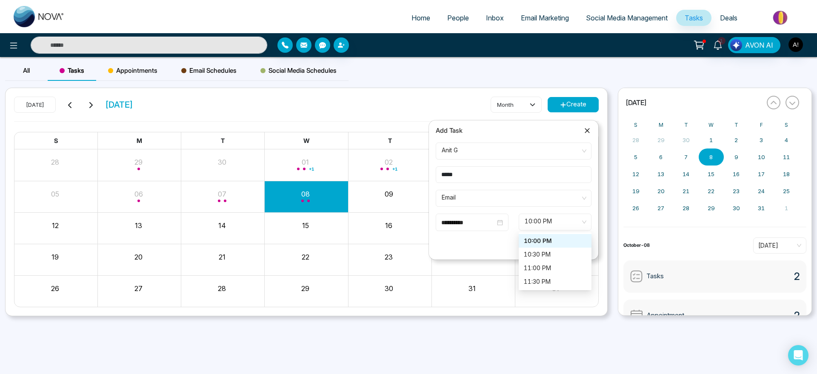
click at [538, 208] on form "**********" at bounding box center [514, 199] width 166 height 112
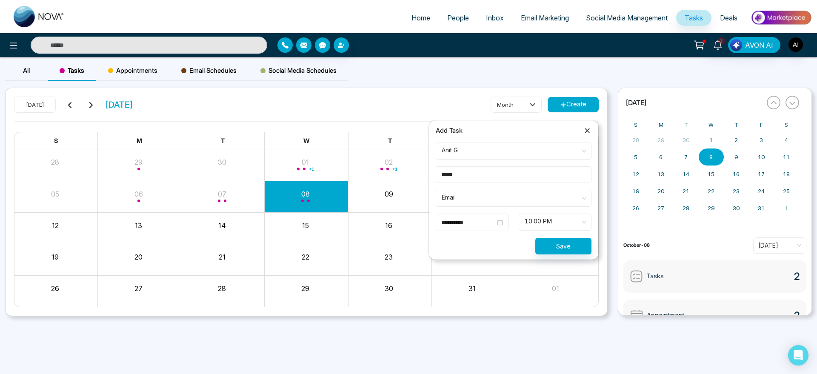
click at [558, 220] on span "10:00 PM" at bounding box center [555, 222] width 61 height 14
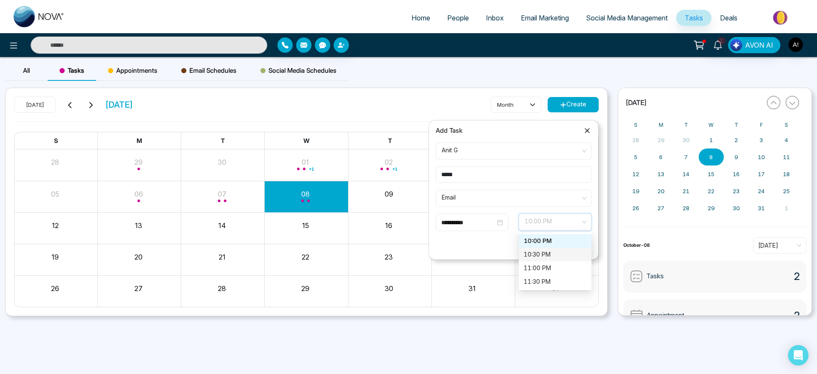
click at [555, 255] on div "10:30 PM" at bounding box center [555, 254] width 63 height 9
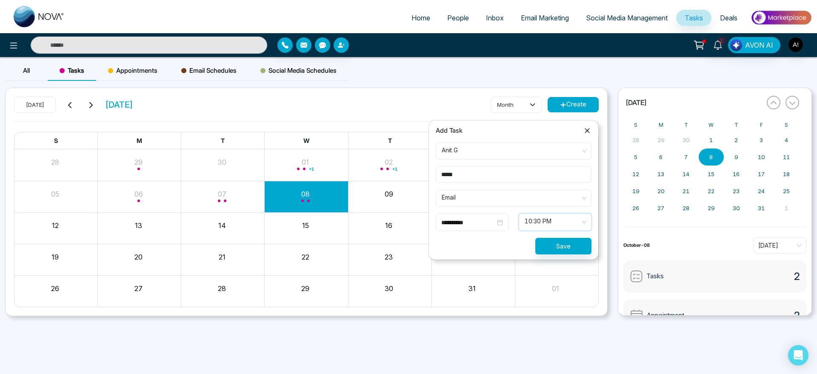
click at [486, 225] on input "**********" at bounding box center [468, 222] width 54 height 9
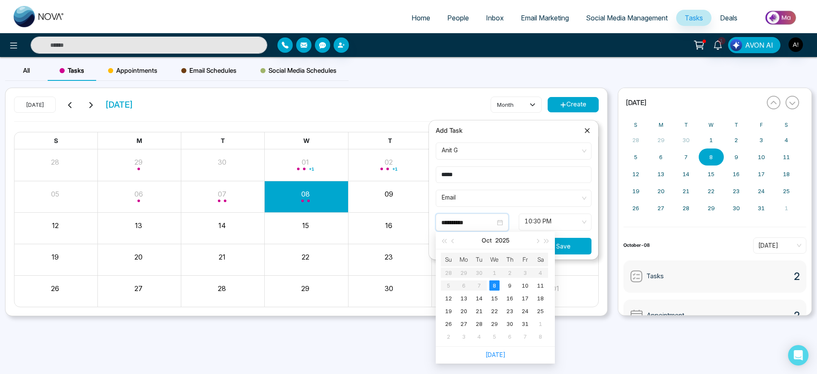
click at [568, 245] on button "Save" at bounding box center [564, 246] width 56 height 17
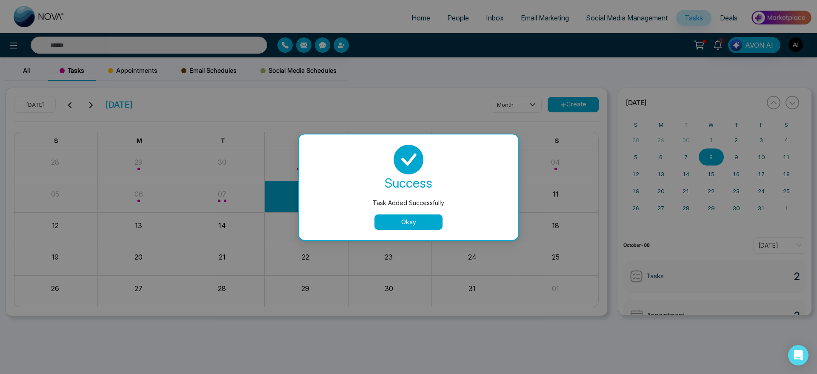
click at [426, 220] on button "Okay" at bounding box center [409, 222] width 68 height 15
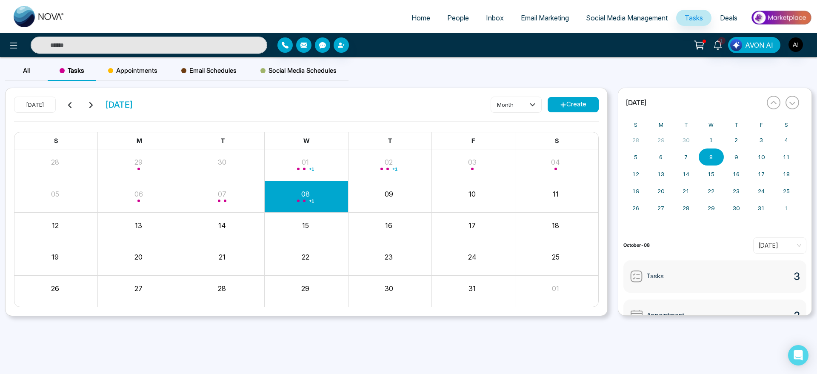
click at [122, 59] on div "All Tasks Appointments Email Schedules Social Media Schedules Today October 202…" at bounding box center [408, 202] width 817 height 290
click at [117, 66] on span "Appointments" at bounding box center [132, 71] width 49 height 10
click at [572, 107] on button "Create" at bounding box center [573, 104] width 51 height 15
click at [321, 354] on div "Home People Inbox Email Marketing Social Media Management Tasks Deals 1 AVON AI…" at bounding box center [408, 187] width 817 height 374
click at [466, 349] on div "Home People Inbox Email Marketing Social Media Management Tasks Deals 1 AVON AI…" at bounding box center [408, 187] width 817 height 374
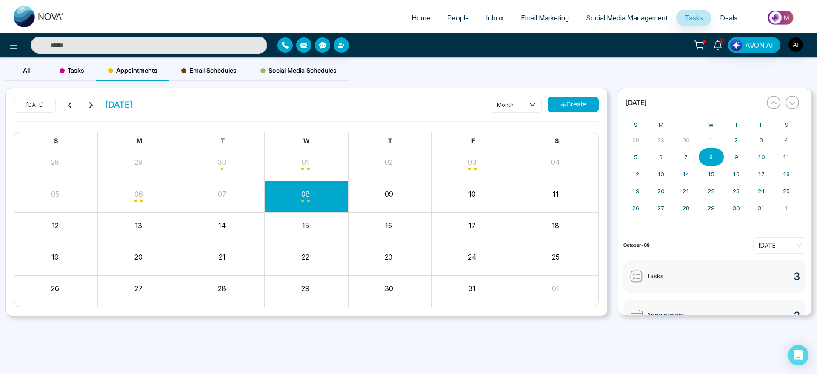
click at [589, 100] on button "Create" at bounding box center [573, 104] width 51 height 15
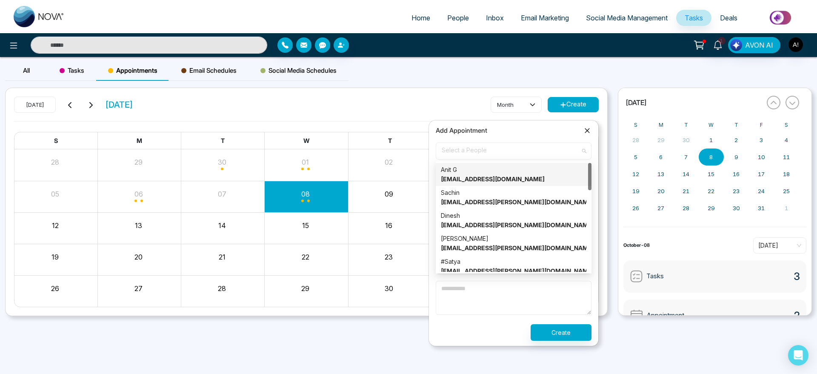
click at [475, 153] on span "Select a People" at bounding box center [514, 151] width 144 height 14
click at [479, 179] on strong "anit@mmnovatech.com" at bounding box center [493, 178] width 104 height 7
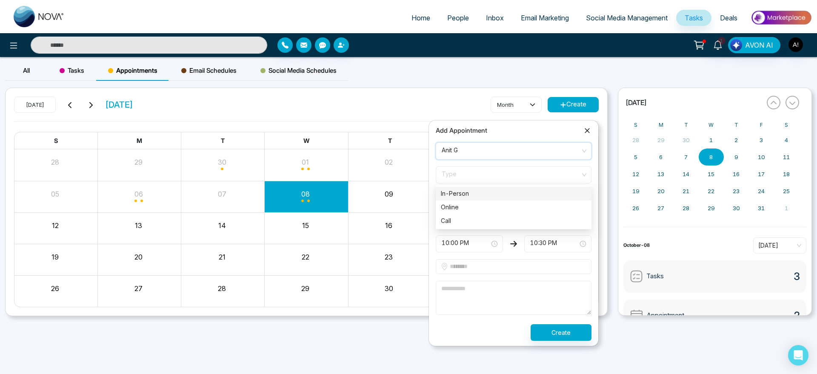
click at [481, 178] on span "Type" at bounding box center [514, 175] width 144 height 14
click at [478, 219] on div "Call" at bounding box center [514, 220] width 146 height 9
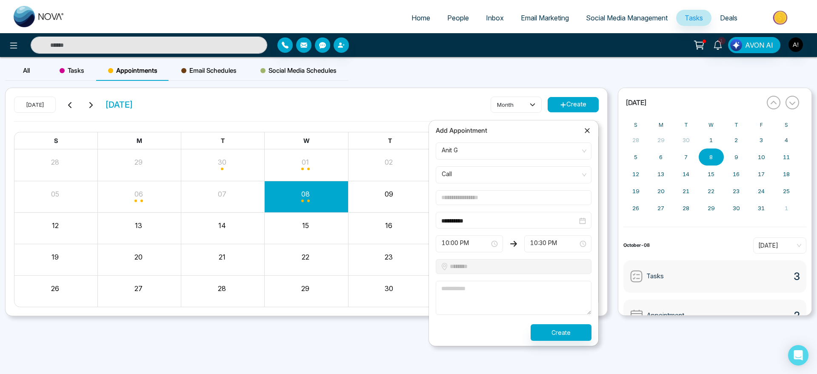
click at [514, 189] on form "**********" at bounding box center [514, 242] width 166 height 198
click at [478, 198] on input "text" at bounding box center [514, 197] width 156 height 15
type input "***"
click at [501, 294] on textarea at bounding box center [514, 298] width 156 height 34
click at [477, 293] on textarea at bounding box center [514, 298] width 156 height 34
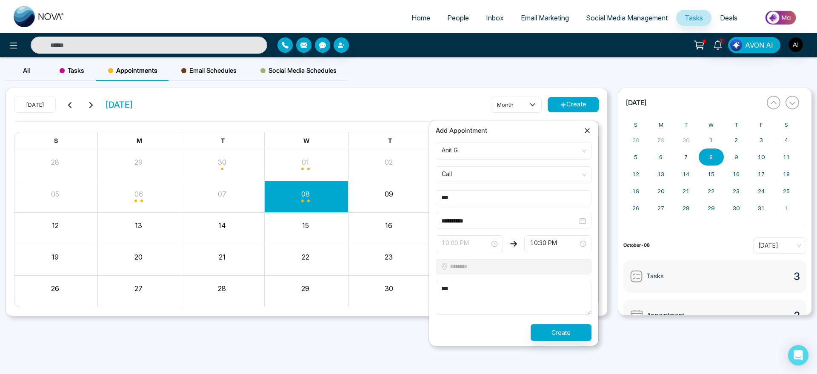
click at [478, 243] on span "10:00 PM" at bounding box center [469, 244] width 55 height 14
type textarea "***"
click at [476, 278] on div "10:30 PM" at bounding box center [469, 276] width 57 height 9
click at [559, 331] on button "Create" at bounding box center [561, 332] width 61 height 17
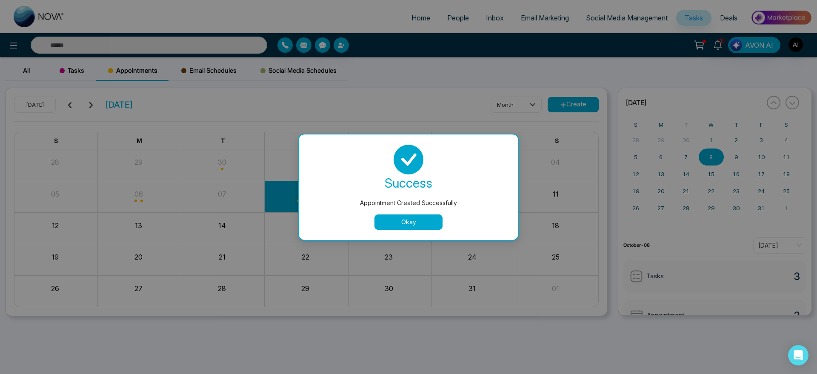
click at [430, 230] on div "success Appointment Created Successfully Okay" at bounding box center [409, 188] width 220 height 106
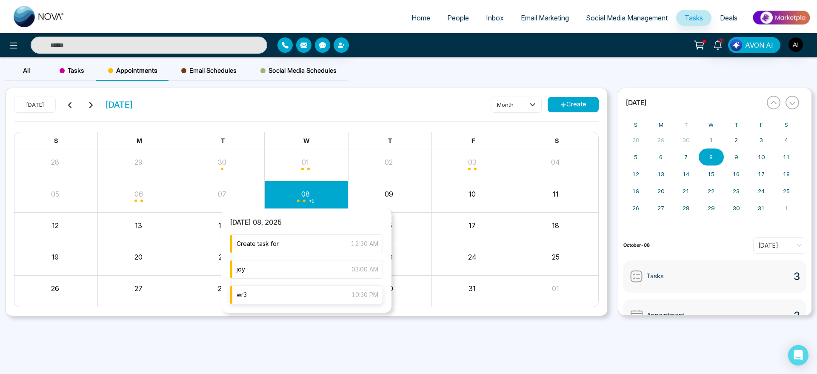
click at [288, 298] on div "wr3 10:30 PM" at bounding box center [306, 295] width 153 height 19
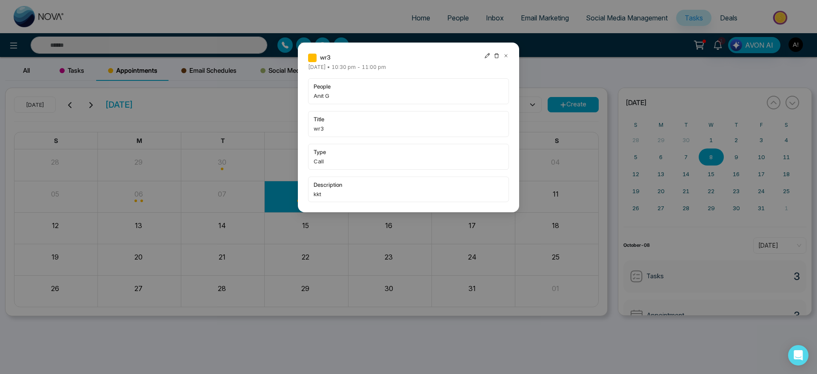
click at [490, 53] on icon at bounding box center [487, 56] width 6 height 6
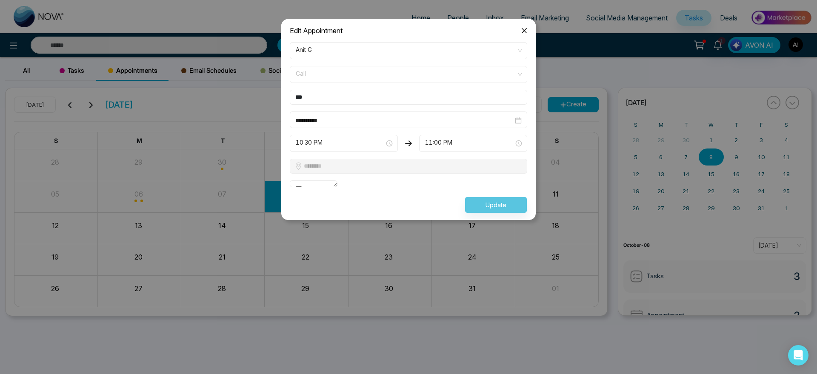
click at [367, 76] on span "Call" at bounding box center [409, 74] width 226 height 14
click at [320, 100] on input "***" at bounding box center [409, 97] width 238 height 15
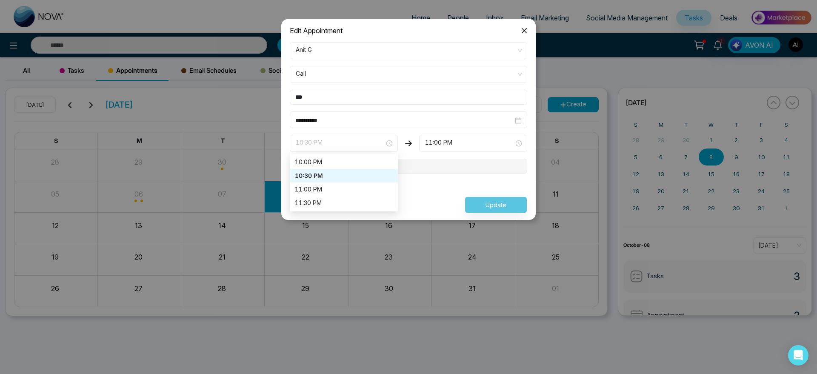
click at [348, 137] on span "10:30 PM" at bounding box center [344, 143] width 96 height 14
click at [344, 160] on div "10:00 PM" at bounding box center [344, 162] width 98 height 9
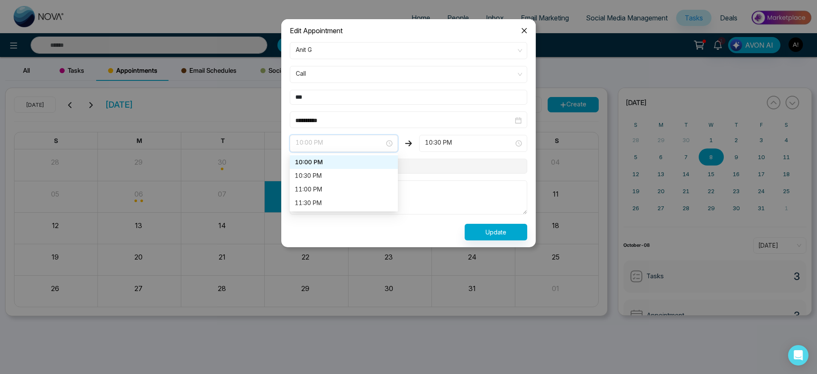
click at [364, 147] on span "10:00 PM" at bounding box center [344, 143] width 96 height 14
click at [361, 112] on div "**********" at bounding box center [409, 120] width 238 height 17
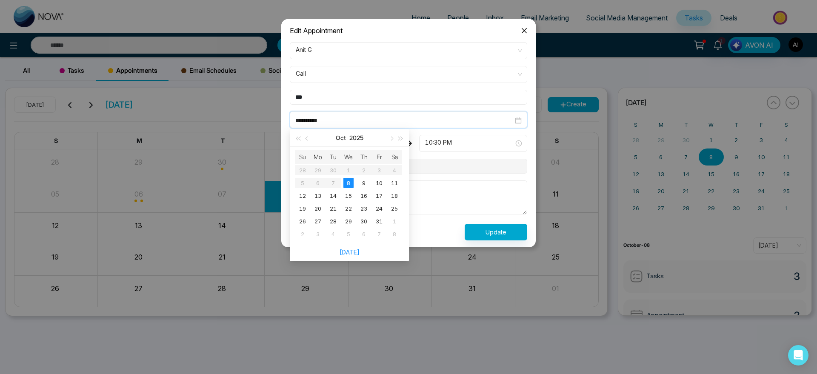
click at [360, 123] on input "**********" at bounding box center [404, 120] width 218 height 9
click at [362, 177] on td "9" at bounding box center [363, 183] width 15 height 13
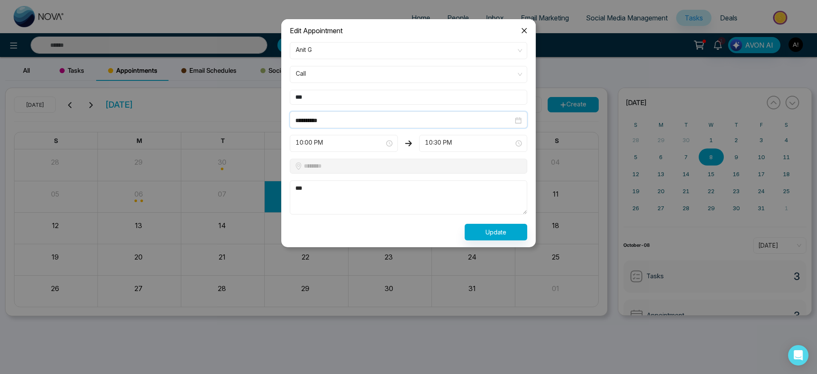
scroll to position [504, 0]
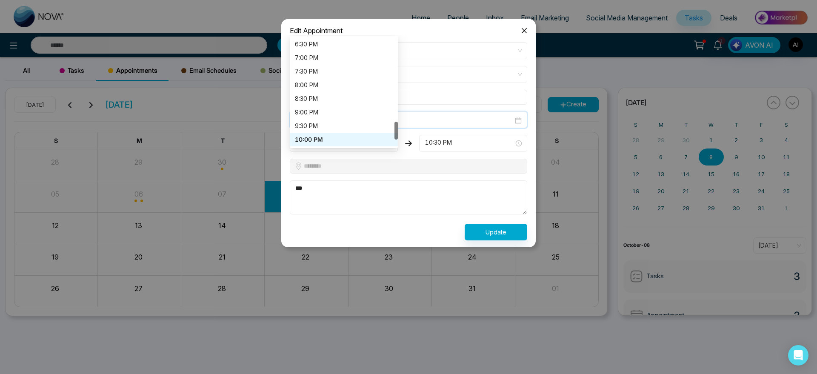
click at [330, 143] on div "10:00 PM 9:30 PM 10:00 PM 10:30 PM 6:00 PM 6:30 PM 7:00 PM 7:30 PM 8:00 PM 8:30…" at bounding box center [344, 143] width 108 height 17
click at [319, 94] on div "8:30 PM" at bounding box center [344, 98] width 98 height 9
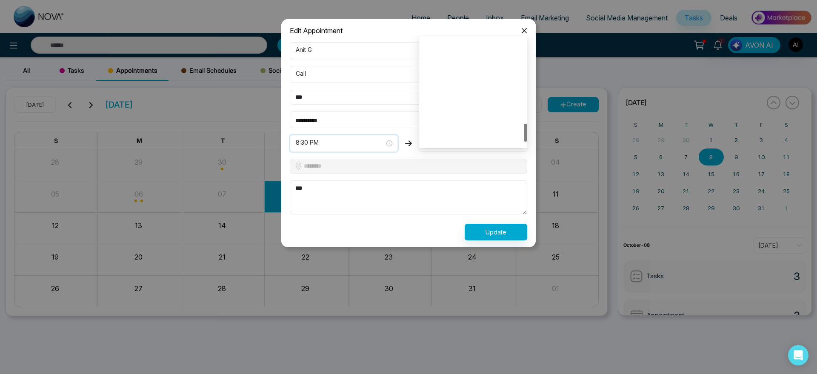
click at [445, 136] on div "10:30 PM 10:00 PM 10:30 PM 11:00 PM 6:30 PM 7:00 PM 7:30 PM 8:00 PM 8:30 PM 9:0…" at bounding box center [473, 143] width 108 height 17
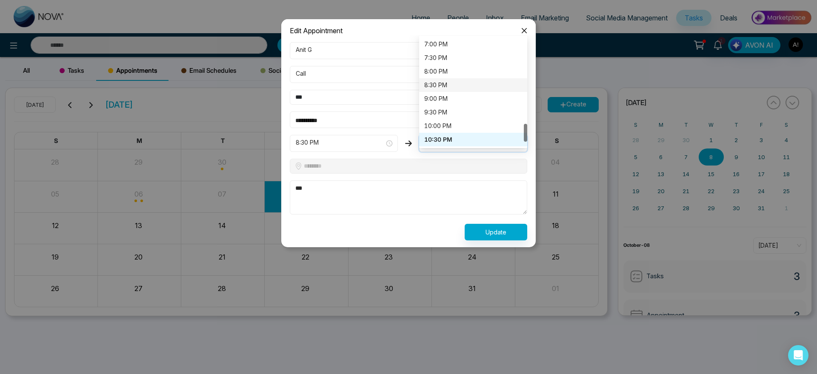
click at [443, 85] on div "8:30 PM" at bounding box center [473, 84] width 98 height 9
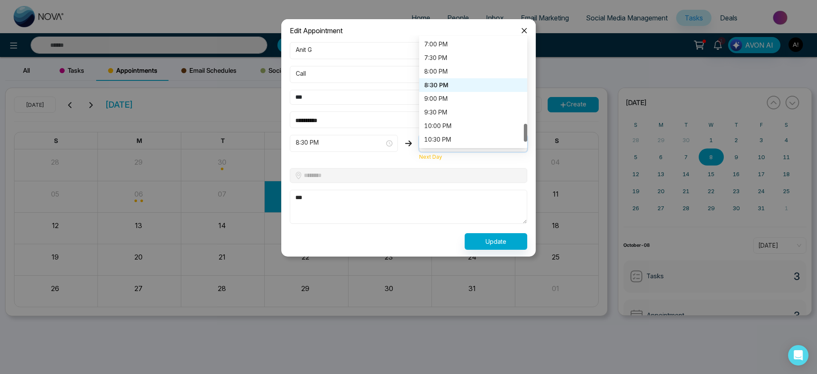
click at [466, 140] on div "8:30 PM 8:00 PM 8:30 PM 9:00 PM 6:30 PM 7:00 PM 7:30 PM 8:00 PM 8:30 PM 9:00 PM…" at bounding box center [473, 143] width 108 height 17
click at [458, 104] on div "9:00 PM" at bounding box center [473, 99] width 108 height 14
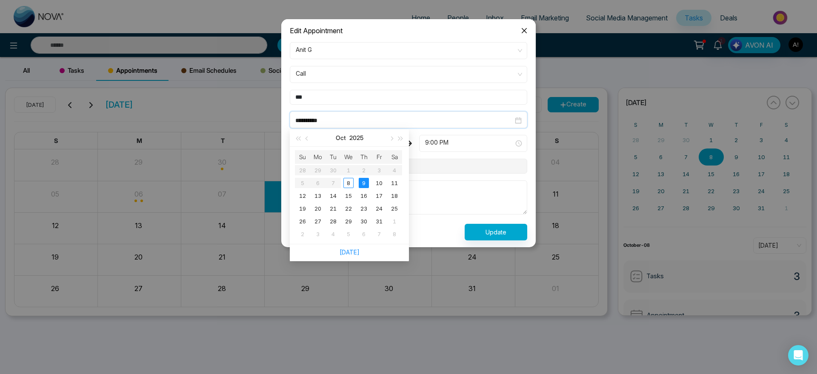
click at [359, 123] on input "**********" at bounding box center [404, 120] width 218 height 9
type input "**********"
click at [349, 181] on div "8" at bounding box center [349, 183] width 10 height 10
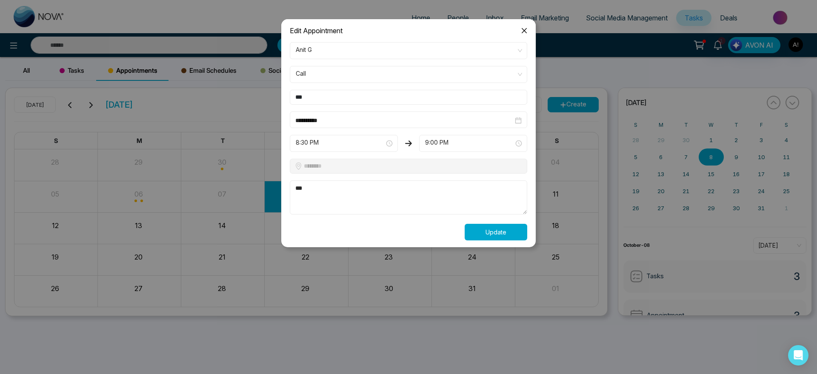
click at [501, 228] on button "Update" at bounding box center [496, 232] width 63 height 17
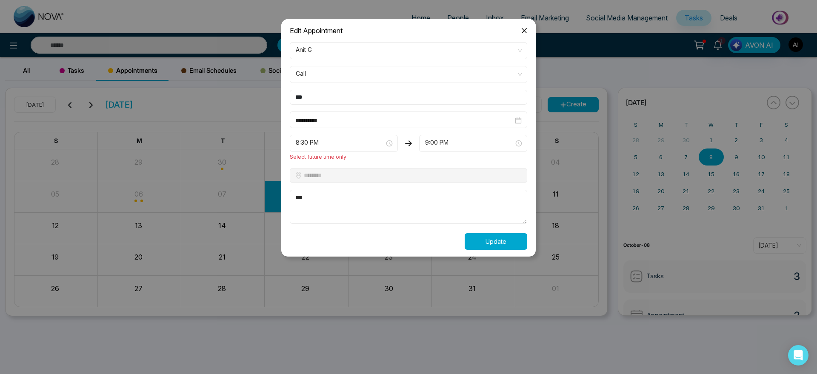
click at [500, 233] on button "Update" at bounding box center [496, 241] width 63 height 17
click at [372, 151] on div "8:30 PM" at bounding box center [344, 143] width 108 height 17
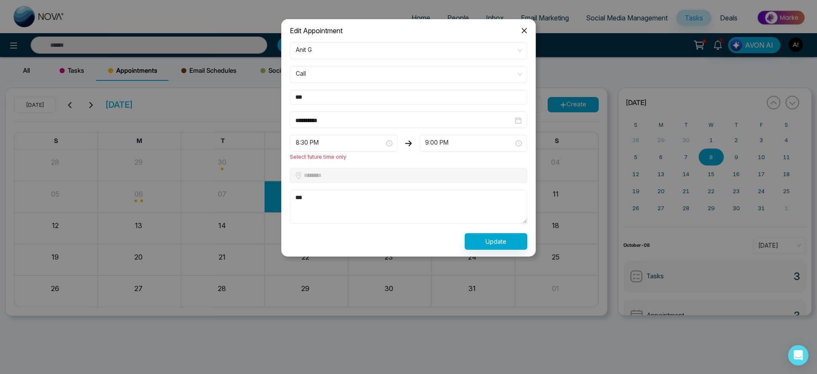
click at [446, 160] on div "9:00 PM 8:30 PM 9:00 PM 9:30 PM 6:30 PM 7:00 PM 7:30 PM 8:00 PM 8:30 PM 9:00 PM…" at bounding box center [473, 148] width 108 height 26
click at [529, 33] on span "Close" at bounding box center [524, 30] width 23 height 23
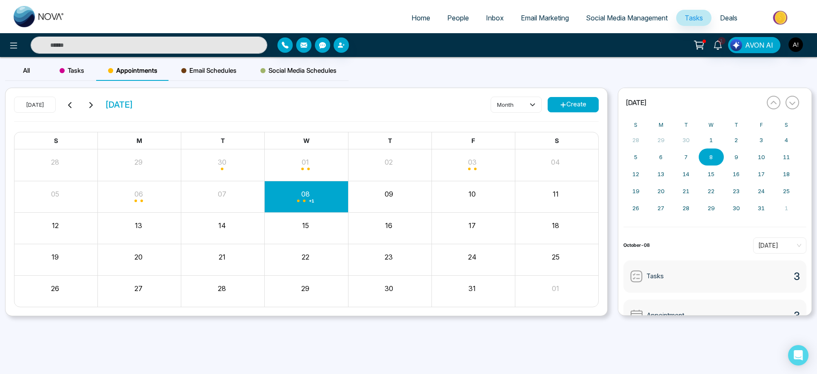
click at [201, 72] on span "Email Schedules" at bounding box center [208, 71] width 55 height 10
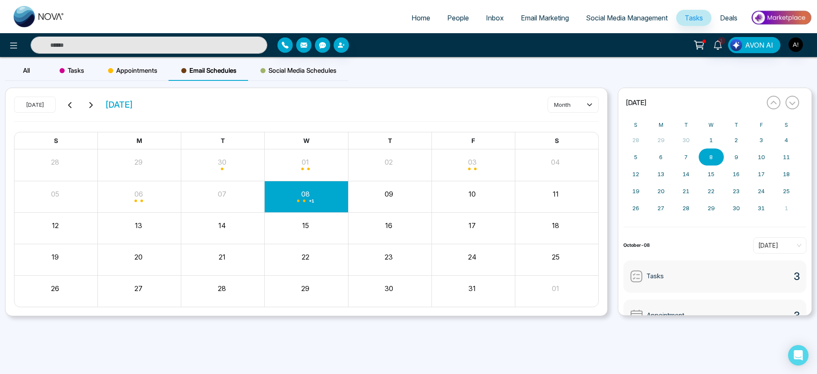
click at [57, 69] on div "Tasks" at bounding box center [72, 70] width 49 height 20
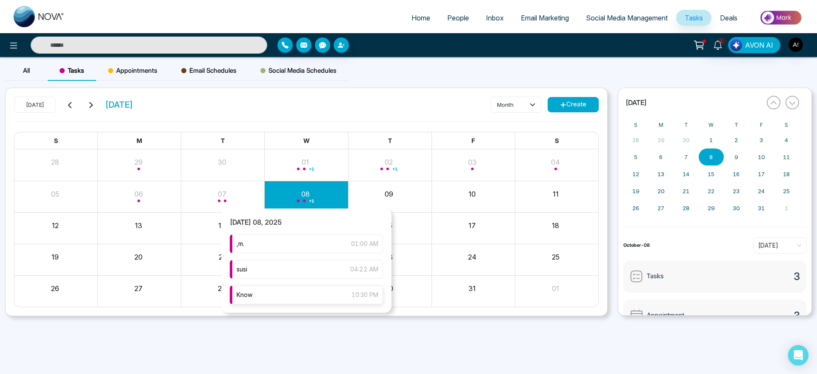
click at [277, 294] on div "Know 10:30 PM" at bounding box center [306, 295] width 153 height 19
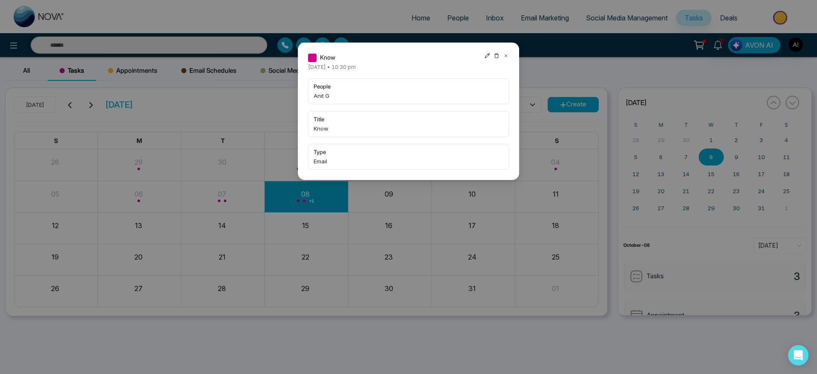
click at [485, 55] on icon at bounding box center [487, 56] width 6 height 6
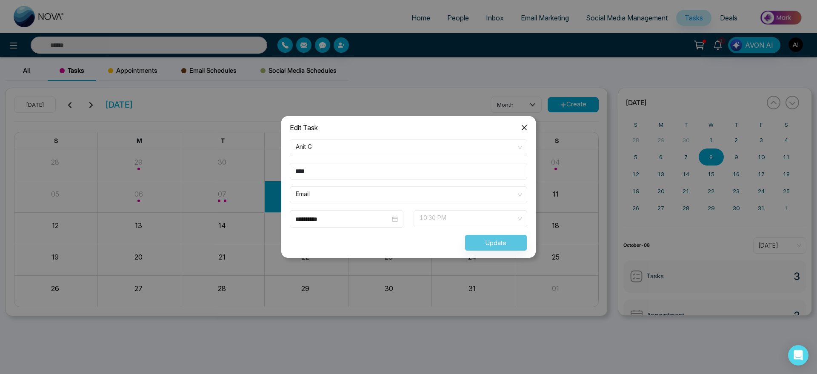
click at [458, 215] on span "10:30 PM" at bounding box center [471, 219] width 102 height 14
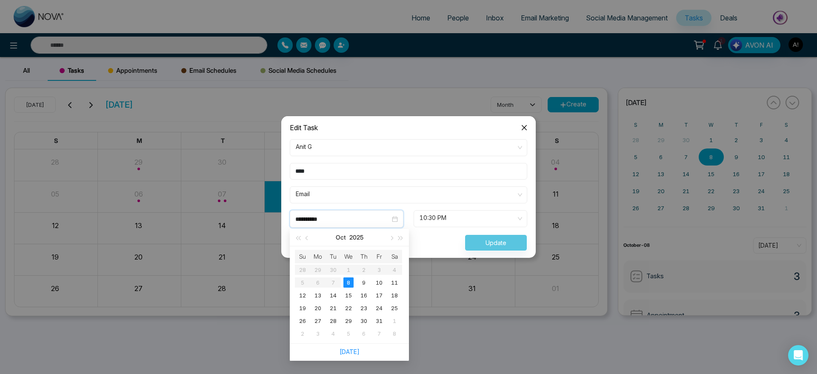
click at [369, 217] on input "**********" at bounding box center [342, 219] width 95 height 9
click at [362, 285] on div "9" at bounding box center [364, 283] width 10 height 10
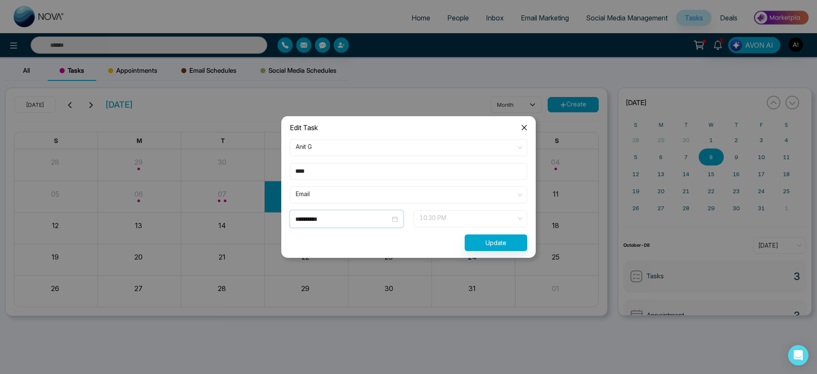
scroll to position [518, 0]
click at [448, 216] on span "10:30 PM" at bounding box center [471, 219] width 102 height 14
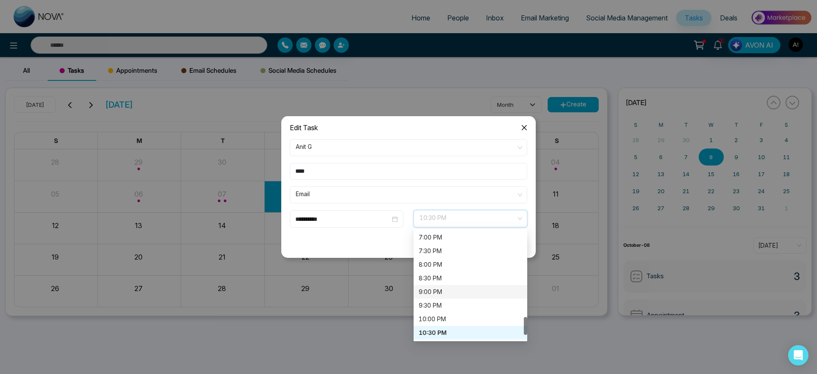
click at [436, 289] on div "9:00 PM" at bounding box center [470, 291] width 103 height 9
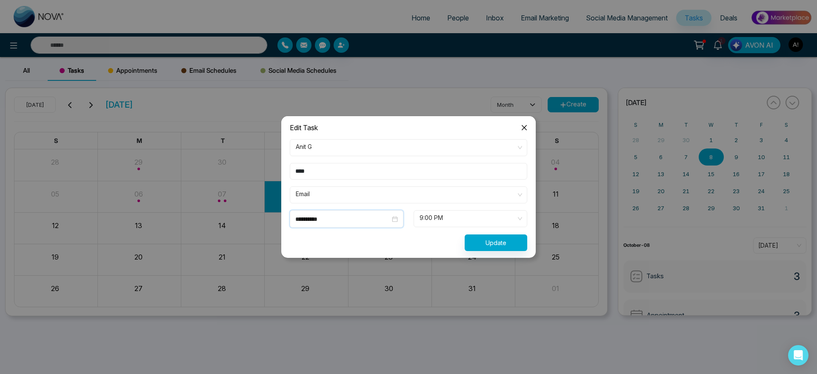
click at [351, 217] on input "**********" at bounding box center [342, 219] width 95 height 9
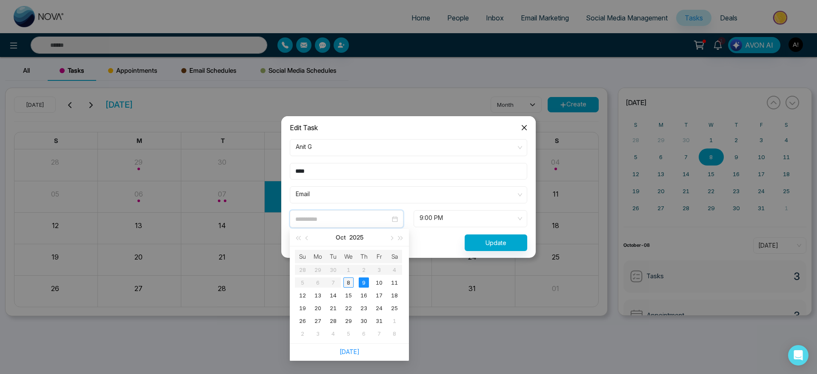
type input "**********"
click at [352, 281] on div "8" at bounding box center [349, 283] width 10 height 10
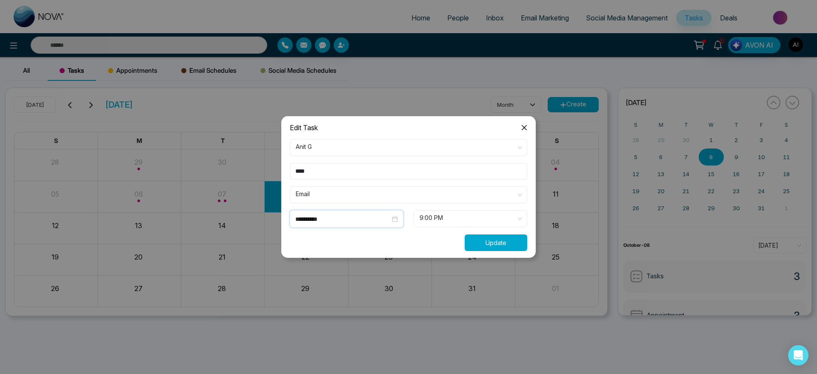
click at [504, 241] on button "Update" at bounding box center [496, 243] width 63 height 17
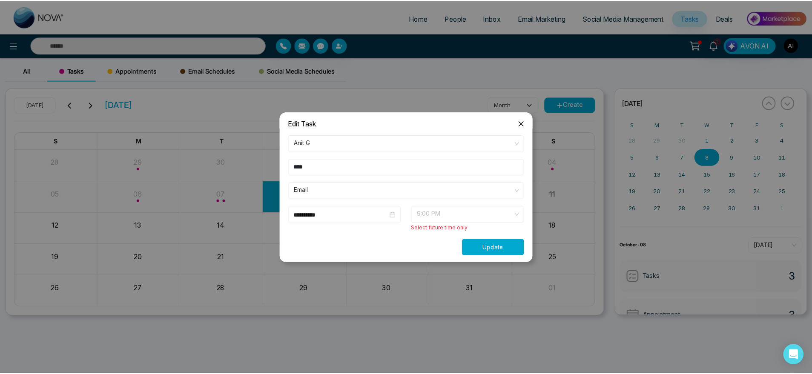
scroll to position [0, 0]
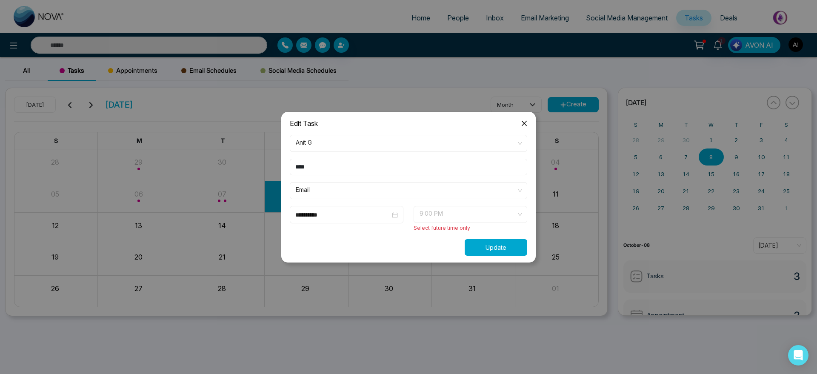
click at [497, 208] on span "9:00 PM" at bounding box center [471, 214] width 102 height 14
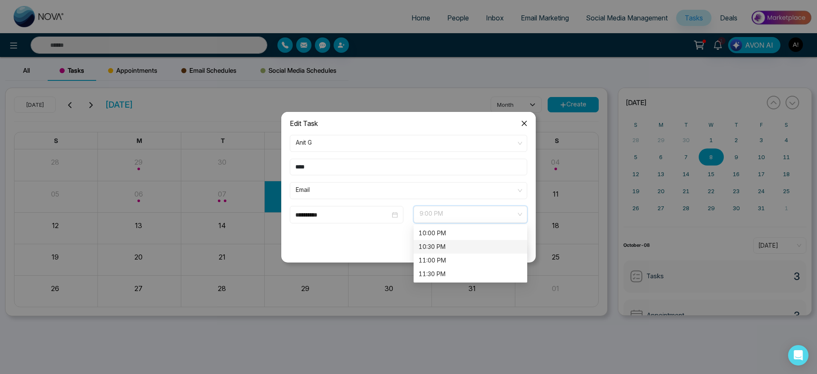
click at [471, 243] on div "10:30 PM" at bounding box center [470, 246] width 103 height 9
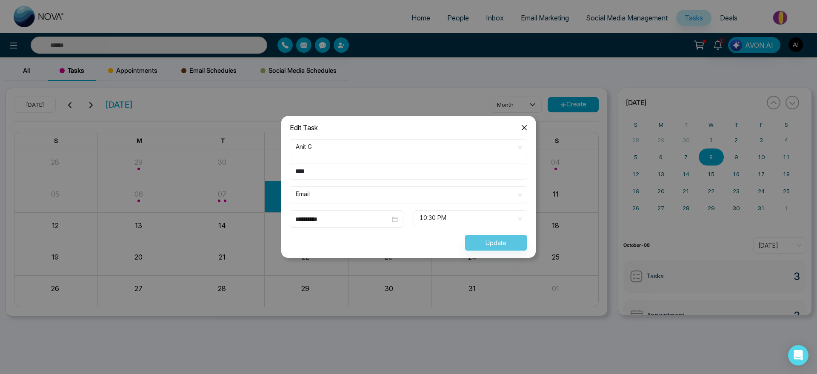
click at [504, 242] on div "Update" at bounding box center [409, 243] width 248 height 17
click at [523, 126] on icon "close" at bounding box center [524, 127] width 5 height 5
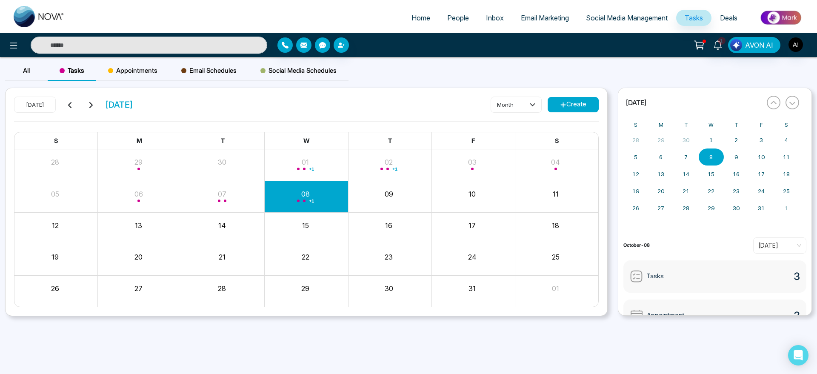
click at [424, 195] on div "09" at bounding box center [388, 192] width 81 height 13
click at [389, 194] on button "09" at bounding box center [389, 194] width 9 height 10
click at [423, 205] on div "09" at bounding box center [389, 196] width 83 height 20
click at [510, 228] on div "17" at bounding box center [472, 224] width 81 height 13
click at [575, 101] on button "Create" at bounding box center [573, 104] width 51 height 15
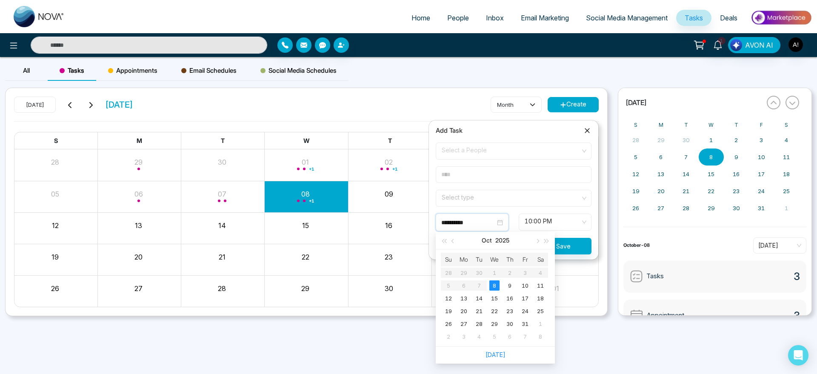
click at [478, 218] on input "**********" at bounding box center [468, 222] width 54 height 9
click at [538, 238] on button "button" at bounding box center [537, 240] width 9 height 17
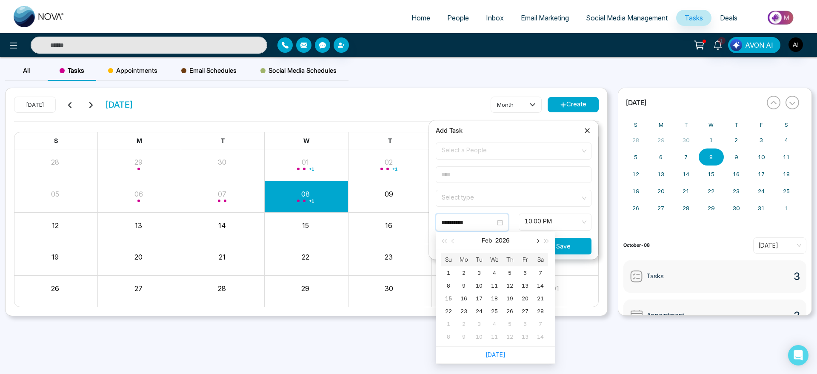
click at [538, 238] on button "button" at bounding box center [537, 240] width 9 height 17
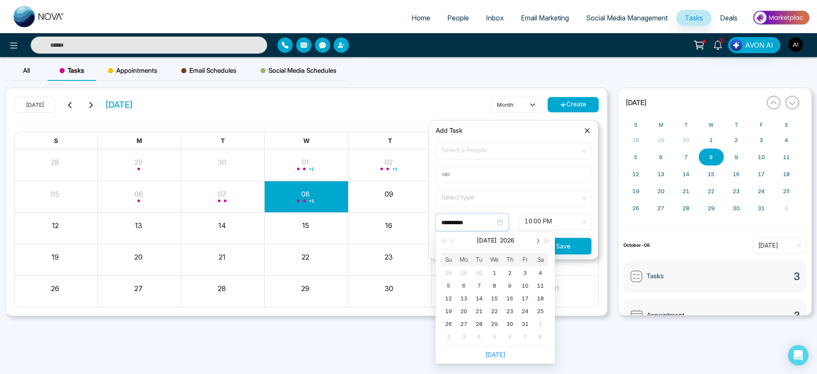
click at [538, 238] on button "button" at bounding box center [537, 240] width 9 height 17
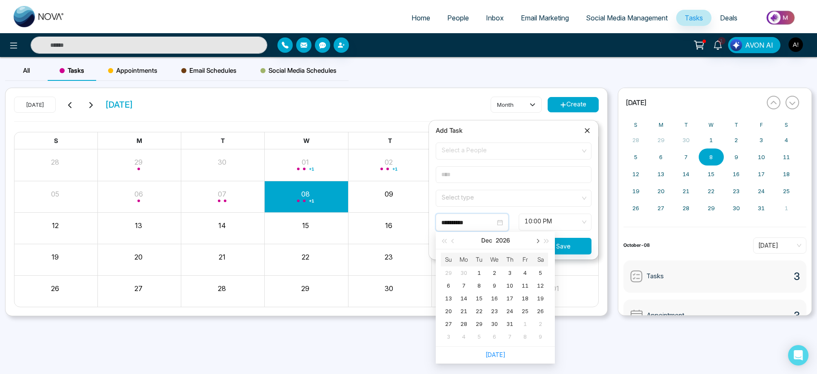
click at [538, 238] on button "button" at bounding box center [537, 240] width 9 height 17
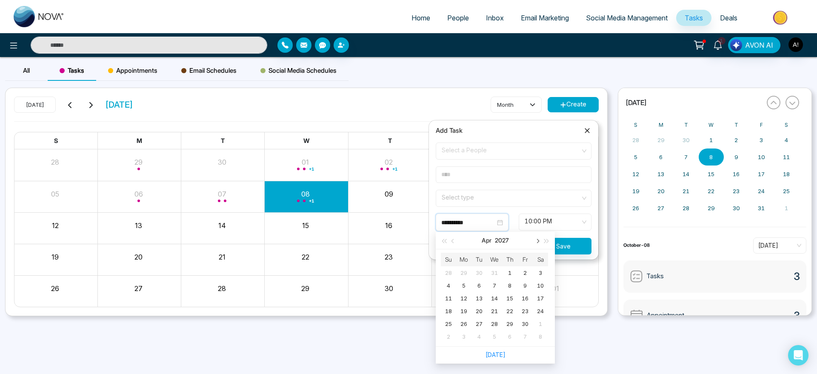
click at [538, 238] on button "button" at bounding box center [537, 240] width 9 height 17
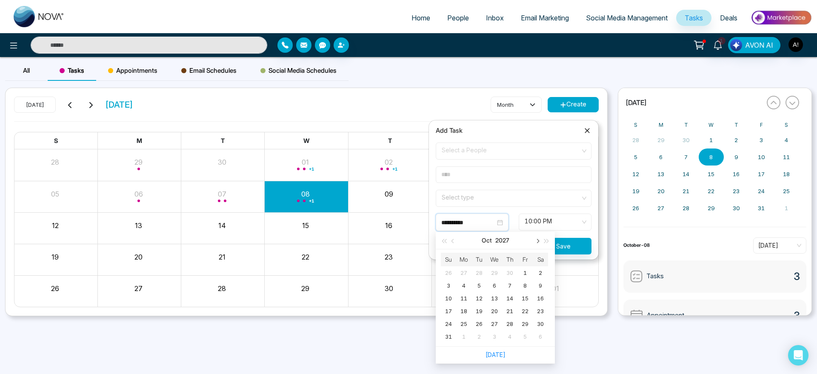
click at [538, 238] on button "button" at bounding box center [537, 240] width 9 height 17
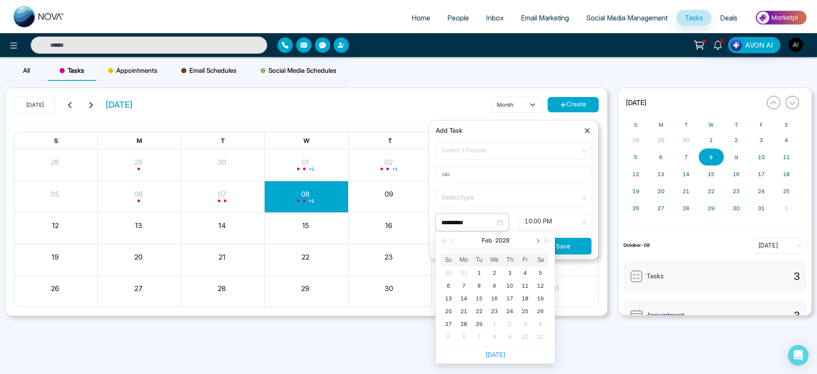
click at [538, 238] on button "button" at bounding box center [537, 240] width 9 height 17
click at [549, 238] on button "button" at bounding box center [546, 240] width 9 height 17
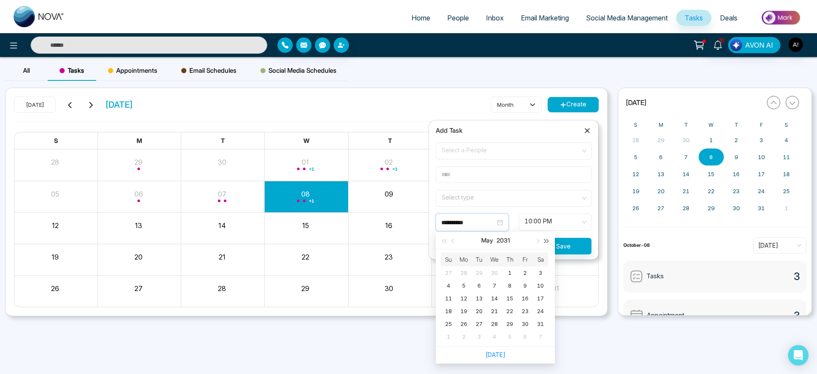
click at [549, 238] on button "button" at bounding box center [546, 240] width 9 height 17
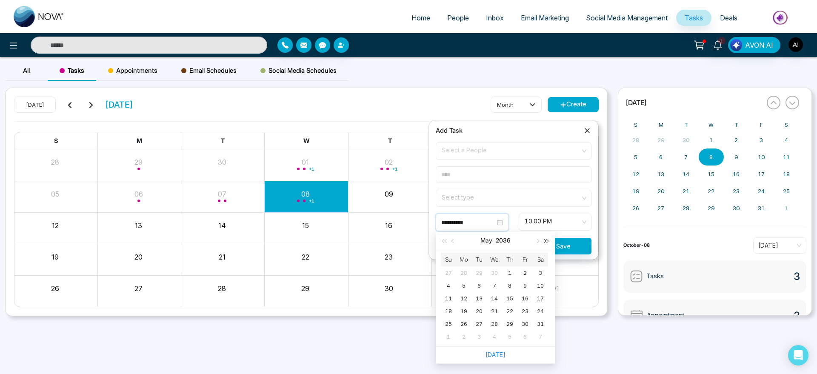
click at [549, 238] on button "button" at bounding box center [546, 240] width 9 height 17
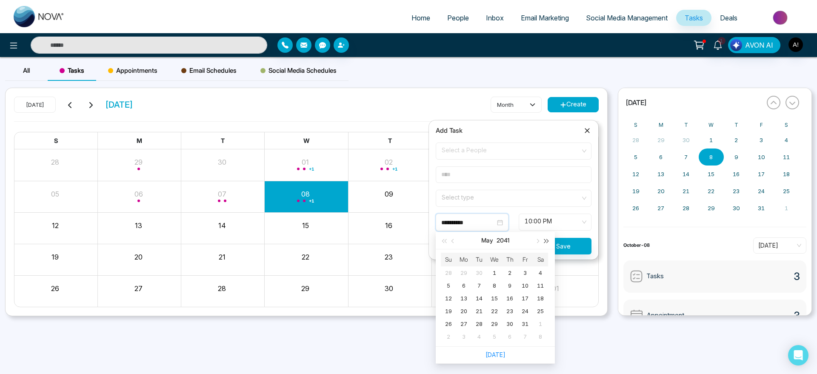
click at [549, 238] on button "button" at bounding box center [546, 240] width 9 height 17
click at [591, 134] on icon at bounding box center [587, 130] width 9 height 9
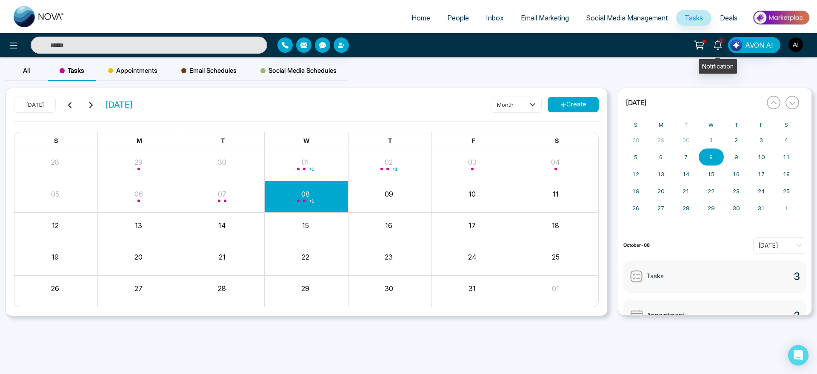
click at [727, 40] on link "1" at bounding box center [718, 44] width 20 height 15
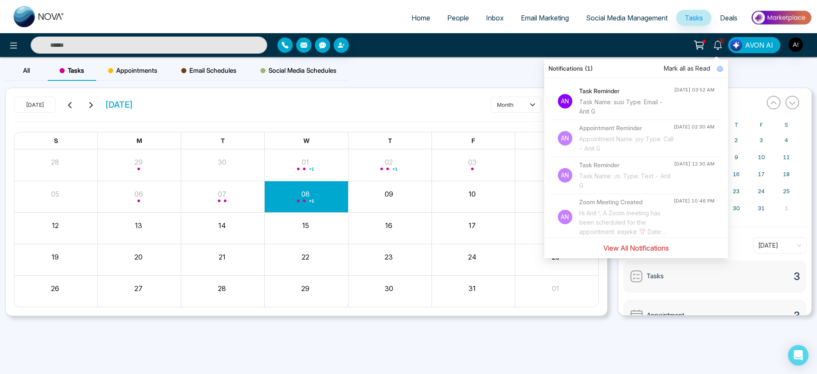
click at [627, 250] on button "View All Notifications" at bounding box center [636, 248] width 77 height 16
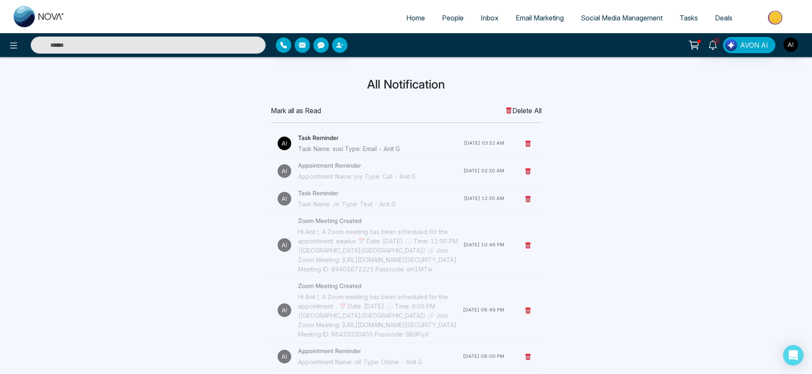
click at [408, 26] on li "Home" at bounding box center [416, 18] width 36 height 17
click at [408, 14] on span "Home" at bounding box center [415, 18] width 19 height 9
select select "*"
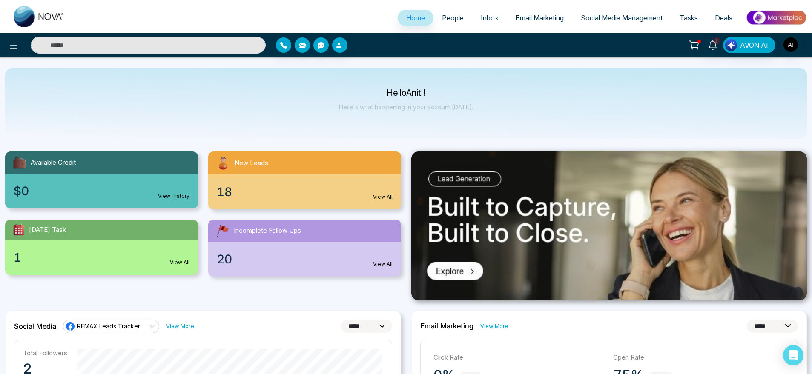
click at [453, 13] on link "People" at bounding box center [452, 18] width 39 height 16
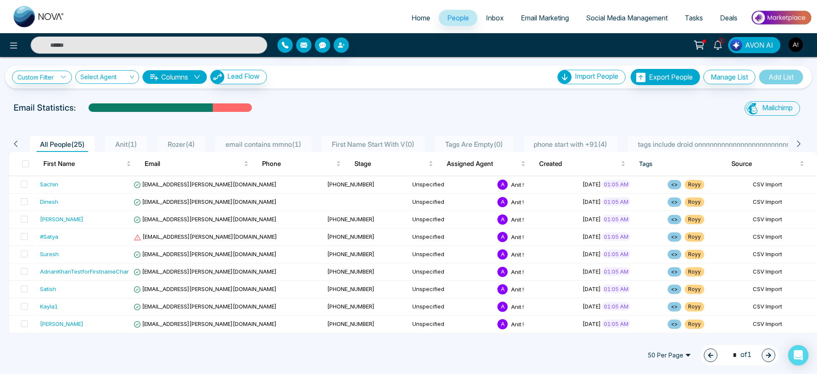
click at [134, 140] on span "Anit ( 1 )" at bounding box center [126, 144] width 29 height 9
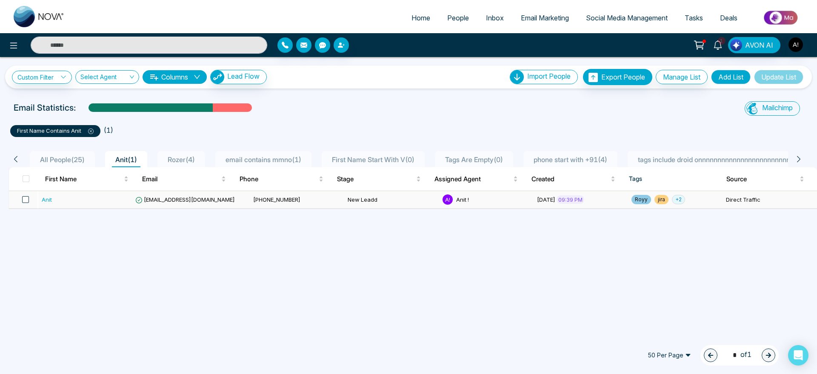
click at [26, 197] on span at bounding box center [25, 199] width 7 height 7
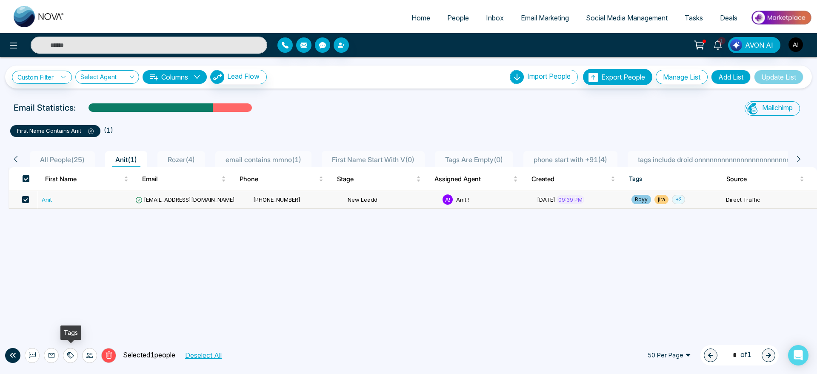
click at [71, 357] on icon at bounding box center [70, 355] width 7 height 7
click at [33, 355] on icon at bounding box center [32, 355] width 7 height 7
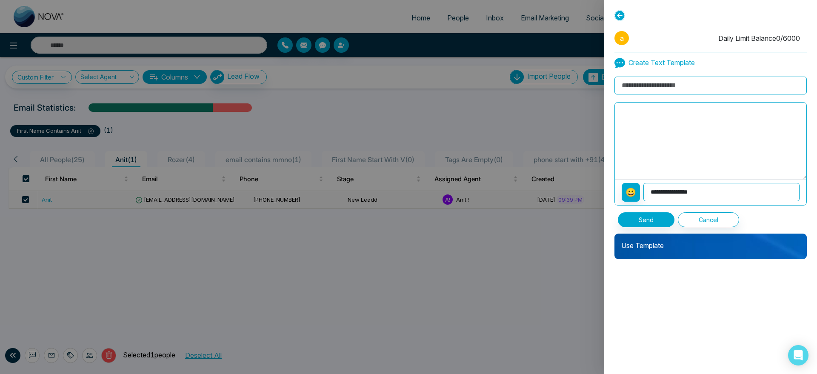
click at [692, 243] on p "Use Template" at bounding box center [711, 242] width 192 height 17
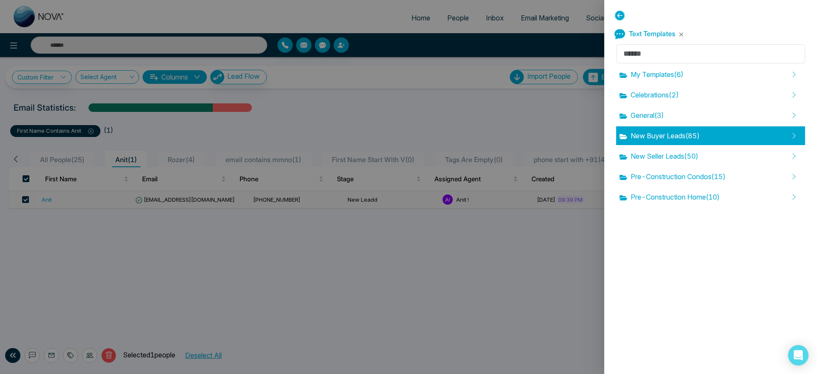
click at [657, 136] on span "New Buyer Leads ( 85 )" at bounding box center [660, 136] width 80 height 10
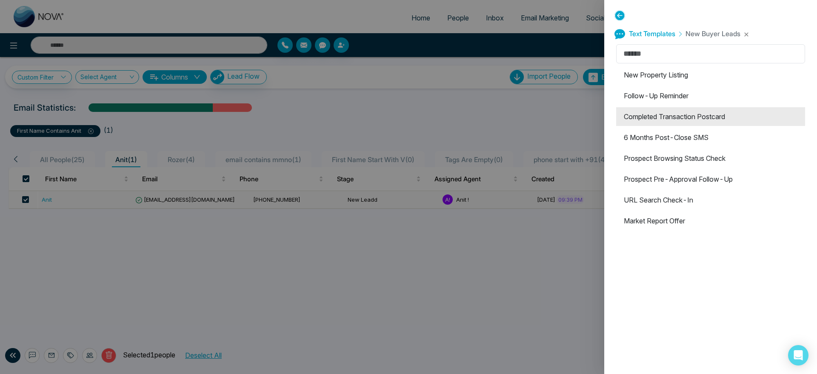
click at [682, 112] on li "Completed Transaction Postcard" at bounding box center [710, 116] width 189 height 19
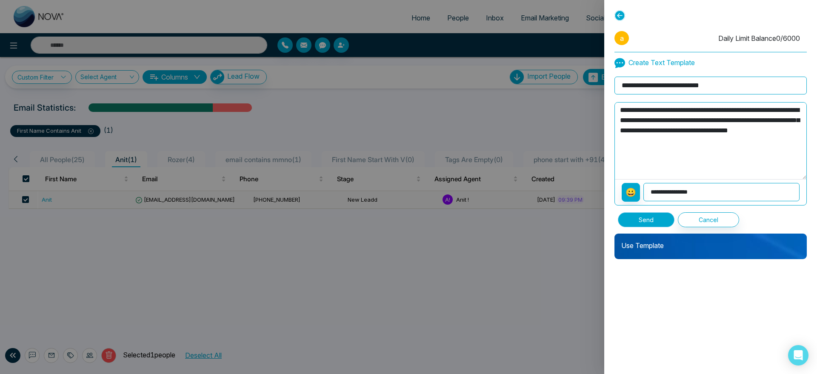
click at [660, 221] on button "Send" at bounding box center [646, 219] width 57 height 15
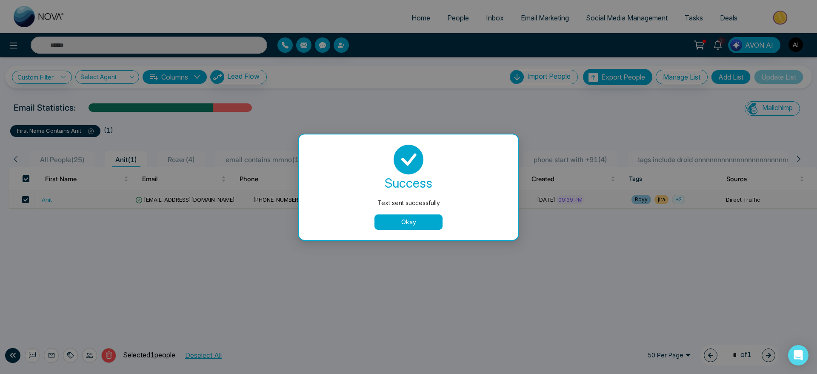
click at [419, 223] on button "Okay" at bounding box center [409, 222] width 68 height 15
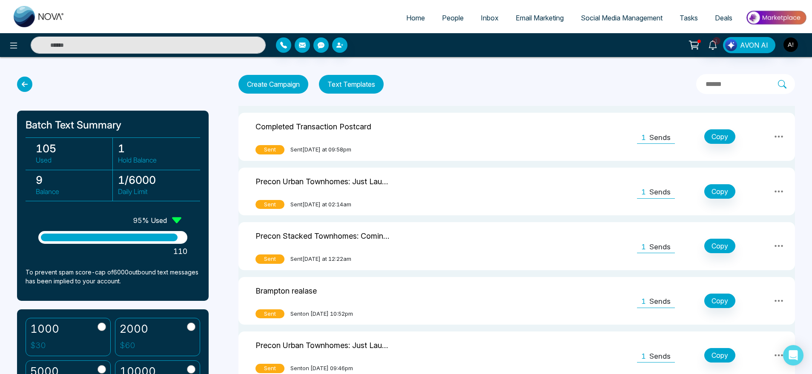
click at [595, 20] on span "Social Media Management" at bounding box center [622, 18] width 82 height 9
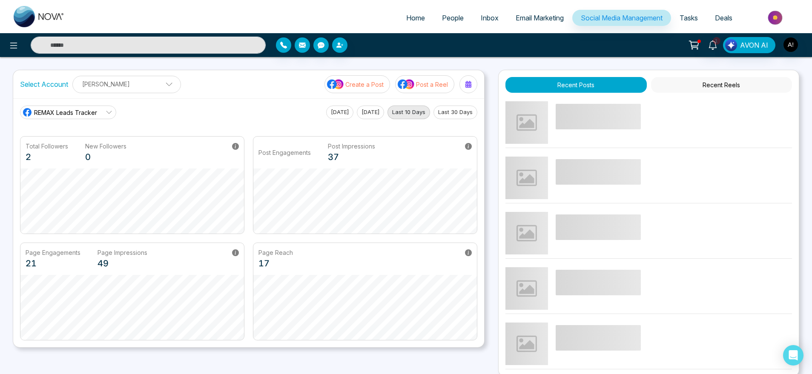
click at [361, 83] on p "Create a Post" at bounding box center [364, 84] width 38 height 9
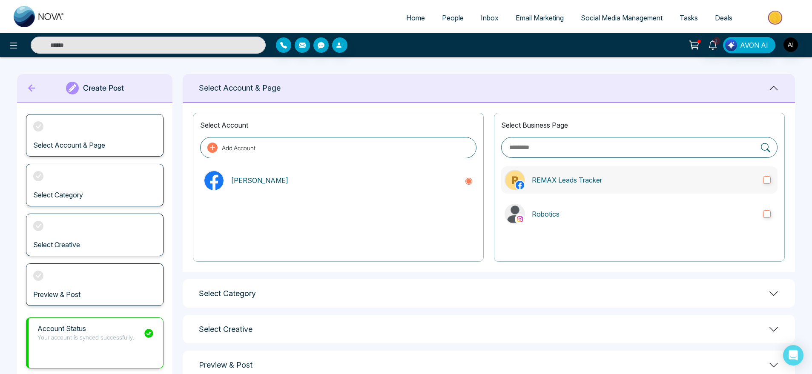
click at [579, 183] on p "REMAX Leads Tracker" at bounding box center [644, 180] width 224 height 10
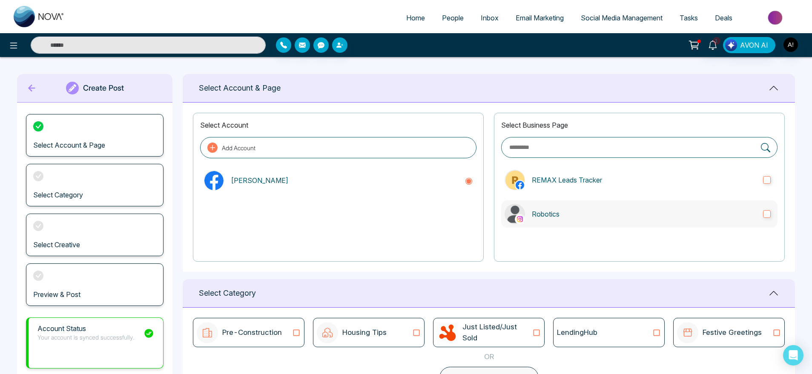
click at [586, 214] on p "Robotics" at bounding box center [644, 214] width 224 height 10
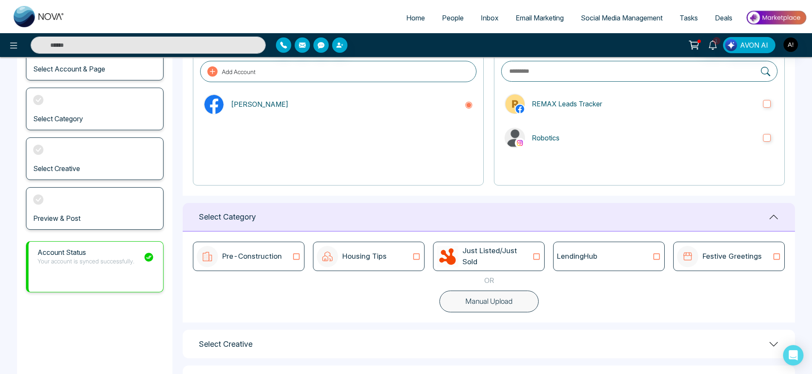
scroll to position [113, 0]
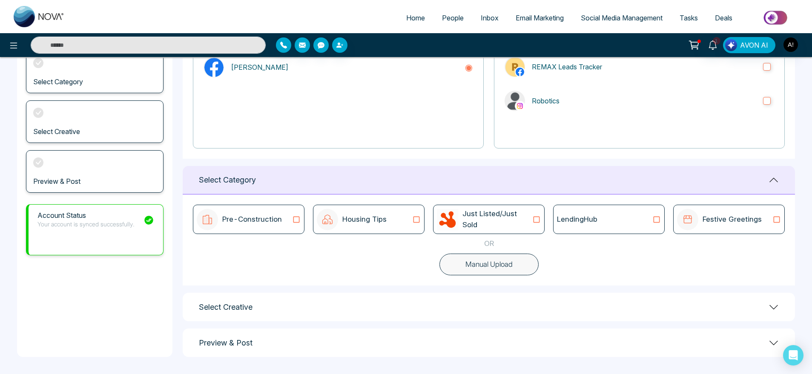
click at [516, 219] on p "Just Listed/Just Sold" at bounding box center [497, 220] width 70 height 22
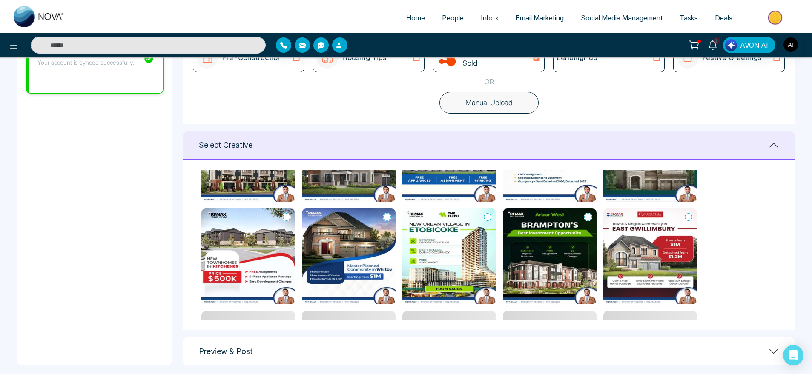
scroll to position [80, 0]
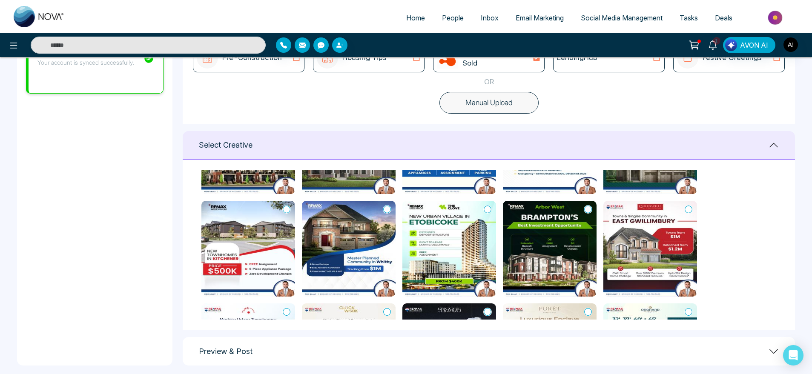
click at [688, 209] on icon at bounding box center [689, 209] width 8 height 9
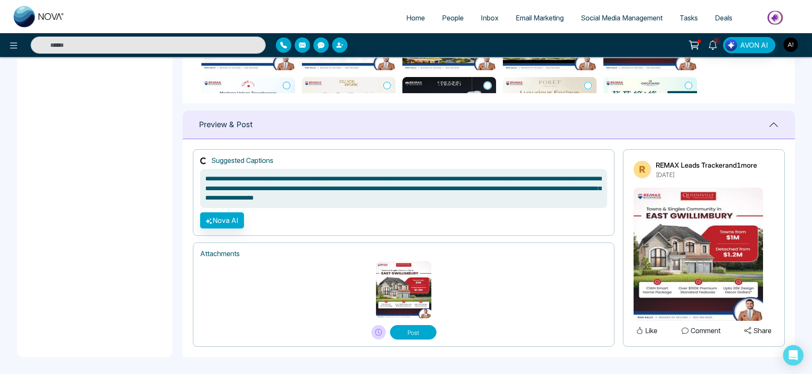
scroll to position [542, 0]
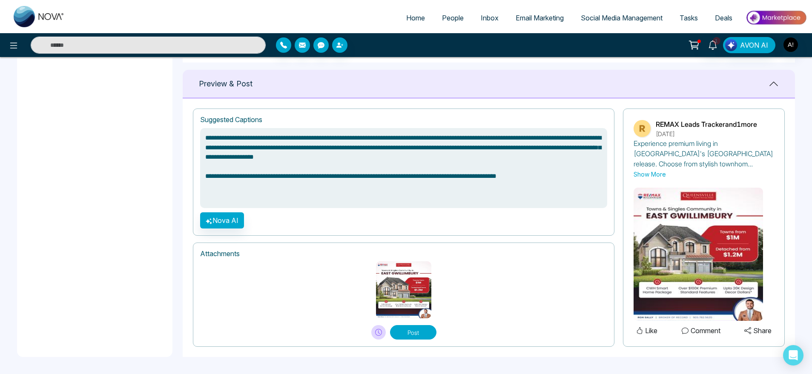
click at [406, 331] on button "Post" at bounding box center [413, 332] width 46 height 14
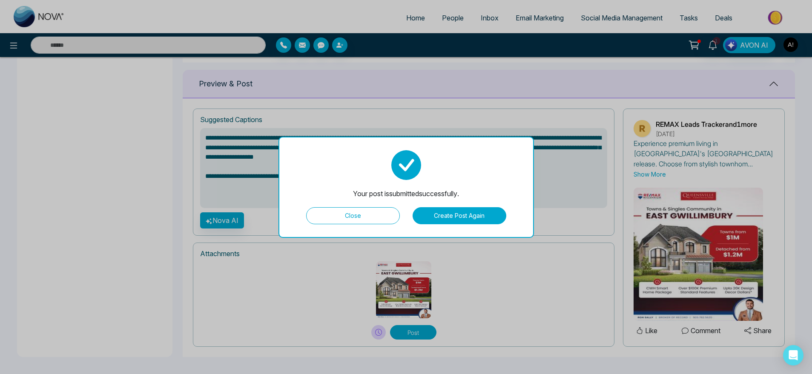
click at [366, 220] on button "Close" at bounding box center [353, 215] width 94 height 17
type textarea "**********"
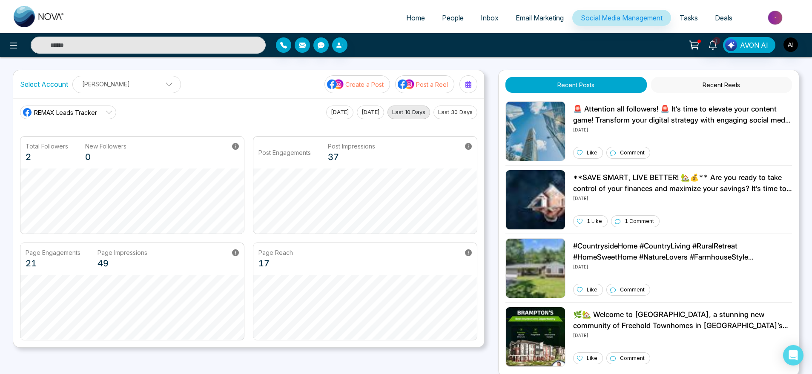
click at [712, 81] on button "Recent Reels" at bounding box center [721, 85] width 141 height 16
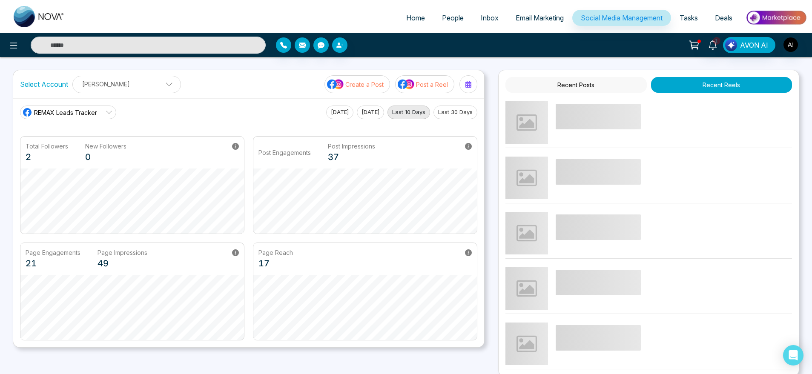
click at [575, 88] on button "Recent Posts" at bounding box center [575, 85] width 141 height 16
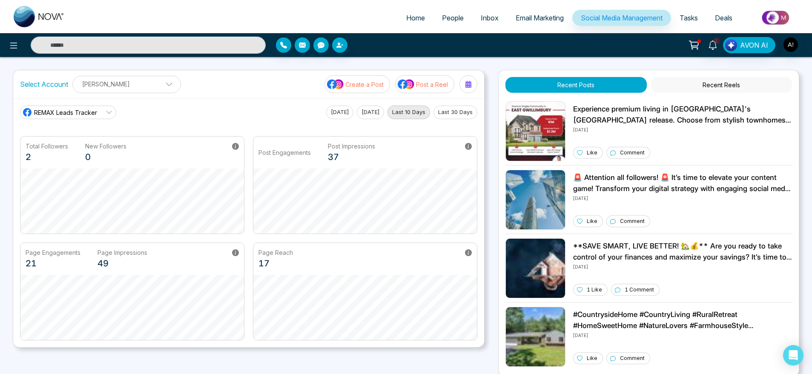
click at [103, 111] on link "REMAX Leads Tracker" at bounding box center [68, 113] width 96 height 14
click at [79, 148] on span "Robotics" at bounding box center [75, 150] width 72 height 9
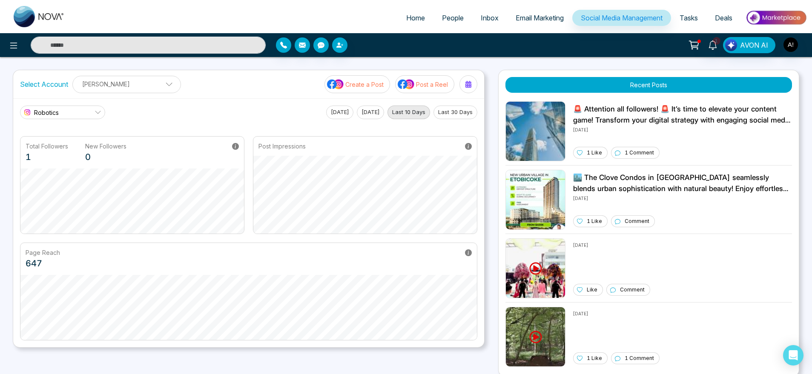
click at [57, 113] on span "Robotics" at bounding box center [46, 112] width 25 height 9
click at [64, 135] on span "REMAX Leads Tracker" at bounding box center [70, 136] width 63 height 9
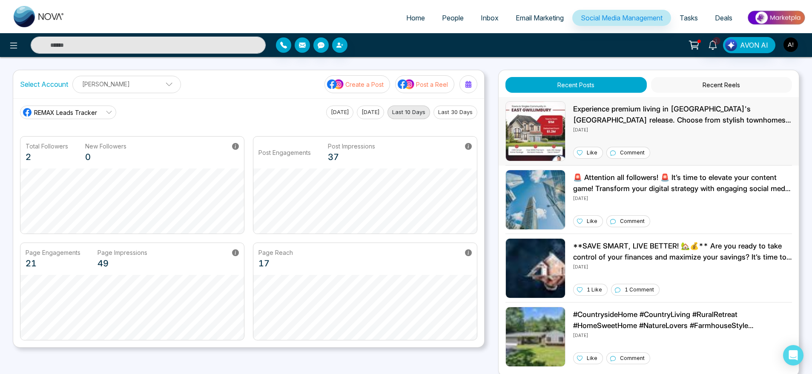
click at [624, 117] on p "Experience premium living in [GEOGRAPHIC_DATA]'s [GEOGRAPHIC_DATA] release. Cho…" at bounding box center [682, 115] width 219 height 22
click at [109, 111] on icon at bounding box center [109, 112] width 7 height 7
click at [84, 150] on span "Robotics" at bounding box center [75, 150] width 72 height 9
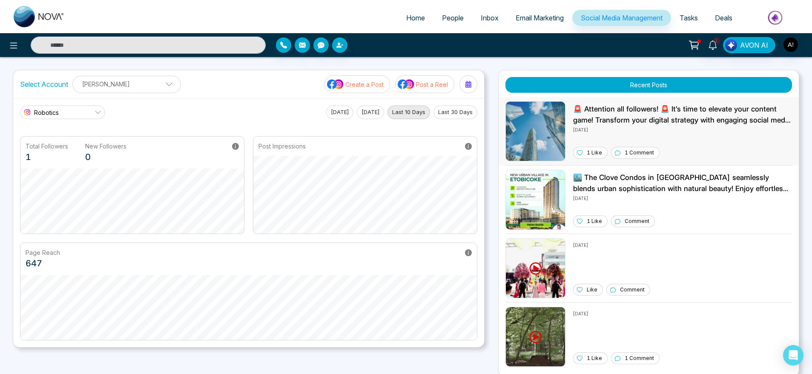
click at [588, 143] on div "🚨 Attention all followers! 🚨 It’s time to elevate your content game! Transform …" at bounding box center [682, 131] width 219 height 60
click at [378, 88] on p "Create a Post" at bounding box center [364, 84] width 38 height 9
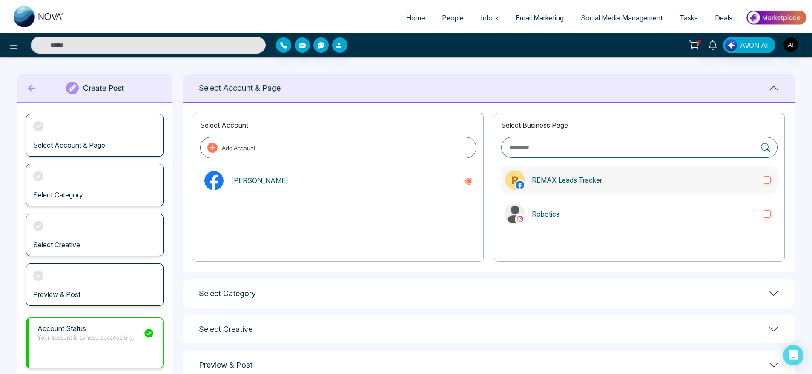
click at [599, 175] on p "REMAX Leads Tracker" at bounding box center [644, 180] width 224 height 10
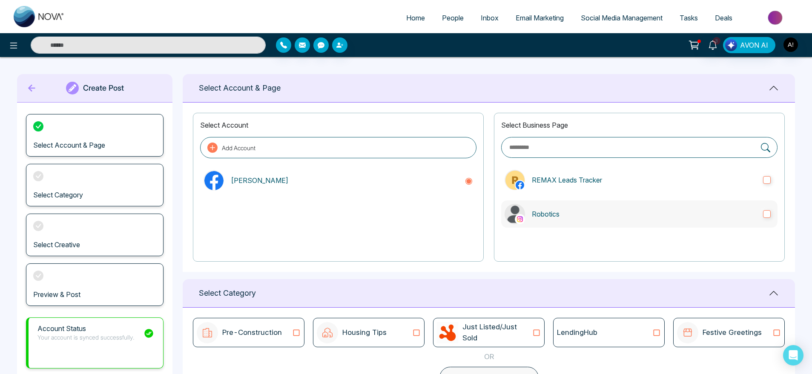
click at [608, 226] on label "Robotics" at bounding box center [639, 213] width 276 height 27
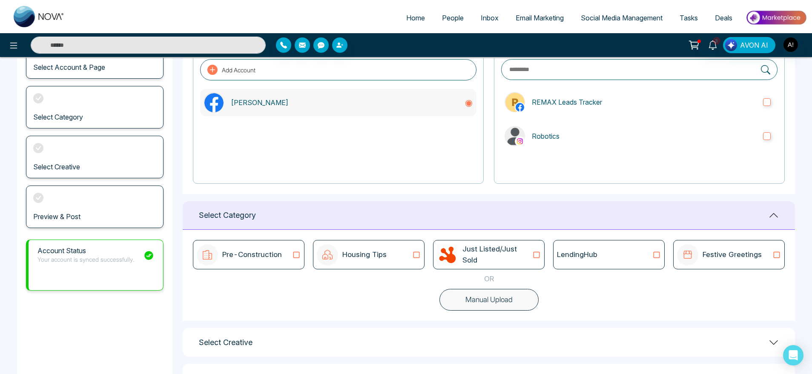
scroll to position [81, 0]
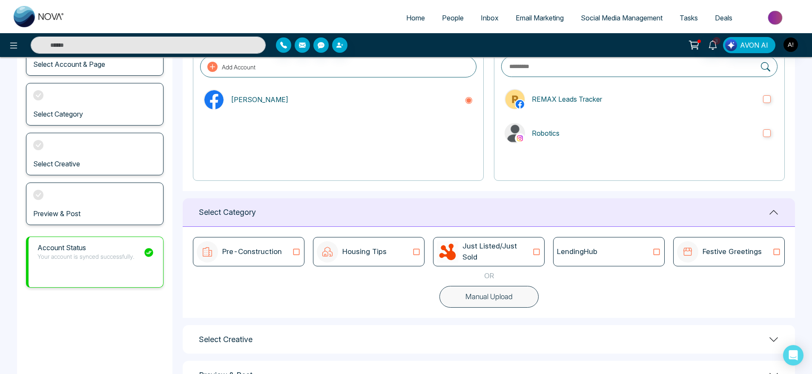
drag, startPoint x: 619, startPoint y: 249, endPoint x: 542, endPoint y: 287, distance: 86.2
click at [542, 287] on div "Pre-Construction Housing Tips Just Listed/Just Sold LendingHub Festive Greeting…" at bounding box center [489, 272] width 612 height 91
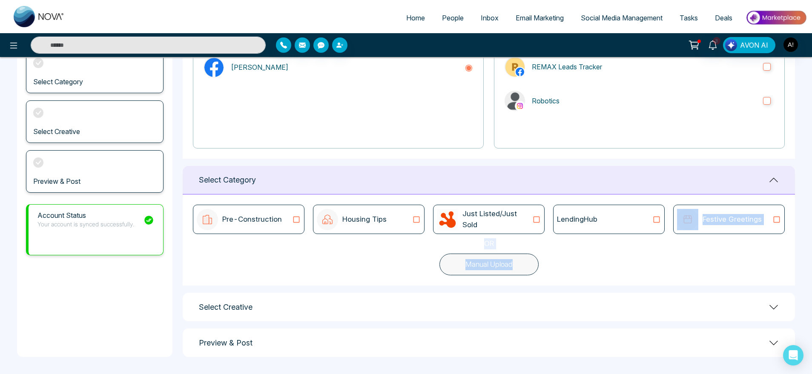
click at [669, 223] on div "Pre-Construction Housing Tips Just Listed/Just Sold LendingHub Festive Greetings" at bounding box center [489, 219] width 592 height 29
click at [642, 223] on div "LendingHub" at bounding box center [609, 219] width 104 height 11
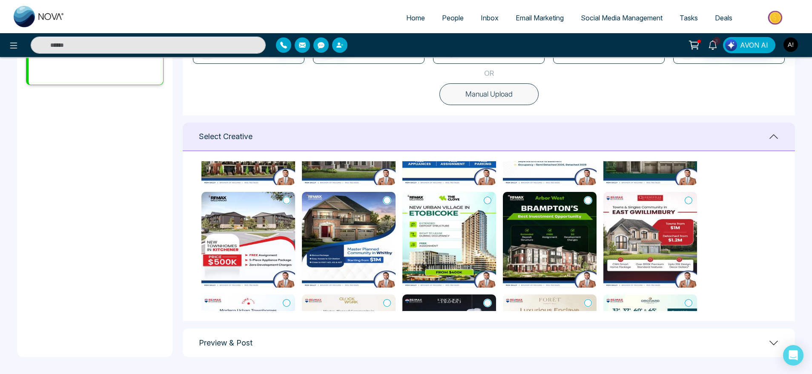
scroll to position [80, 0]
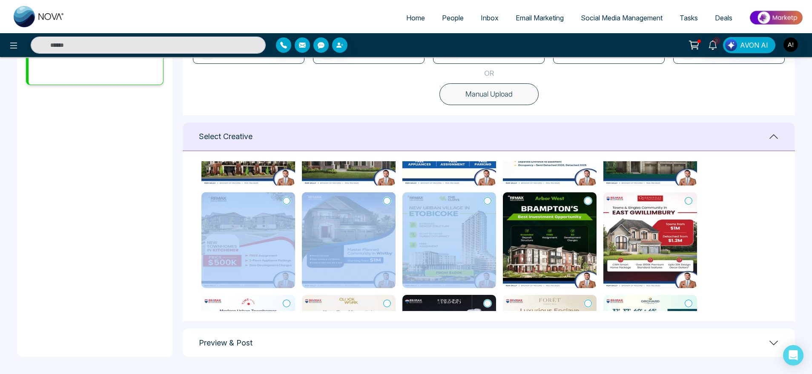
drag, startPoint x: 587, startPoint y: 202, endPoint x: 165, endPoint y: 264, distance: 426.8
click at [165, 264] on main "**********" at bounding box center [406, 74] width 812 height 601
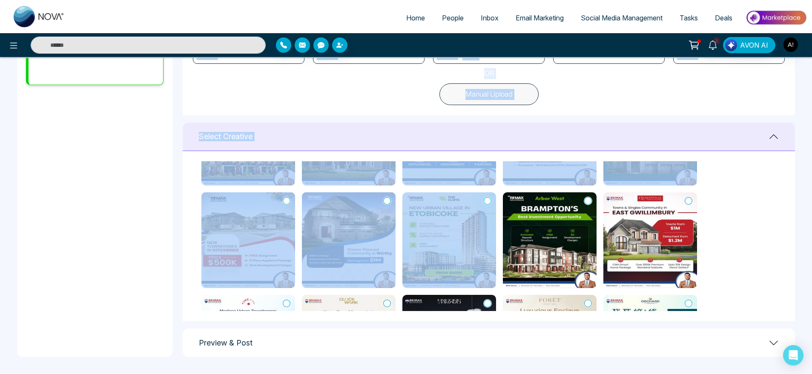
click at [584, 202] on icon at bounding box center [588, 201] width 8 height 9
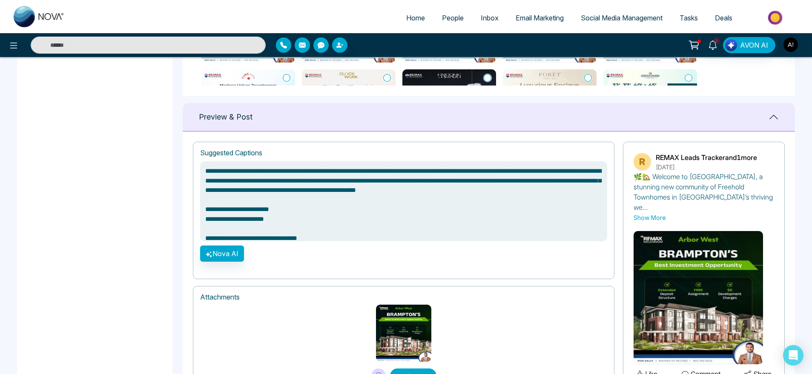
scroll to position [542, 0]
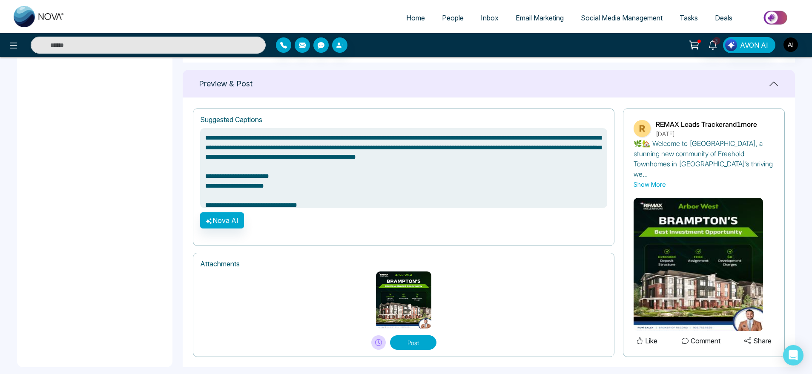
click at [423, 335] on button "Post" at bounding box center [413, 342] width 46 height 14
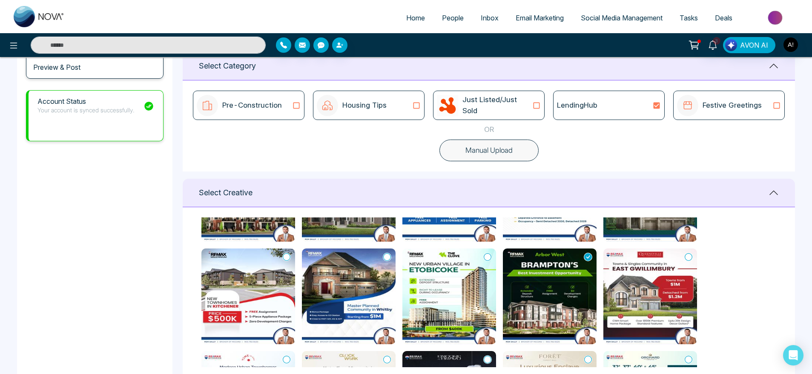
scroll to position [0, 0]
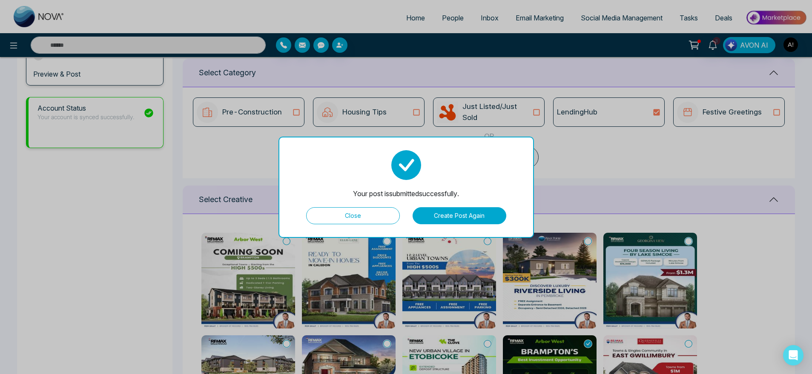
type textarea "**********"
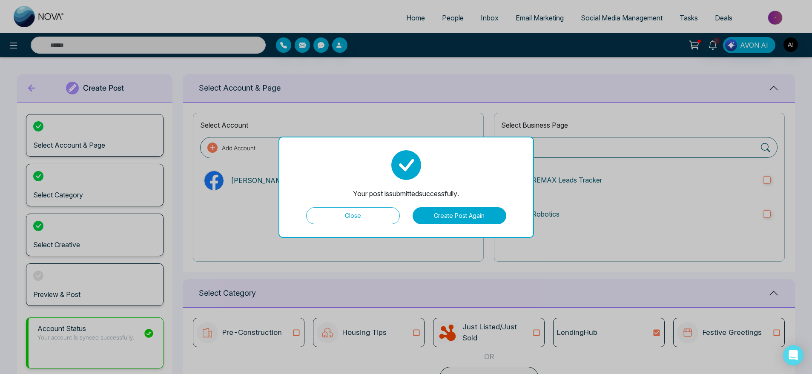
click at [357, 216] on button "Close" at bounding box center [353, 215] width 94 height 17
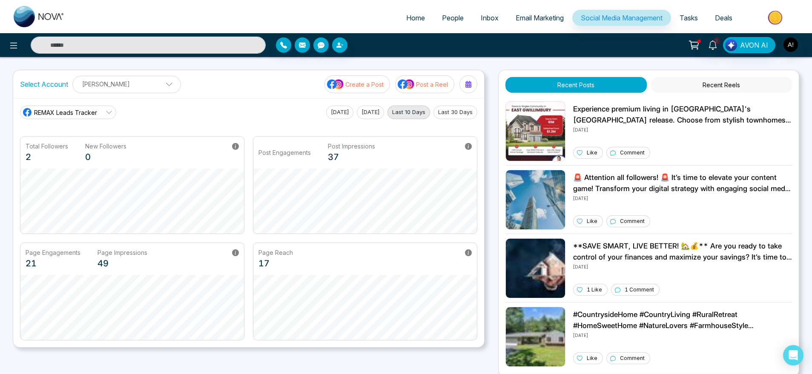
scroll to position [0, 0]
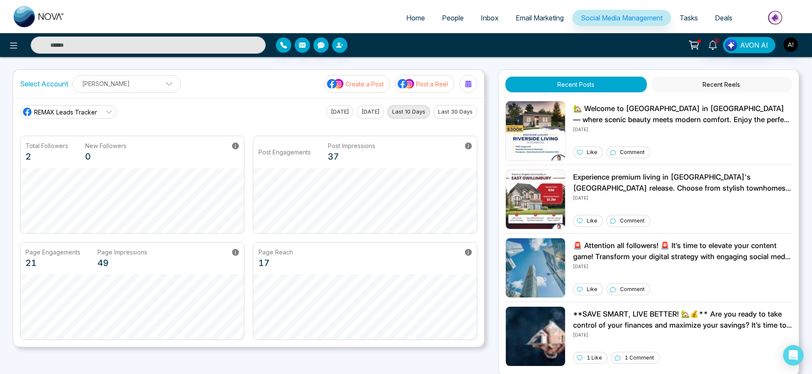
click at [706, 81] on button "Recent Reels" at bounding box center [721, 85] width 141 height 16
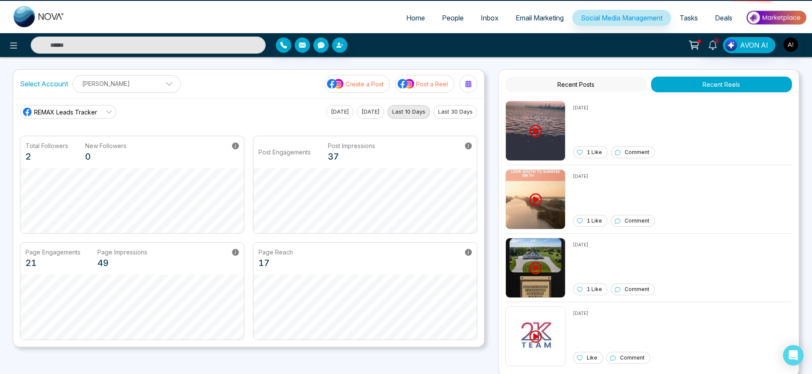
drag, startPoint x: 587, startPoint y: 71, endPoint x: 587, endPoint y: 76, distance: 5.5
click at [587, 76] on div "Recent Posts Recent Reels 10/8/2025 1 Like Comment 10/8/2025 1 Like Comment 10/…" at bounding box center [648, 222] width 301 height 307
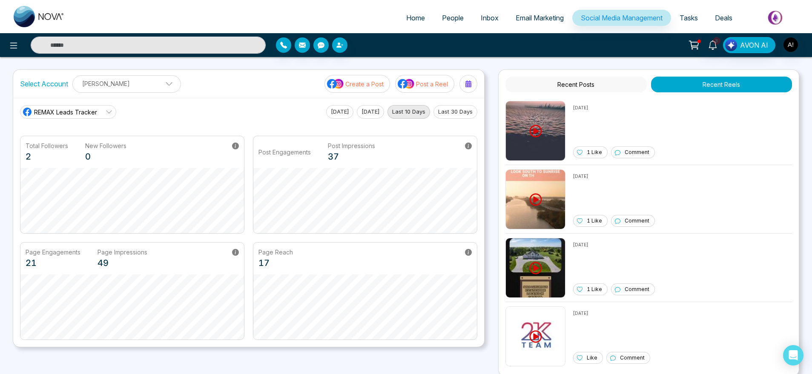
click at [587, 77] on button "Recent Posts" at bounding box center [575, 85] width 141 height 16
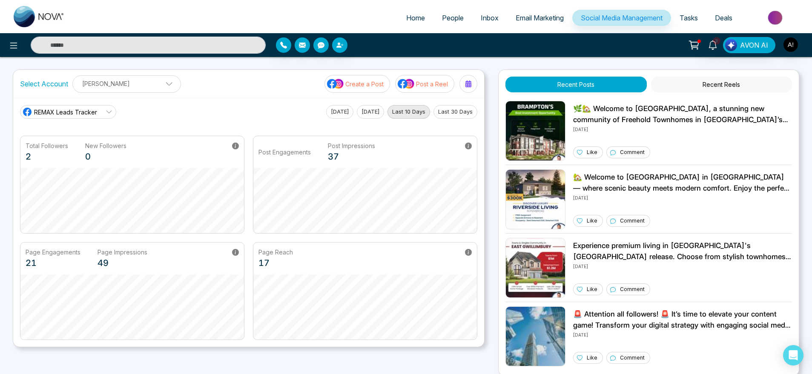
click at [57, 111] on span "REMAX Leads Tracker" at bounding box center [65, 112] width 63 height 9
click at [58, 149] on span "Robotics" at bounding box center [75, 150] width 72 height 9
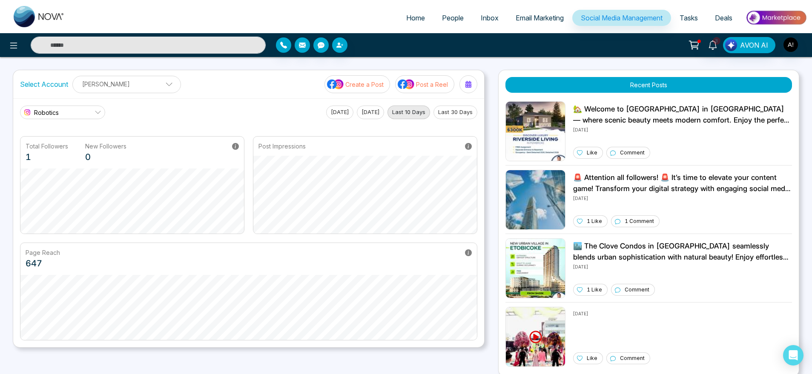
click at [58, 104] on div "Robotics REMAX Leads Tracker Robotics Today Yesterday Last 10 Days Last 30 Days…" at bounding box center [248, 222] width 471 height 249
click at [62, 107] on link "Robotics" at bounding box center [62, 113] width 85 height 14
click at [67, 135] on span "REMAX Leads Tracker" at bounding box center [70, 136] width 63 height 9
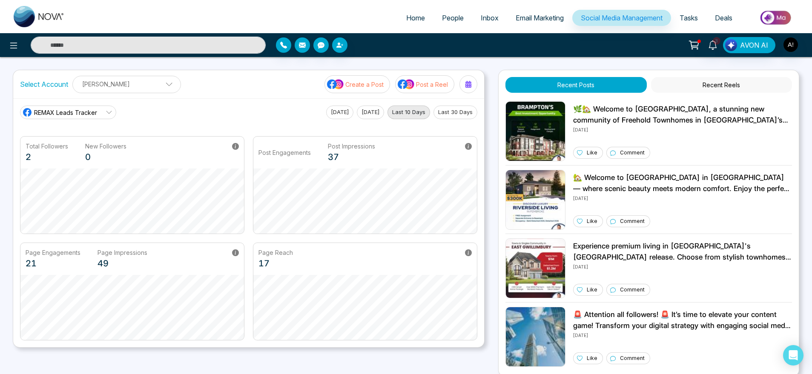
click at [75, 113] on span "REMAX Leads Tracker" at bounding box center [65, 112] width 63 height 9
click at [75, 149] on span "Robotics" at bounding box center [75, 150] width 72 height 9
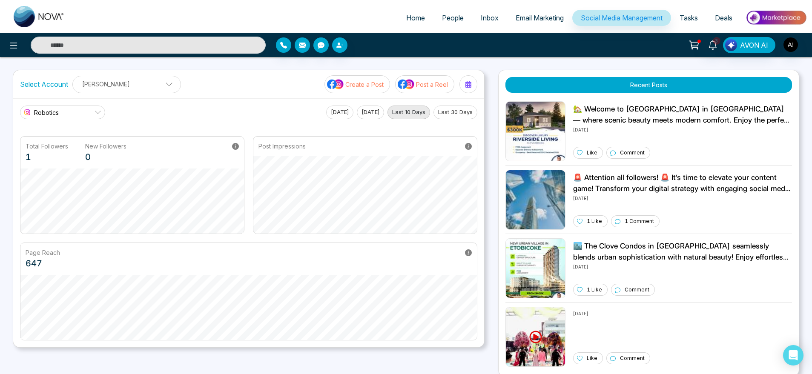
click at [57, 110] on span "Robotics" at bounding box center [46, 112] width 25 height 9
click at [83, 138] on span "REMAX Leads Tracker" at bounding box center [70, 136] width 63 height 9
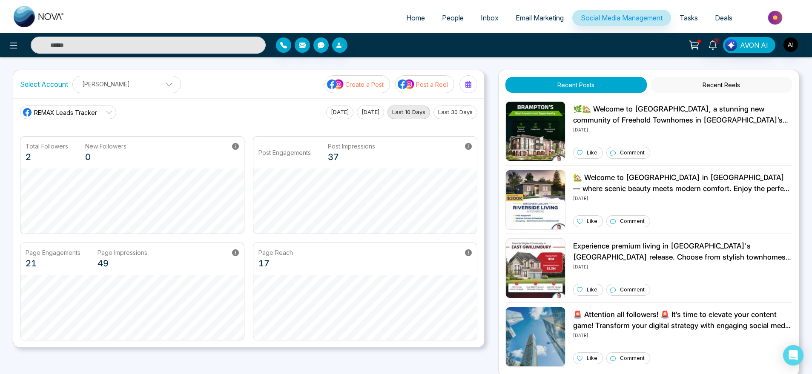
click at [366, 88] on p "Create a Post" at bounding box center [364, 84] width 38 height 9
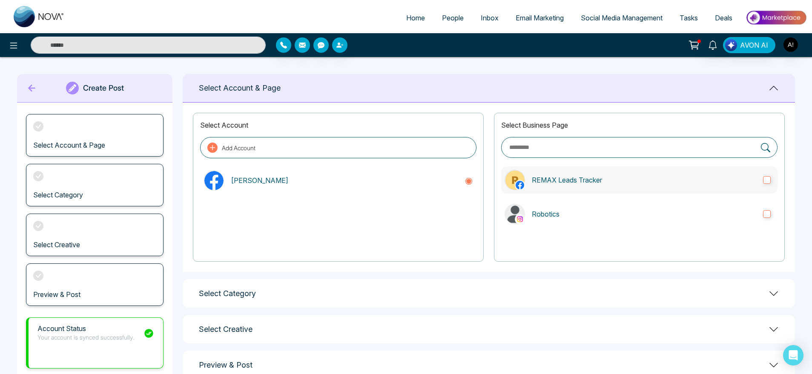
click at [594, 185] on p "REMAX Leads Tracker" at bounding box center [644, 180] width 224 height 10
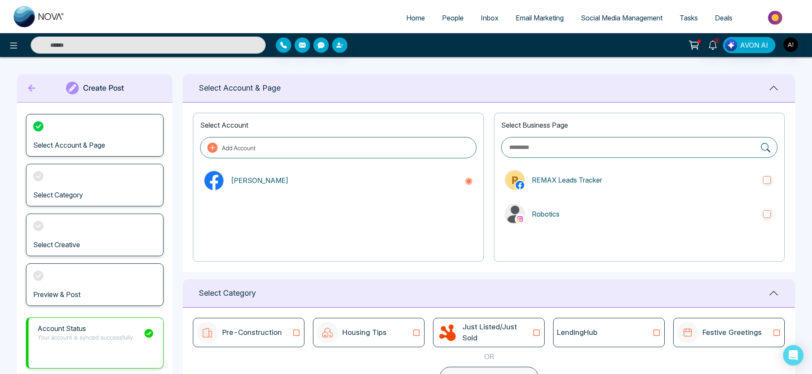
click at [623, 235] on div at bounding box center [639, 245] width 276 height 20
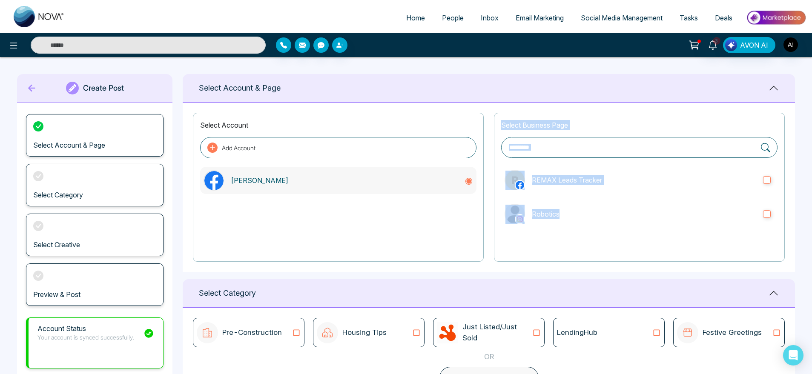
drag, startPoint x: 632, startPoint y: 216, endPoint x: 456, endPoint y: 189, distance: 178.3
click at [456, 189] on div "Select Account Add Account Anit Gupta Select Business Page REMAX Leads Tracker …" at bounding box center [489, 187] width 612 height 169
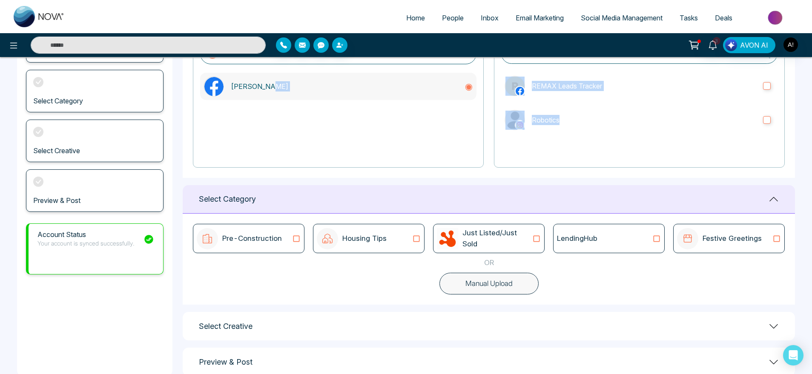
scroll to position [96, 0]
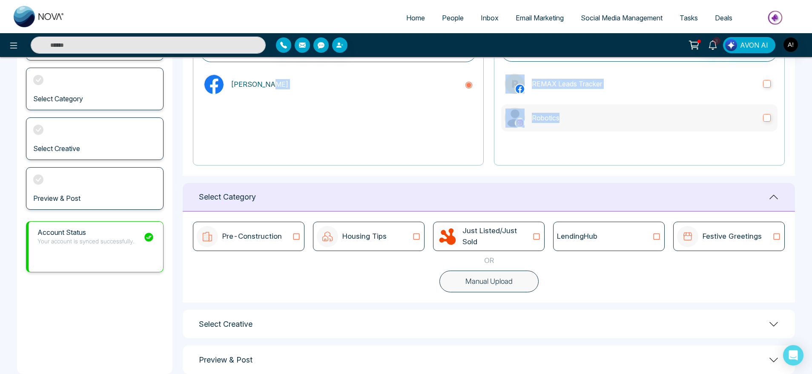
click at [597, 110] on label "Robotics" at bounding box center [639, 117] width 276 height 27
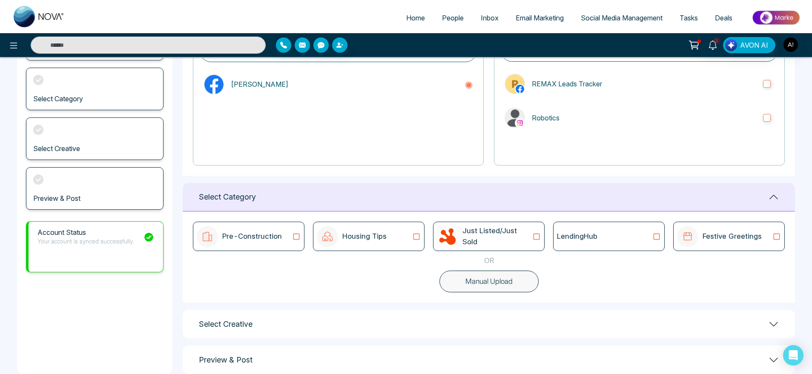
scroll to position [113, 0]
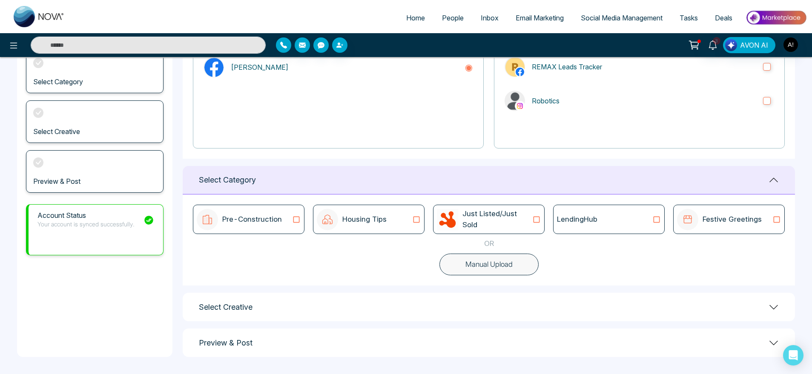
click at [483, 271] on button "Manual Upload" at bounding box center [488, 265] width 99 height 22
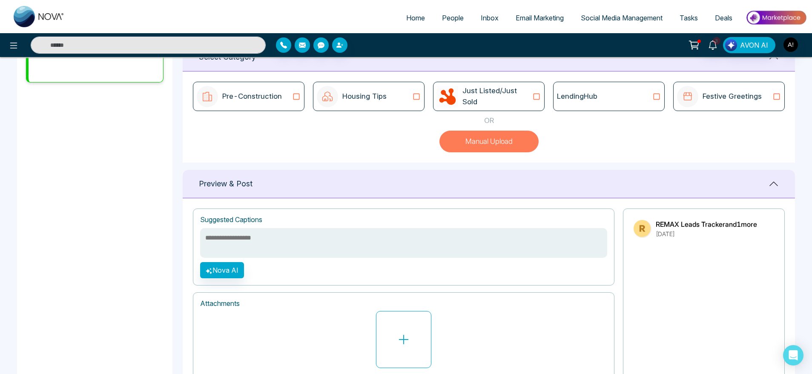
scroll to position [286, 0]
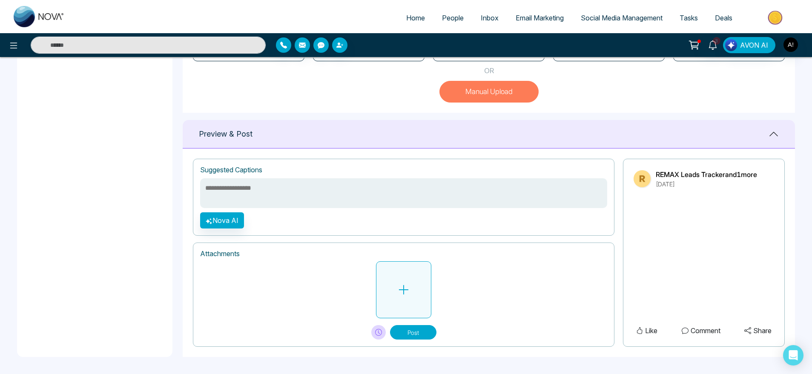
click at [381, 304] on button at bounding box center [403, 289] width 55 height 57
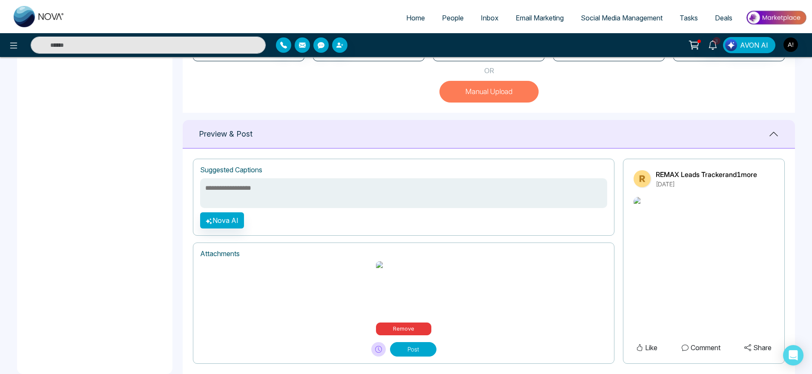
click at [319, 172] on div "Suggested Captions" at bounding box center [403, 170] width 407 height 8
click at [329, 171] on div "Suggested Captions" at bounding box center [403, 170] width 407 height 8
click at [414, 323] on button "Remove" at bounding box center [403, 329] width 55 height 13
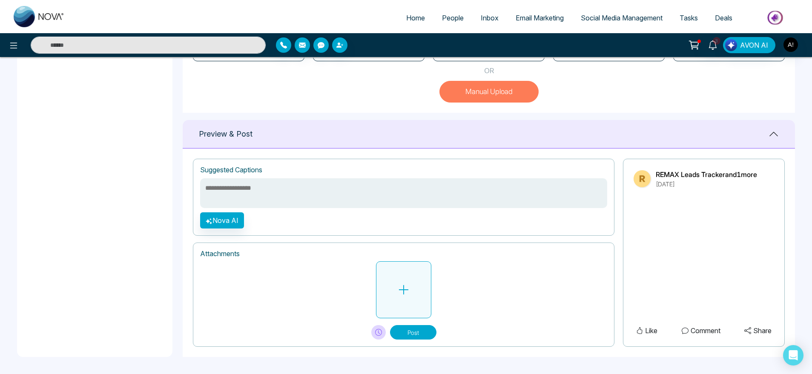
click at [397, 301] on button at bounding box center [403, 289] width 55 height 57
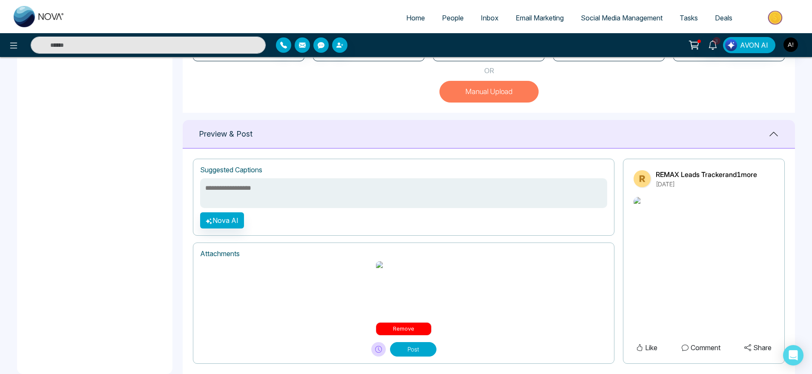
click at [393, 323] on button "Remove" at bounding box center [403, 329] width 55 height 13
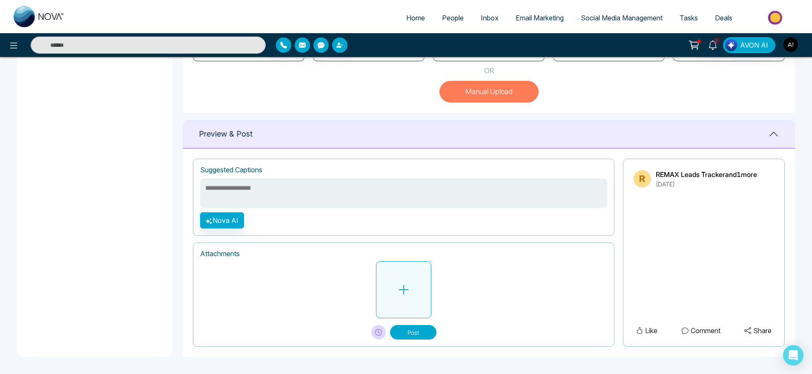
click at [398, 315] on button at bounding box center [403, 289] width 55 height 57
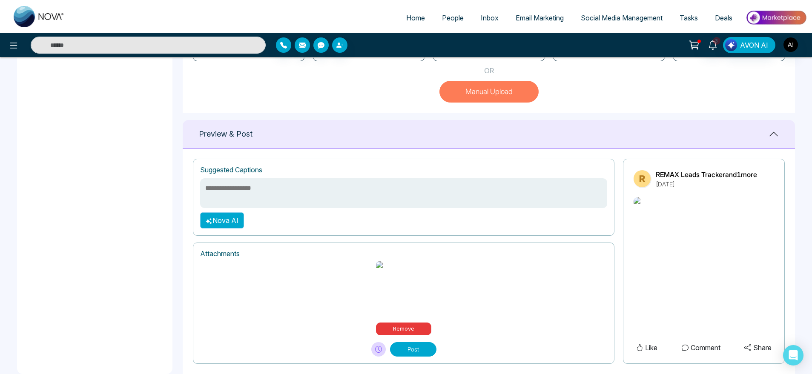
click at [225, 226] on button "Nova AI" at bounding box center [222, 220] width 44 height 16
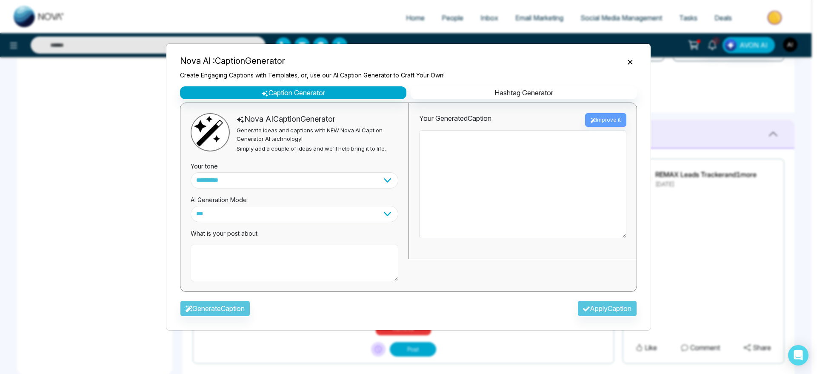
click at [283, 269] on textarea at bounding box center [295, 263] width 208 height 37
type textarea "**********"
click at [206, 318] on div "Generate Caption Apply Caption" at bounding box center [408, 311] width 471 height 25
click at [217, 312] on button "Generate Caption" at bounding box center [215, 309] width 70 height 16
click at [217, 312] on div "Generate Caption Apply Caption" at bounding box center [408, 311] width 471 height 25
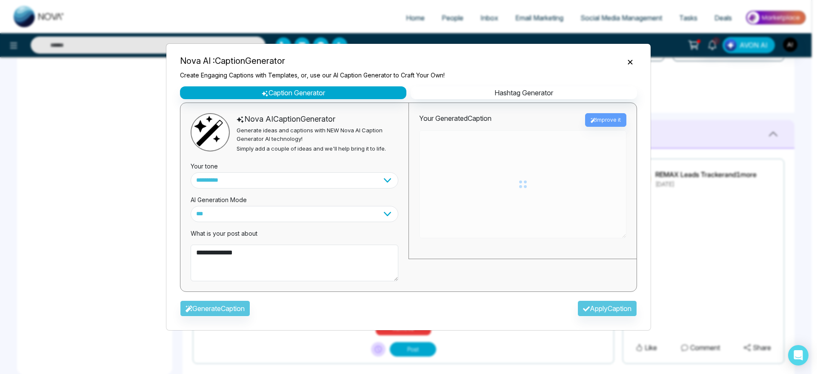
click at [217, 312] on div "Generate Caption Apply Caption" at bounding box center [408, 311] width 471 height 25
type textarea "**********"
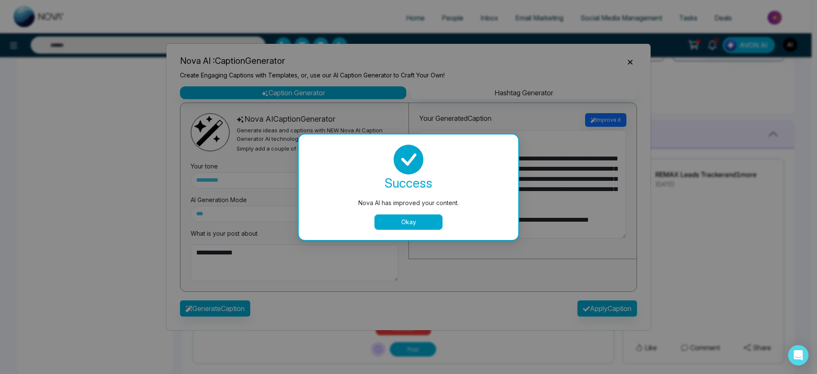
click at [427, 221] on button "Okay" at bounding box center [409, 222] width 68 height 15
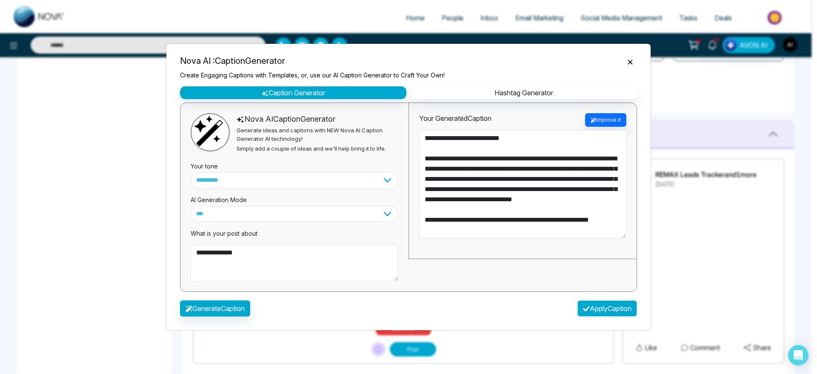
click at [621, 304] on button "Apply Caption" at bounding box center [608, 309] width 60 height 16
type textarea "**********"
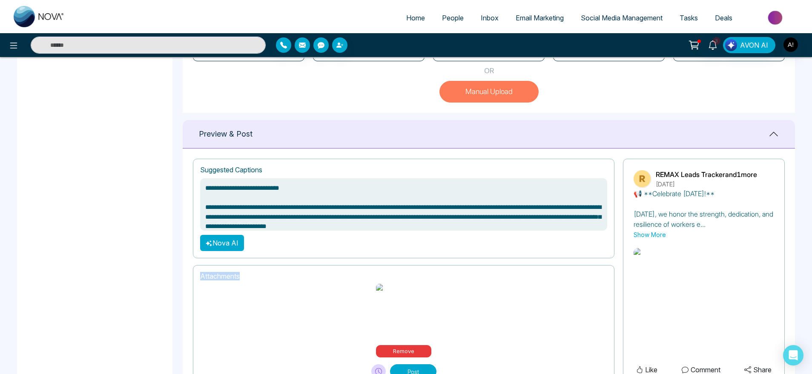
scroll to position [347, 0]
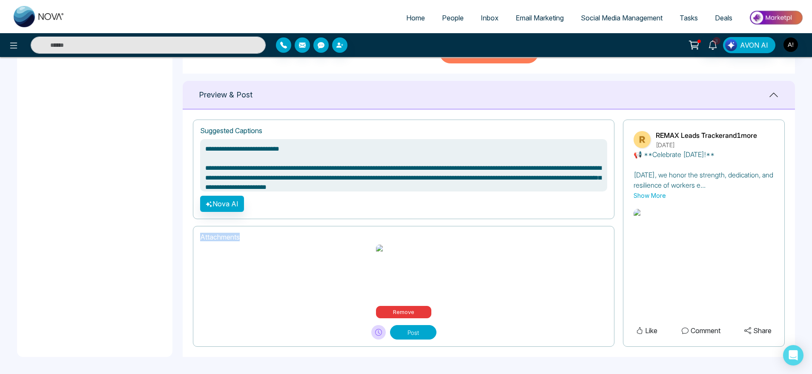
click at [412, 329] on button "Post" at bounding box center [413, 332] width 46 height 14
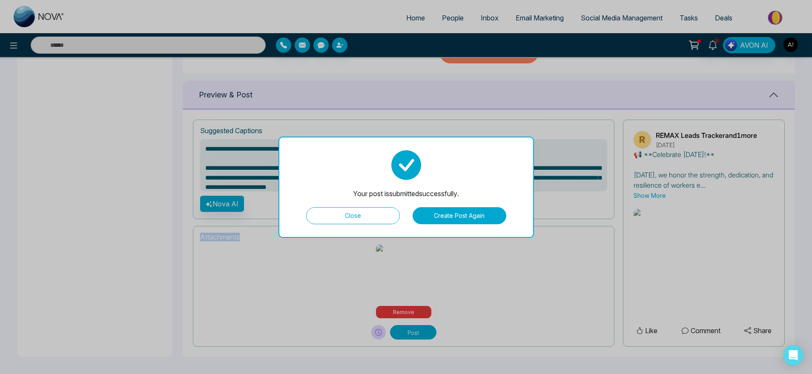
click at [372, 216] on button "Close" at bounding box center [353, 215] width 94 height 17
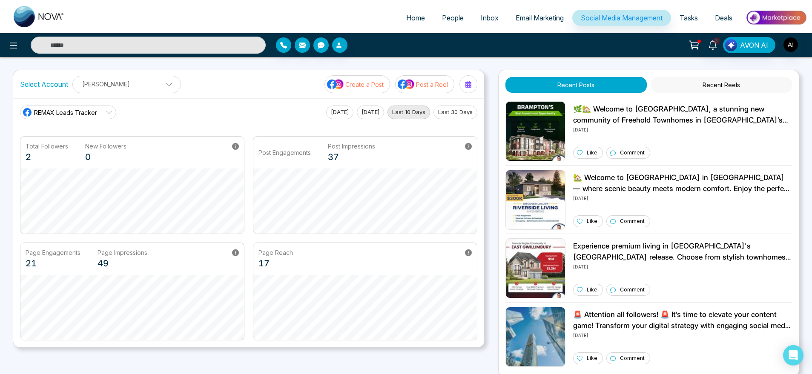
click at [715, 88] on button "Recent Reels" at bounding box center [721, 85] width 141 height 16
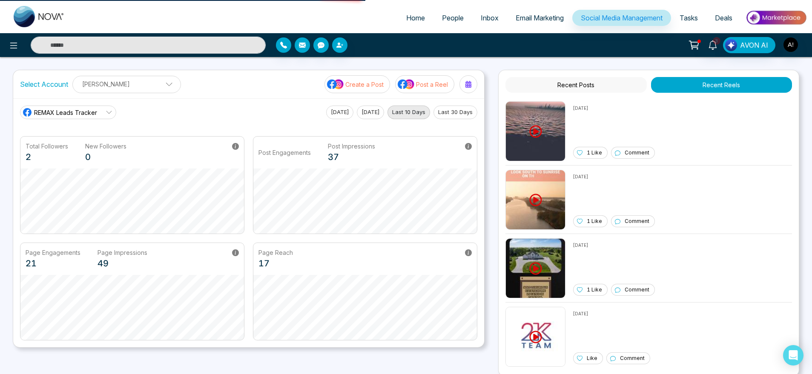
click at [715, 88] on button "Recent Reels" at bounding box center [721, 85] width 141 height 16
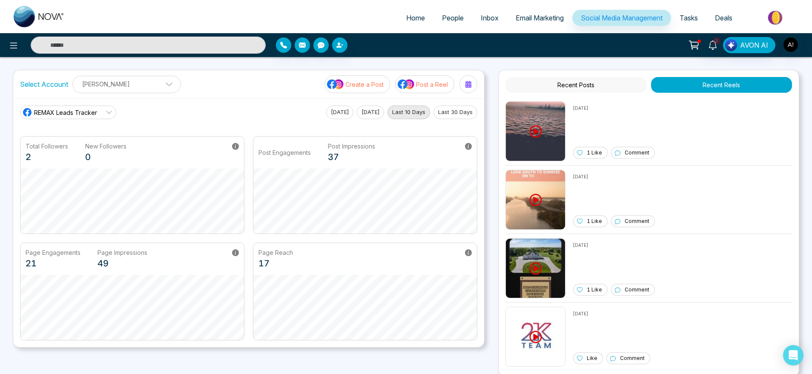
click at [607, 85] on button "Recent Posts" at bounding box center [575, 85] width 141 height 16
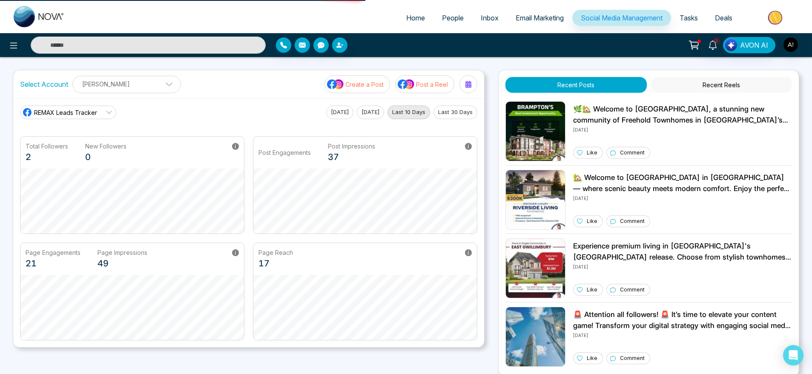
click at [607, 85] on button "Recent Posts" at bounding box center [575, 85] width 141 height 16
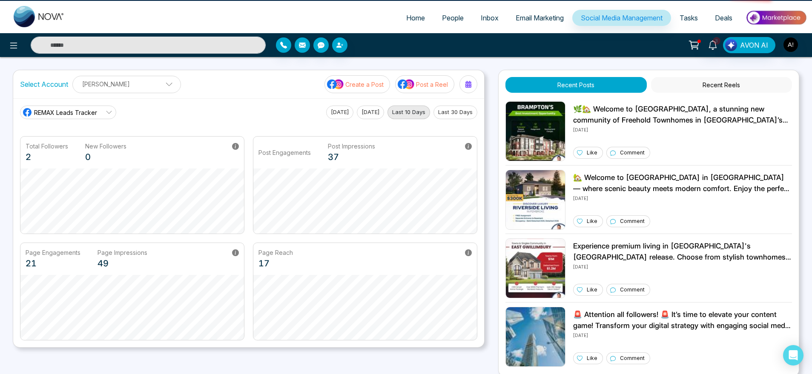
click at [607, 85] on button "Recent Posts" at bounding box center [575, 85] width 141 height 16
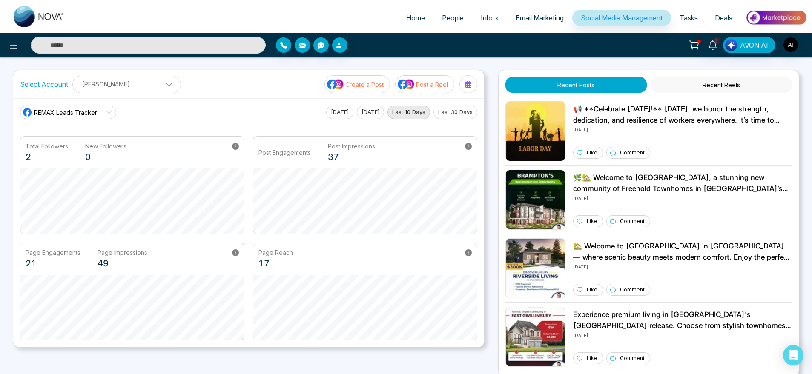
click at [104, 117] on link "REMAX Leads Tracker" at bounding box center [68, 113] width 96 height 14
click at [91, 151] on span "Robotics" at bounding box center [75, 150] width 72 height 9
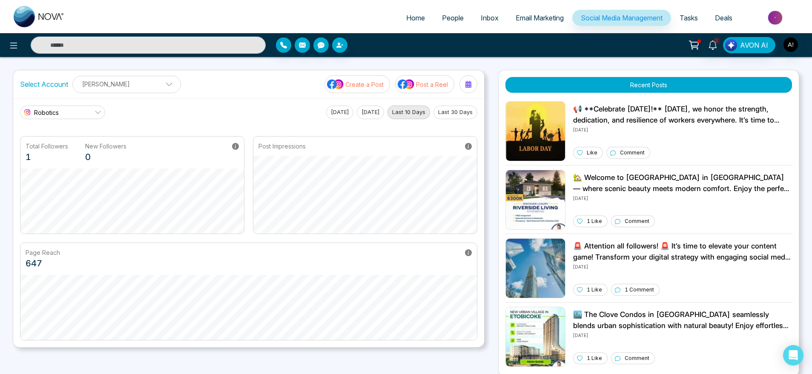
click at [409, 16] on span "Home" at bounding box center [415, 18] width 19 height 9
select select "*"
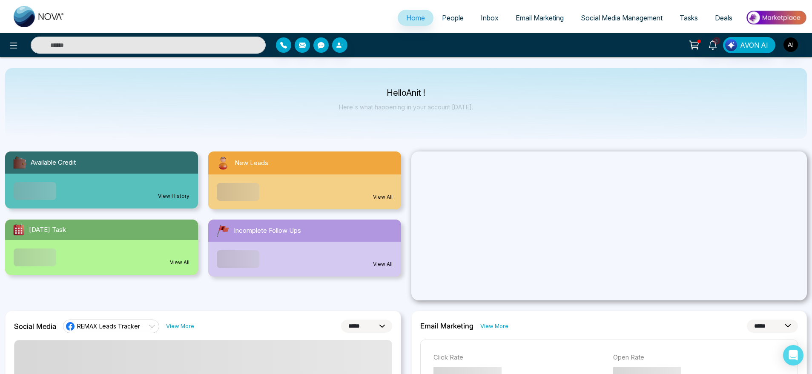
click at [611, 19] on span "Social Media Management" at bounding box center [622, 18] width 82 height 9
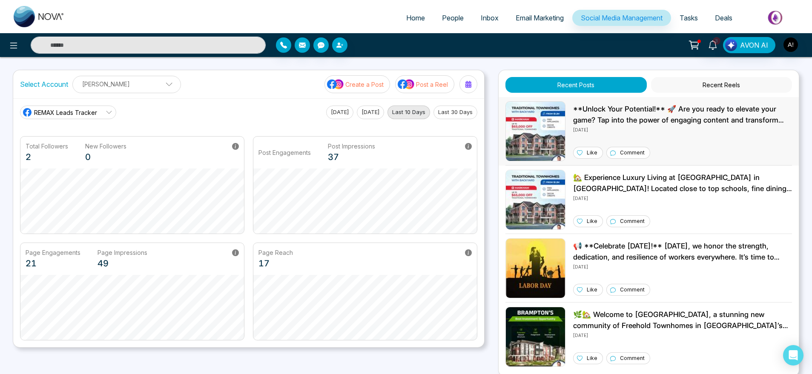
click at [607, 119] on p "**Unlock Your Potential!** 🚀 Are you ready to elevate your game? Tap into the p…" at bounding box center [682, 115] width 219 height 22
click at [85, 111] on span "REMAX Leads Tracker" at bounding box center [65, 112] width 63 height 9
click at [85, 147] on span "Robotics" at bounding box center [75, 150] width 72 height 9
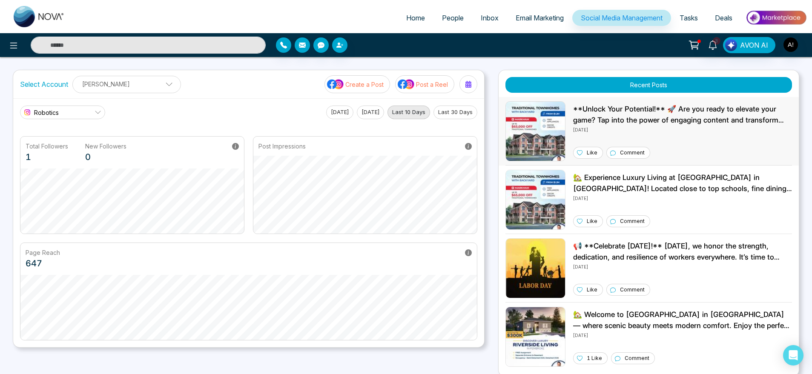
click at [611, 117] on p "**Unlock Your Potential!** 🚀 Are you ready to elevate your game? Tap into the p…" at bounding box center [682, 115] width 219 height 22
click at [355, 76] on button "Create a Post" at bounding box center [357, 84] width 66 height 18
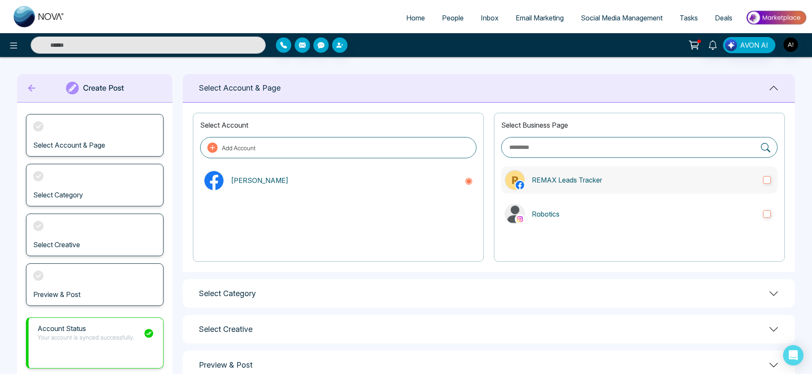
click at [553, 183] on p "REMAX Leads Tracker" at bounding box center [644, 180] width 224 height 10
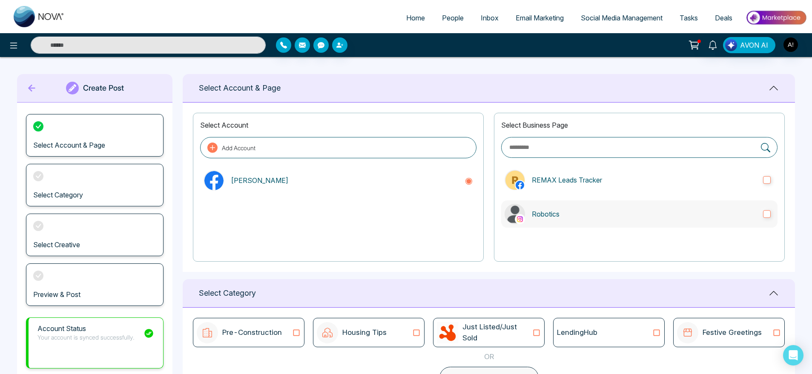
click at [564, 218] on p "Robotics" at bounding box center [644, 214] width 224 height 10
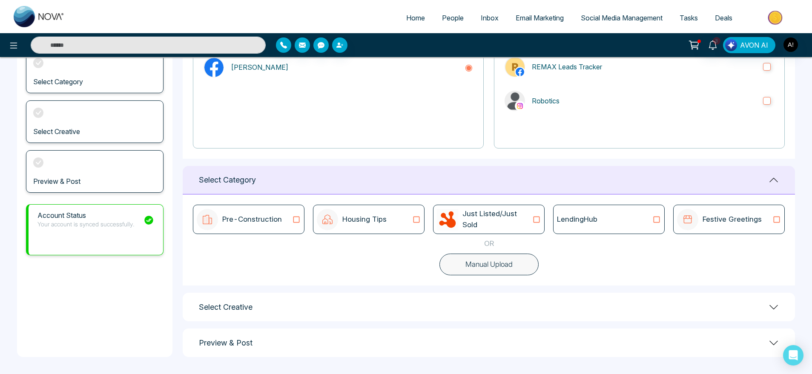
click at [605, 207] on div "LendingHub" at bounding box center [609, 219] width 112 height 29
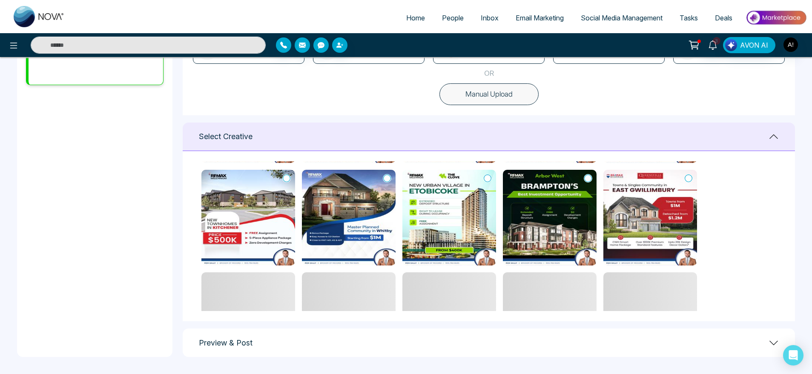
scroll to position [105, 0]
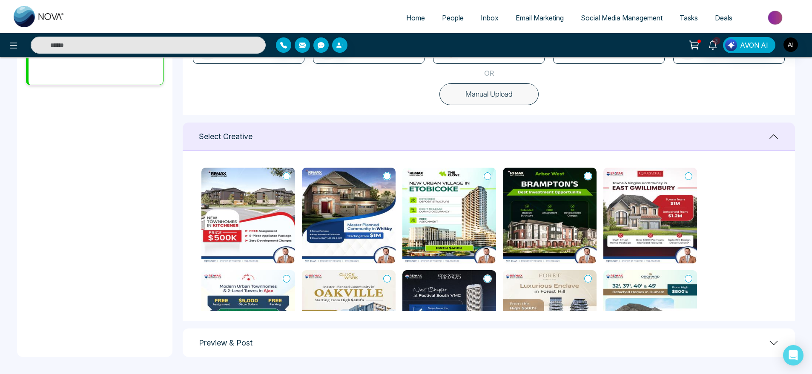
click at [491, 175] on icon at bounding box center [488, 176] width 8 height 9
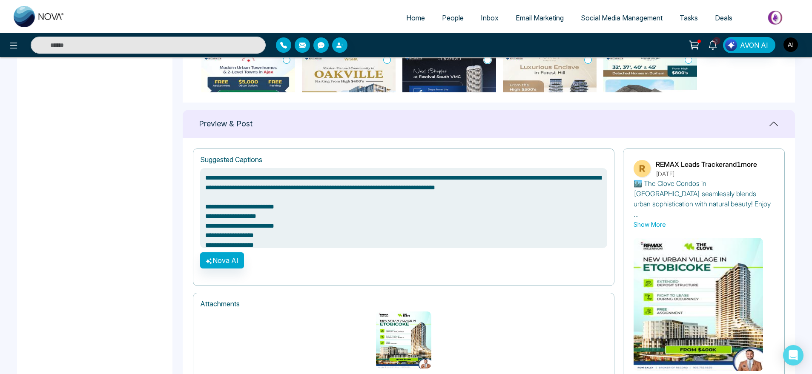
scroll to position [542, 0]
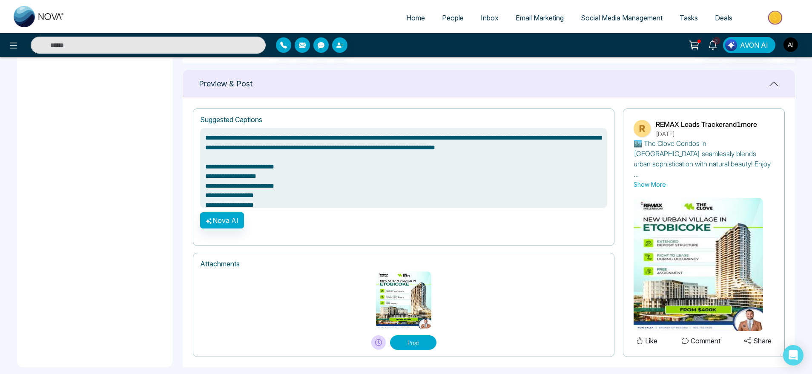
click at [421, 335] on button "Post" at bounding box center [413, 342] width 46 height 14
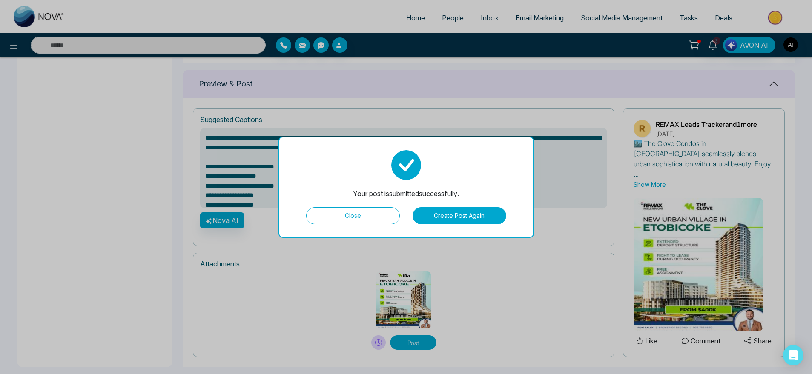
click at [361, 209] on button "Close" at bounding box center [353, 215] width 94 height 17
type textarea "**********"
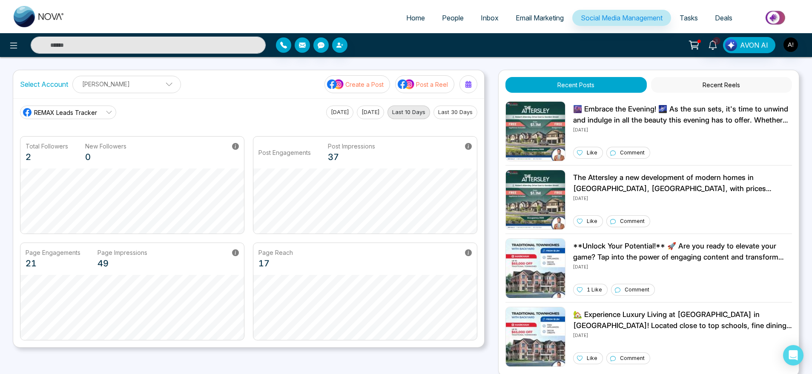
click at [344, 78] on button "Create a Post" at bounding box center [357, 84] width 66 height 18
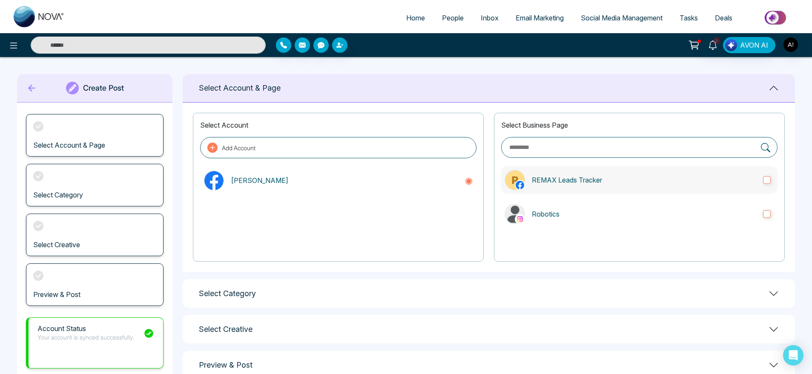
click at [593, 175] on p "REMAX Leads Tracker" at bounding box center [644, 180] width 224 height 10
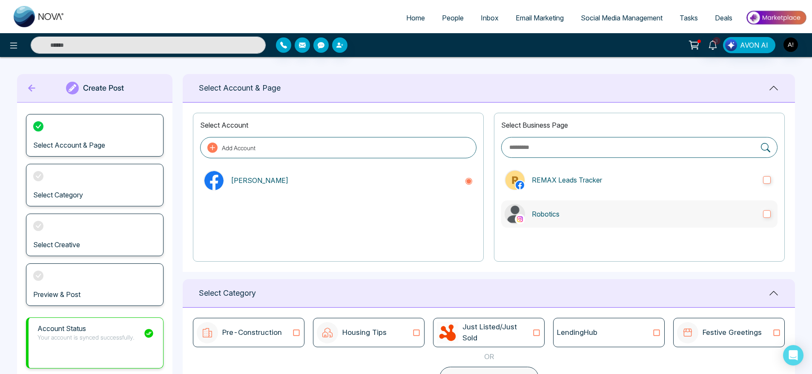
click at [659, 206] on label "Robotics" at bounding box center [639, 213] width 276 height 27
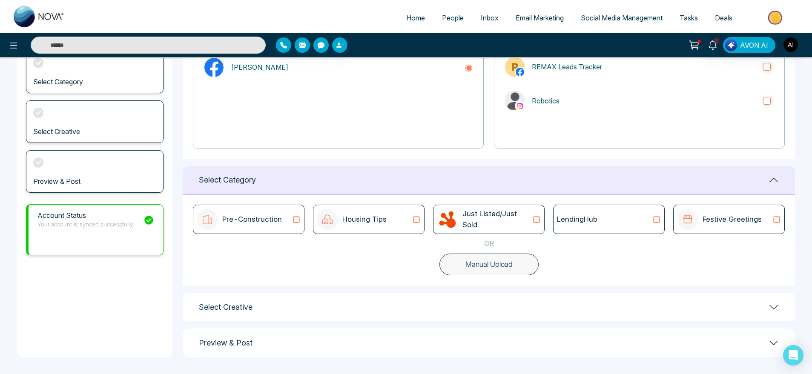
click at [479, 259] on button "Manual Upload" at bounding box center [488, 265] width 99 height 22
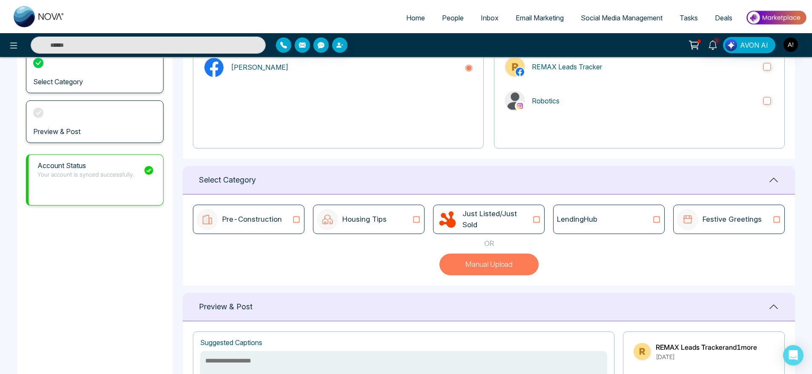
scroll to position [286, 0]
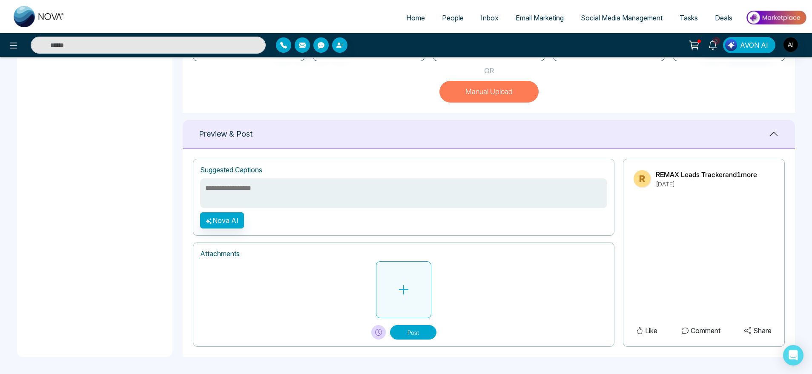
click at [405, 288] on icon at bounding box center [403, 290] width 13 height 13
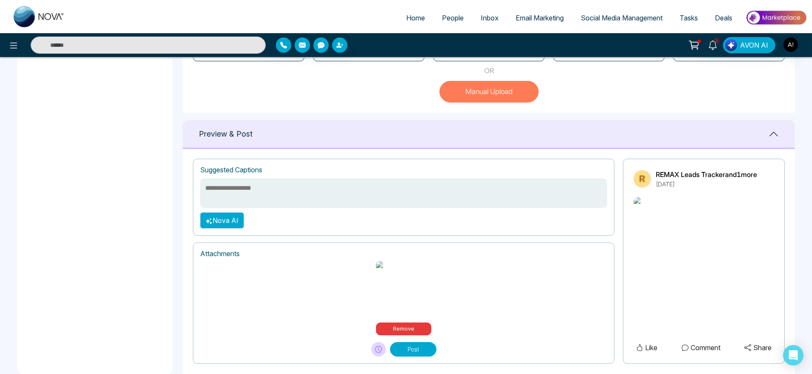
click at [229, 221] on button "Nova AI" at bounding box center [222, 220] width 44 height 16
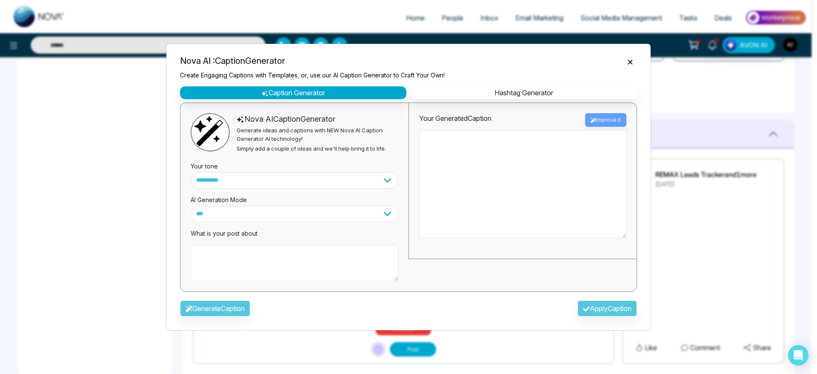
click at [272, 272] on textarea at bounding box center [295, 263] width 208 height 37
type textarea "*"
type textarea "**********"
click at [232, 313] on button "Generate Caption" at bounding box center [215, 309] width 70 height 16
type textarea "**********"
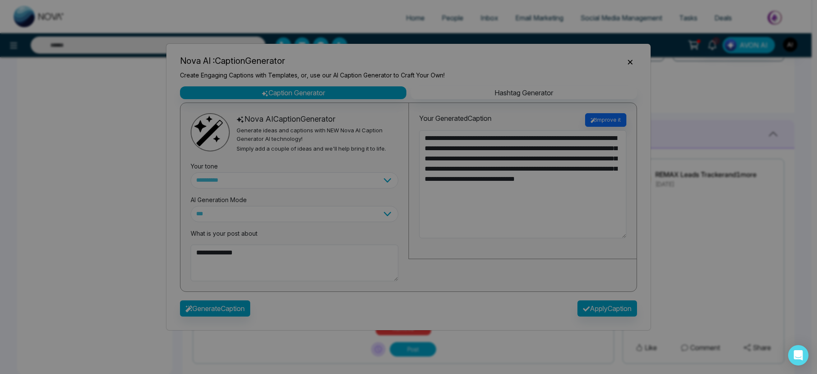
click at [609, 315] on div "Nova AI has improved your content. success Nova AI has improved your content. O…" at bounding box center [408, 187] width 817 height 374
click at [606, 304] on button "Apply Caption" at bounding box center [608, 309] width 60 height 16
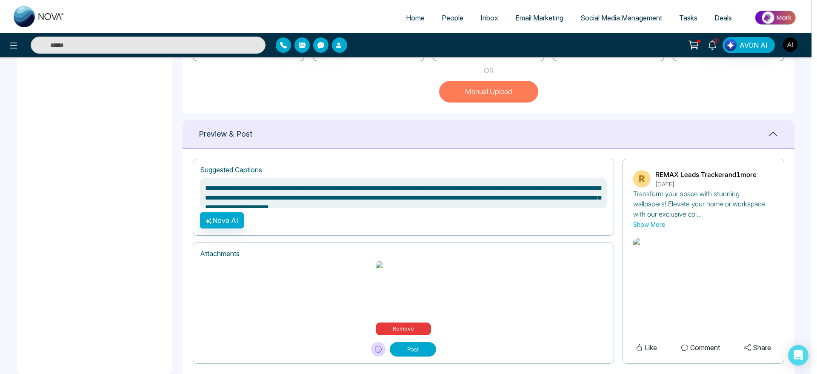
type textarea "**********"
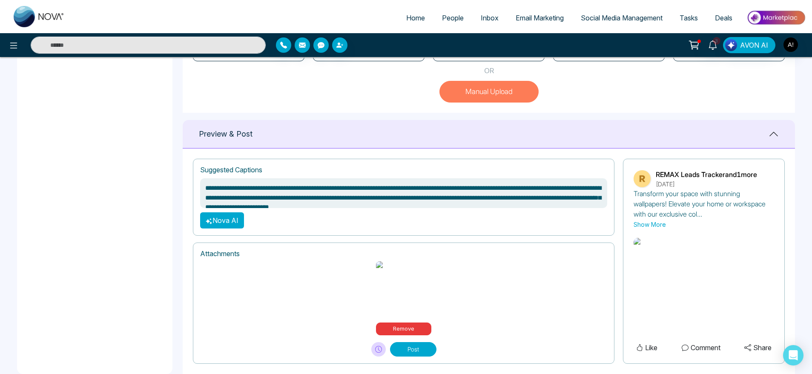
scroll to position [340, 0]
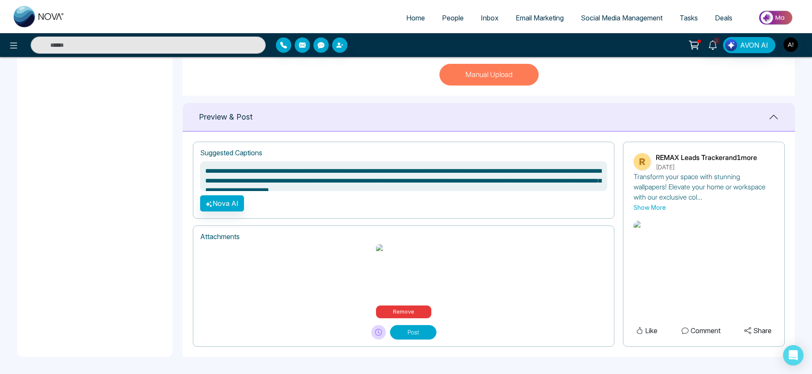
click at [407, 335] on button "Post" at bounding box center [413, 332] width 46 height 14
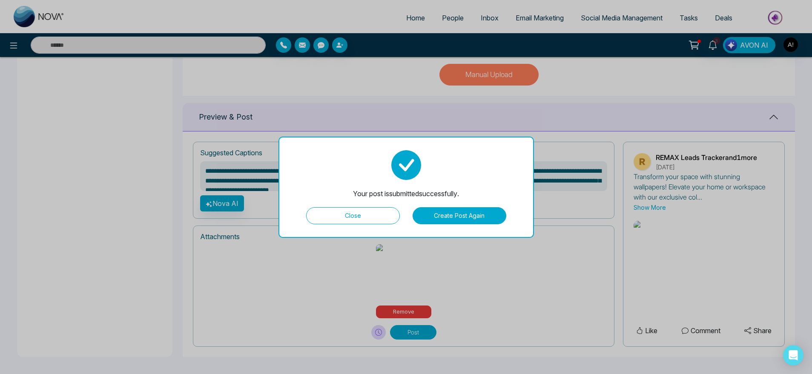
click at [389, 210] on button "Close" at bounding box center [353, 215] width 94 height 17
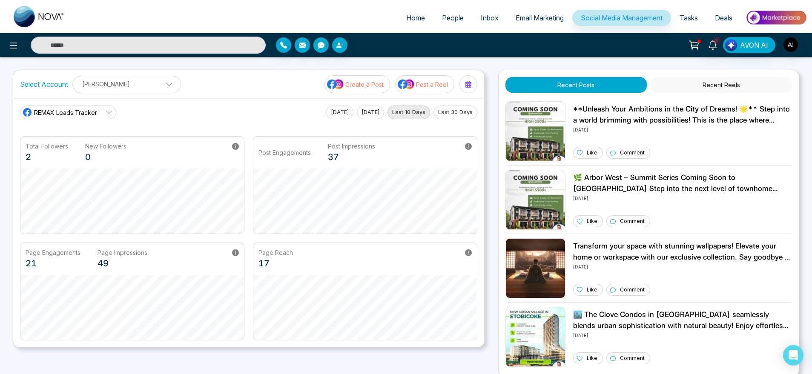
click at [84, 106] on link "REMAX Leads Tracker" at bounding box center [68, 113] width 96 height 14
click at [83, 149] on span "Robotics" at bounding box center [75, 150] width 72 height 9
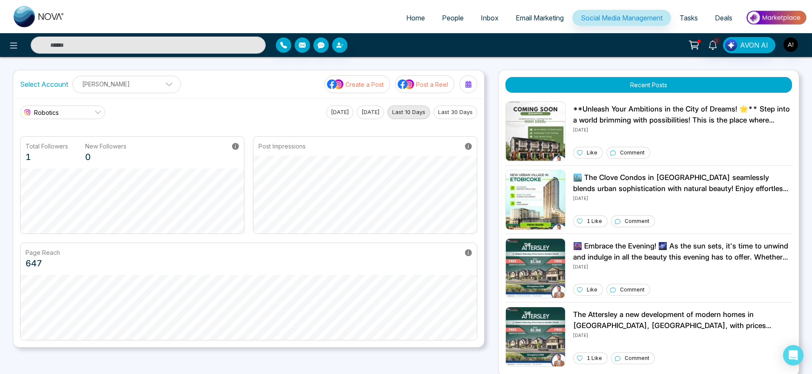
click at [74, 110] on link "Robotics" at bounding box center [62, 113] width 85 height 14
click at [76, 134] on span "REMAX Leads Tracker" at bounding box center [70, 136] width 63 height 9
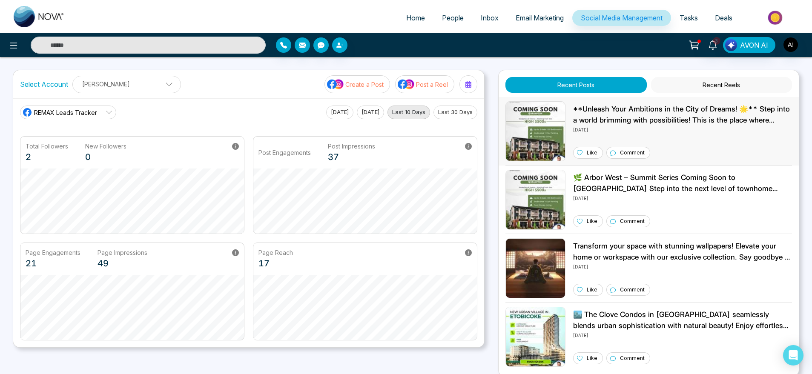
click at [565, 132] on img at bounding box center [535, 131] width 60 height 60
